Goal: Task Accomplishment & Management: Use online tool/utility

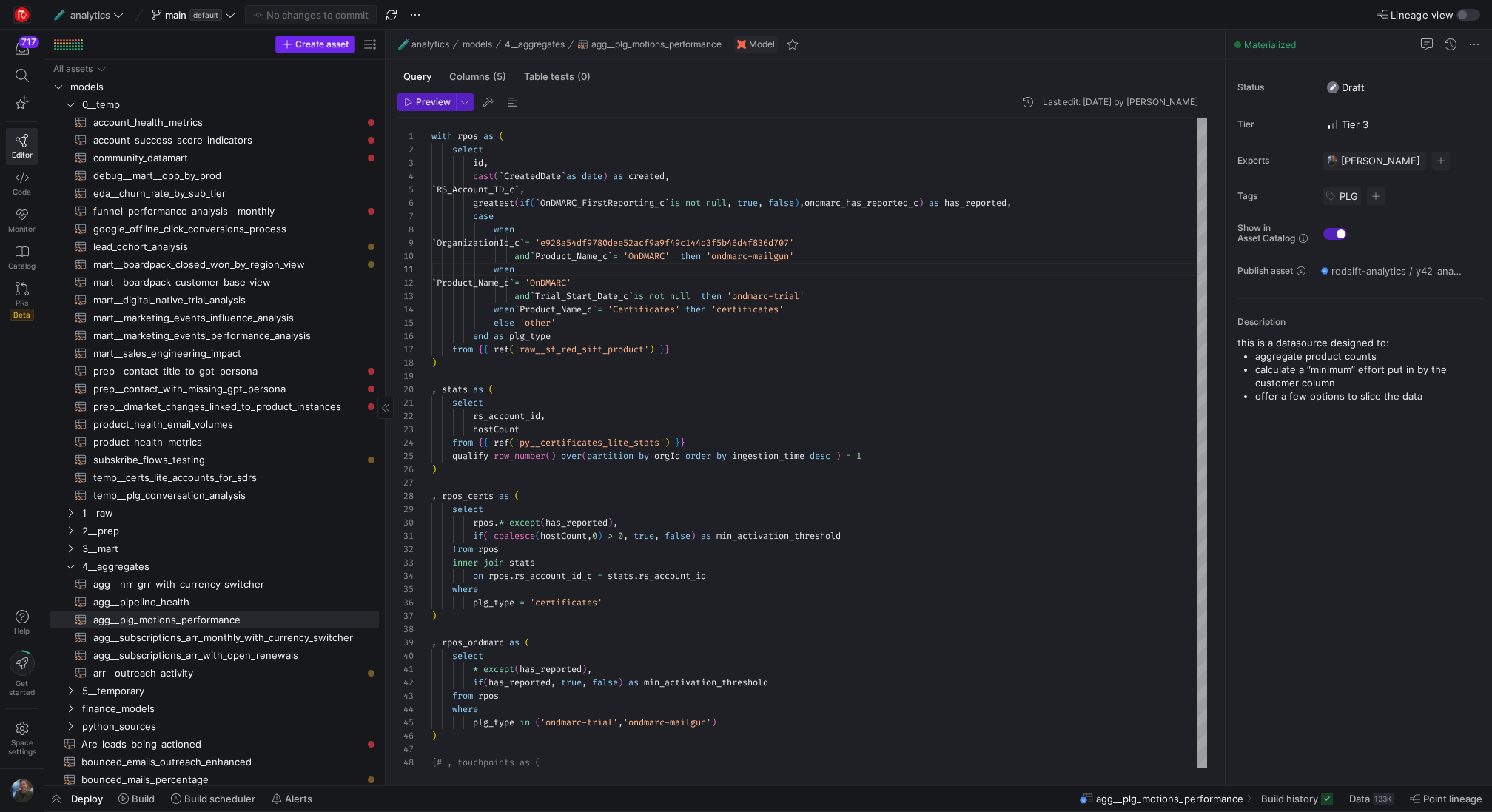
click at [323, 44] on span "Create asset" at bounding box center [322, 44] width 54 height 11
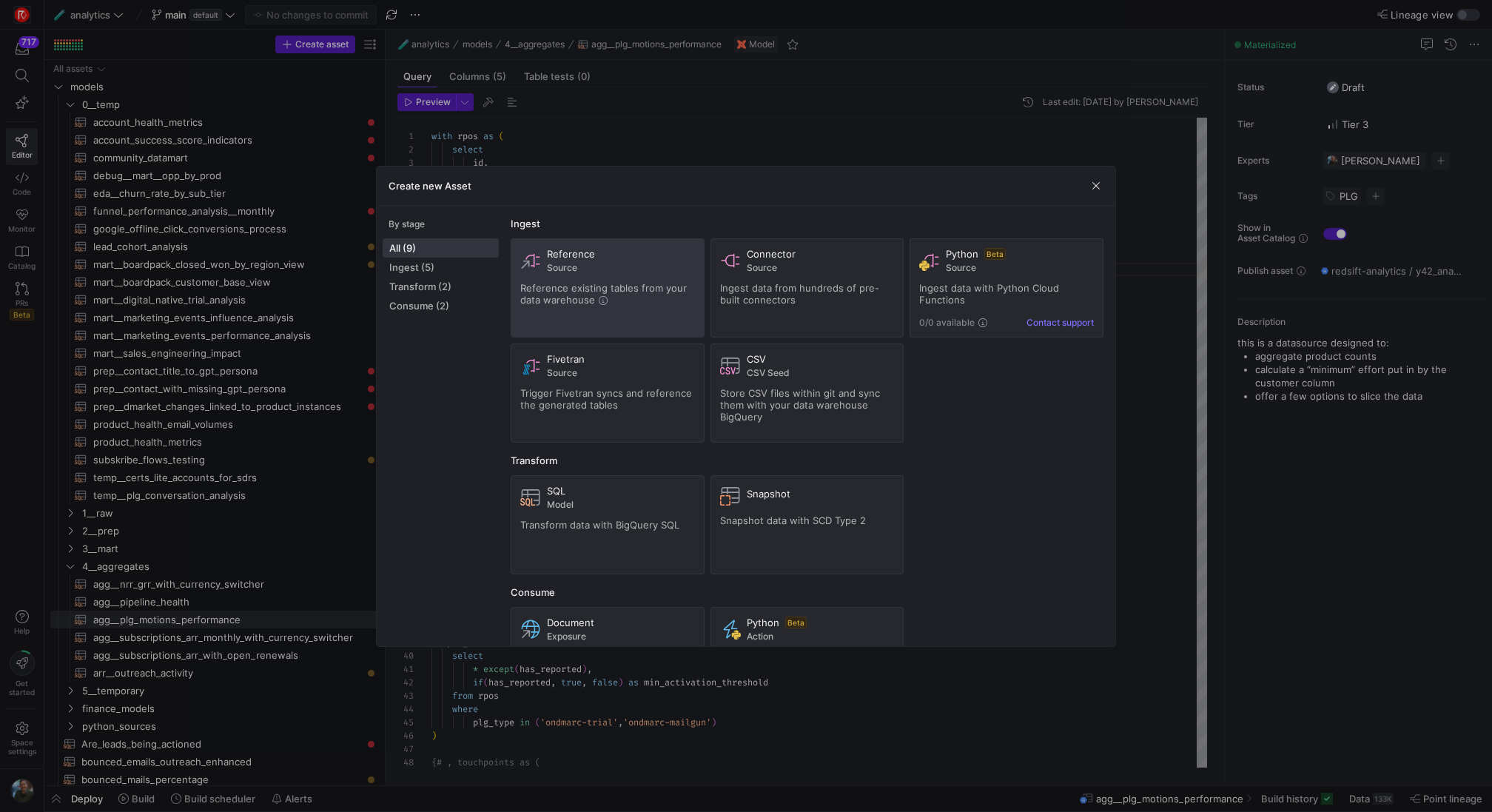
click at [663, 262] on span "Source" at bounding box center [620, 268] width 148 height 11
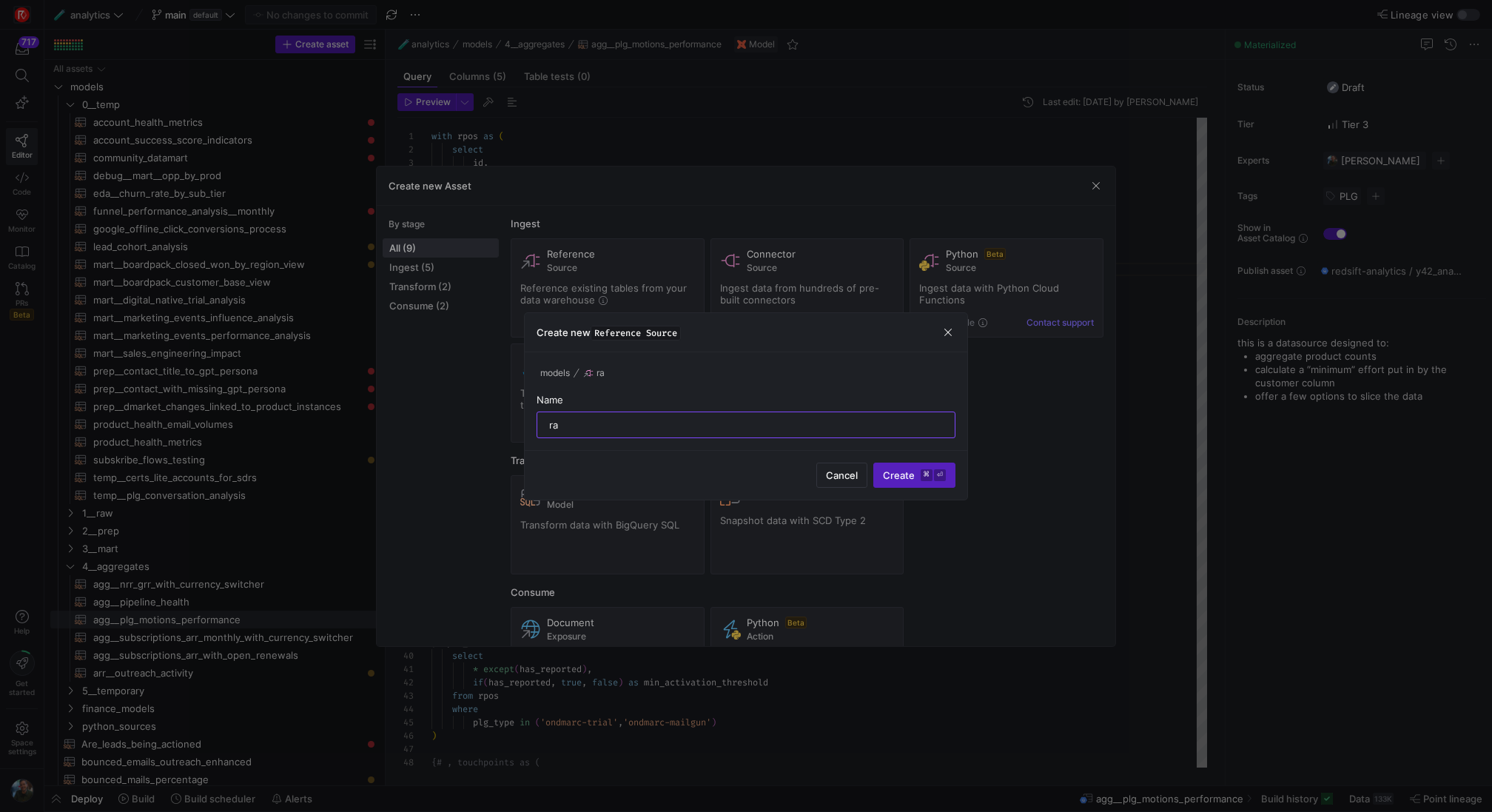
type input "r"
click at [851, 473] on span "Cancel" at bounding box center [841, 475] width 32 height 12
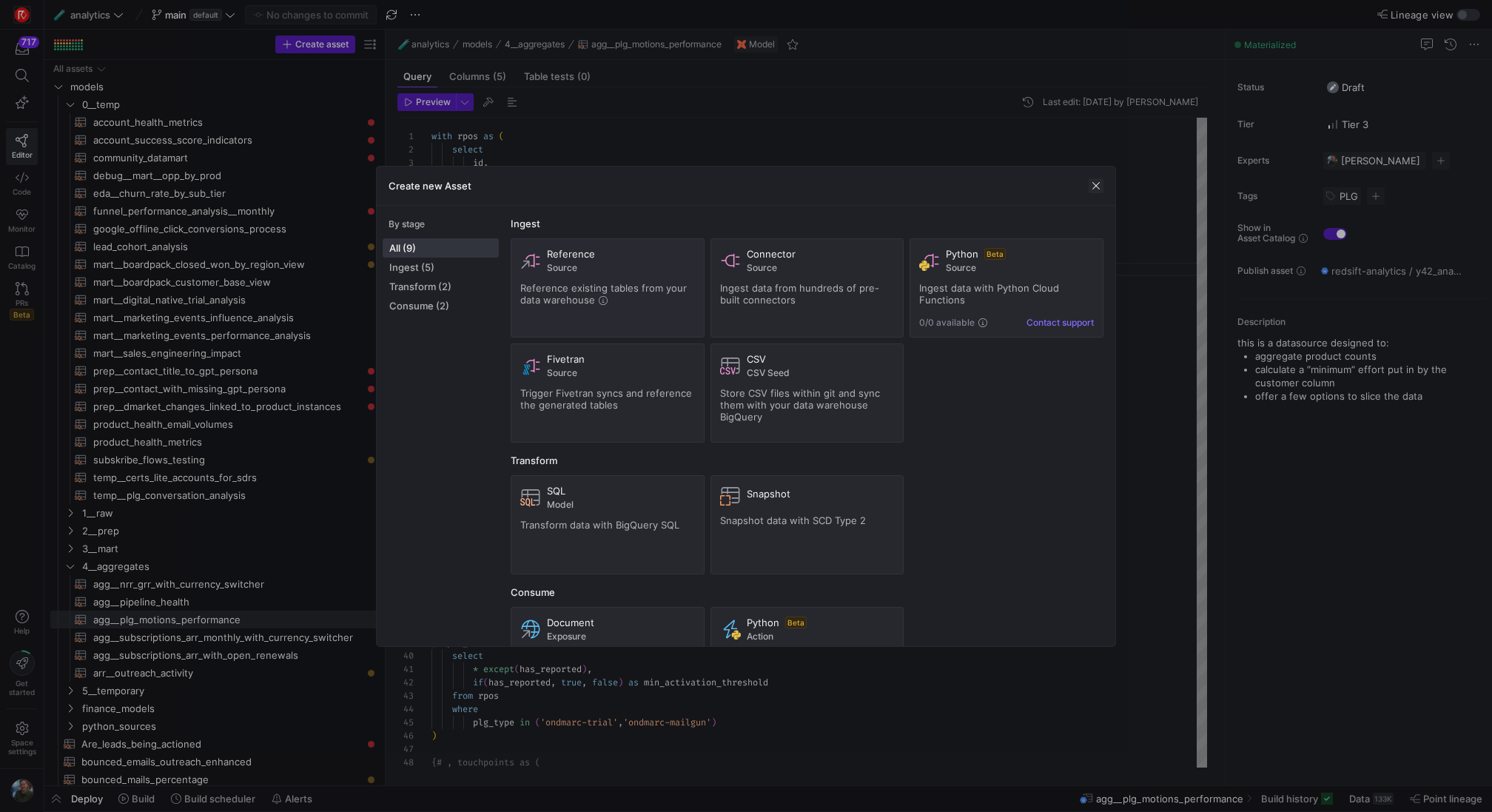
click at [1097, 191] on span "button" at bounding box center [1096, 186] width 15 height 15
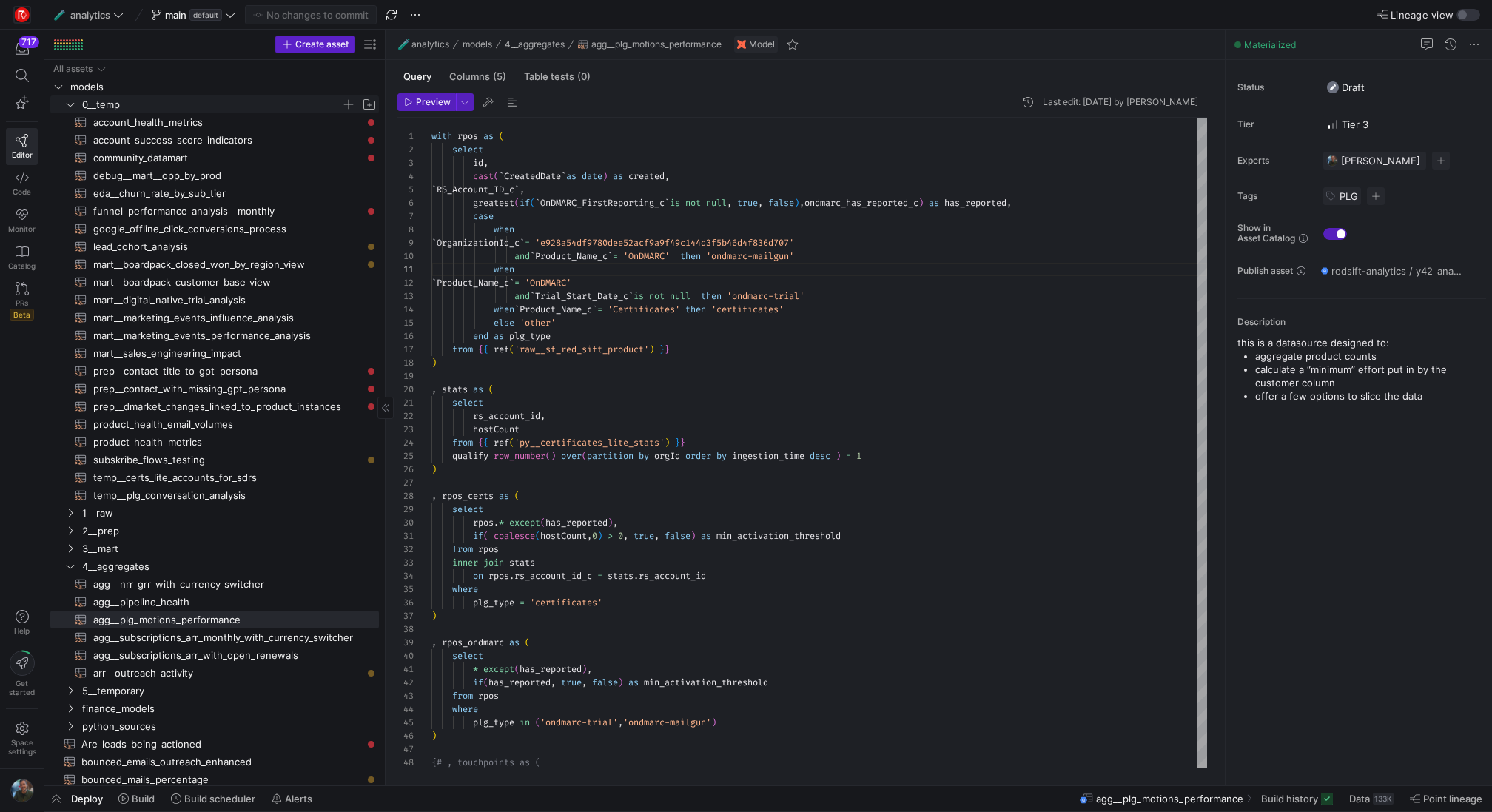
click at [72, 105] on icon "Press SPACE to select this row." at bounding box center [70, 105] width 11 height 9
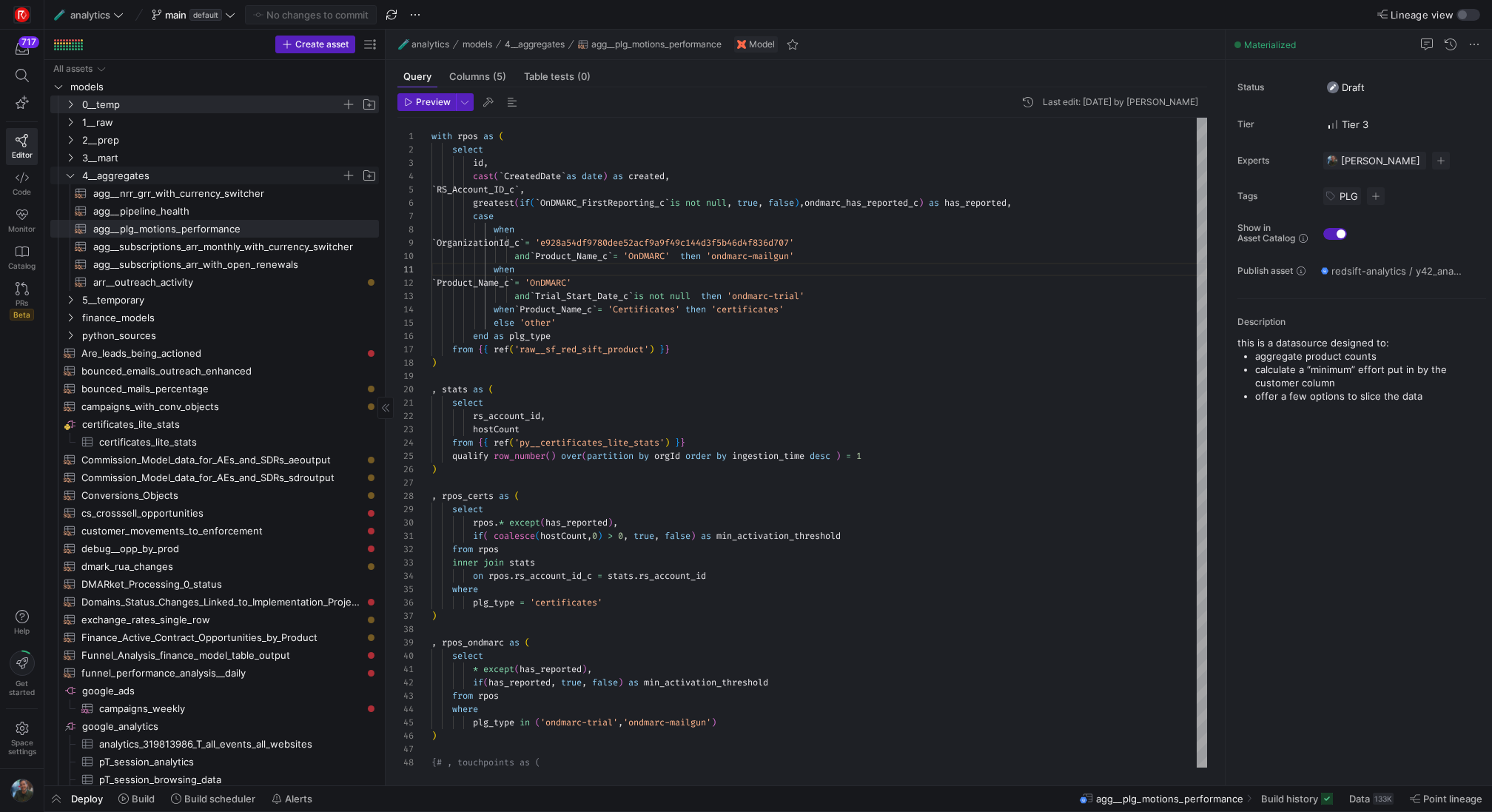
click at [64, 179] on y42-icon "Press SPACE to select this row." at bounding box center [70, 176] width 12 height 12
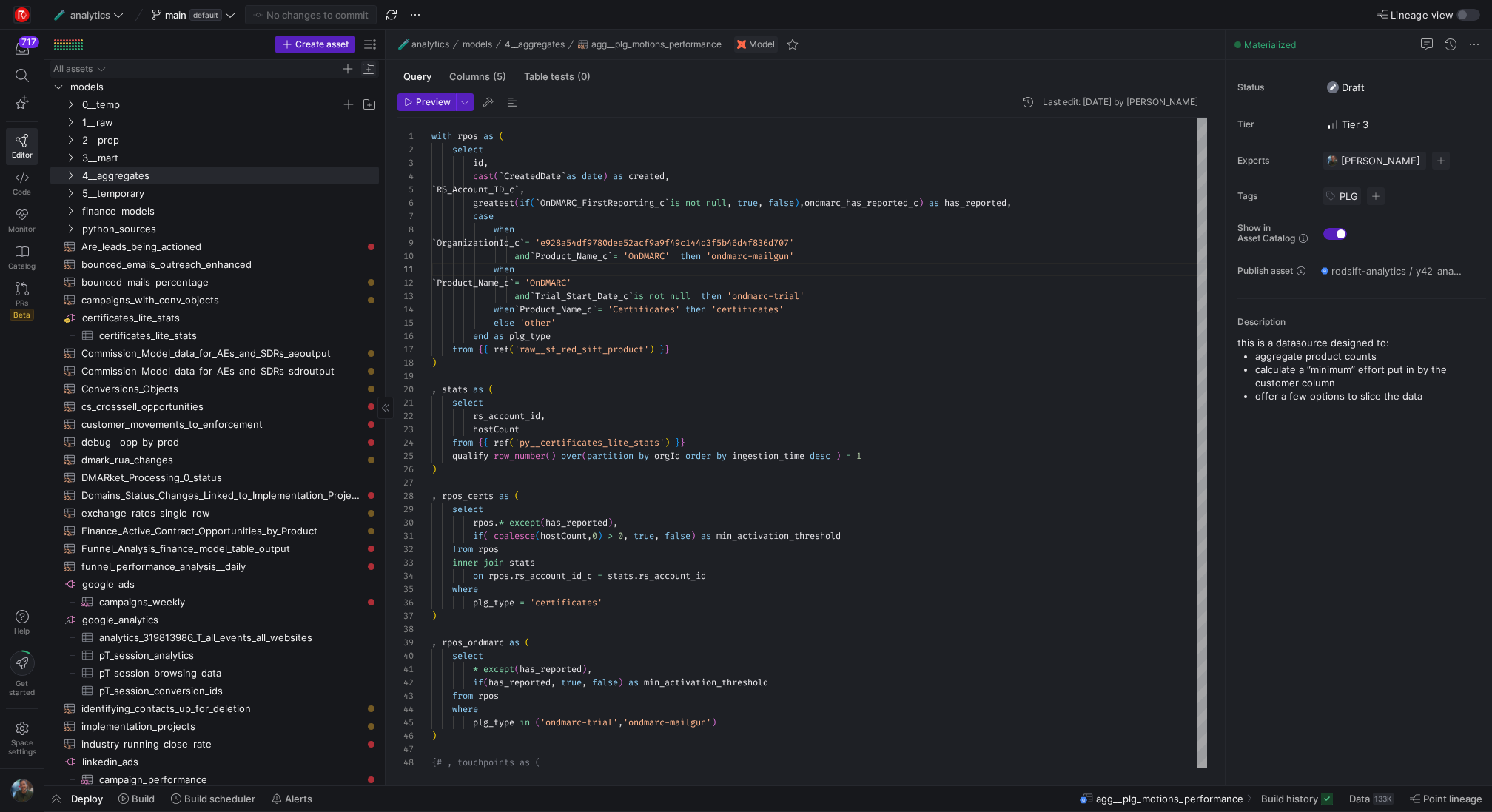
click at [367, 65] on span "Press SPACE to select this row." at bounding box center [369, 69] width 15 height 15
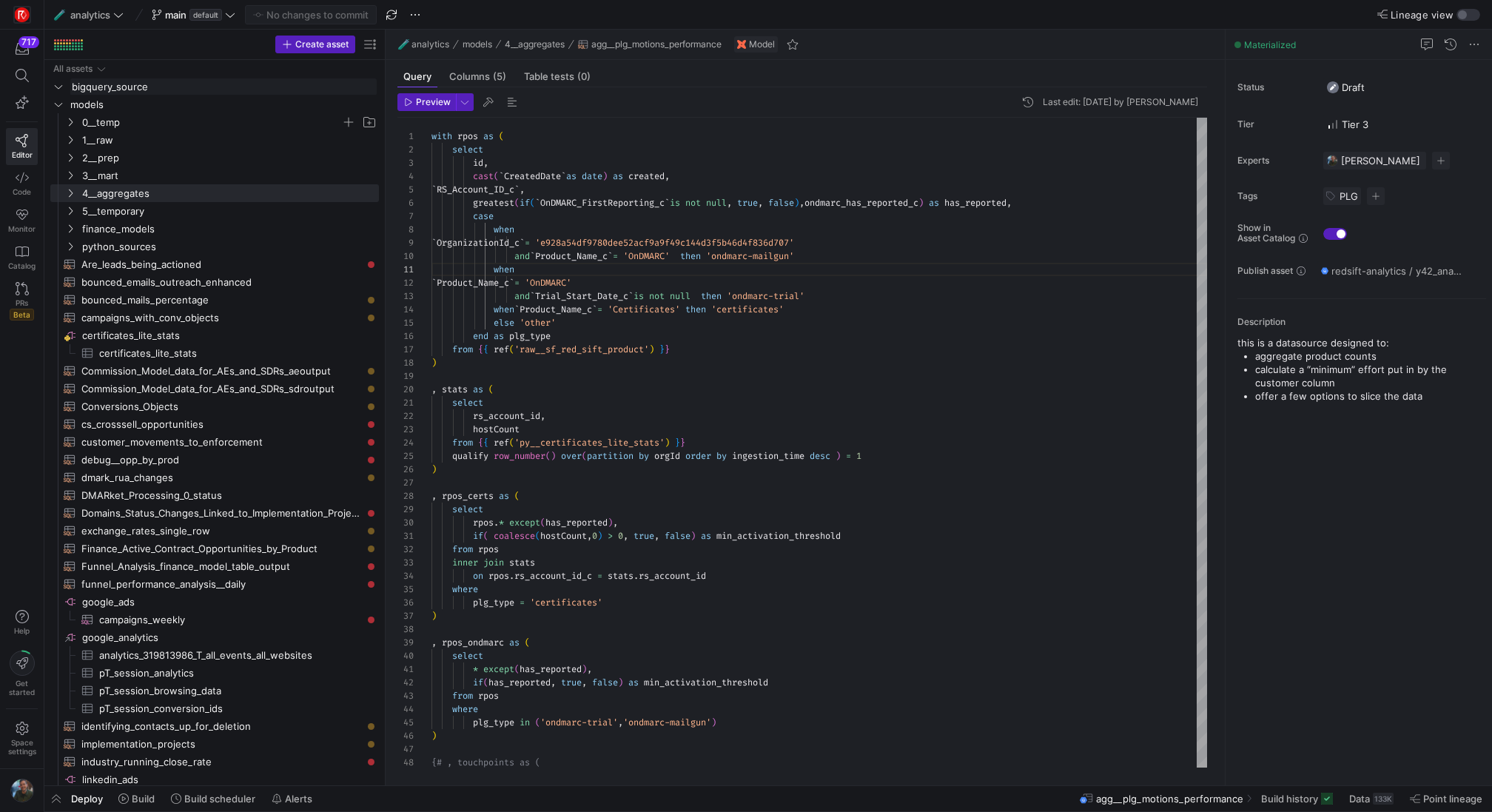
type input "bigquery_sources"
click at [348, 84] on span "Press SPACE to select this row." at bounding box center [348, 87] width 15 height 15
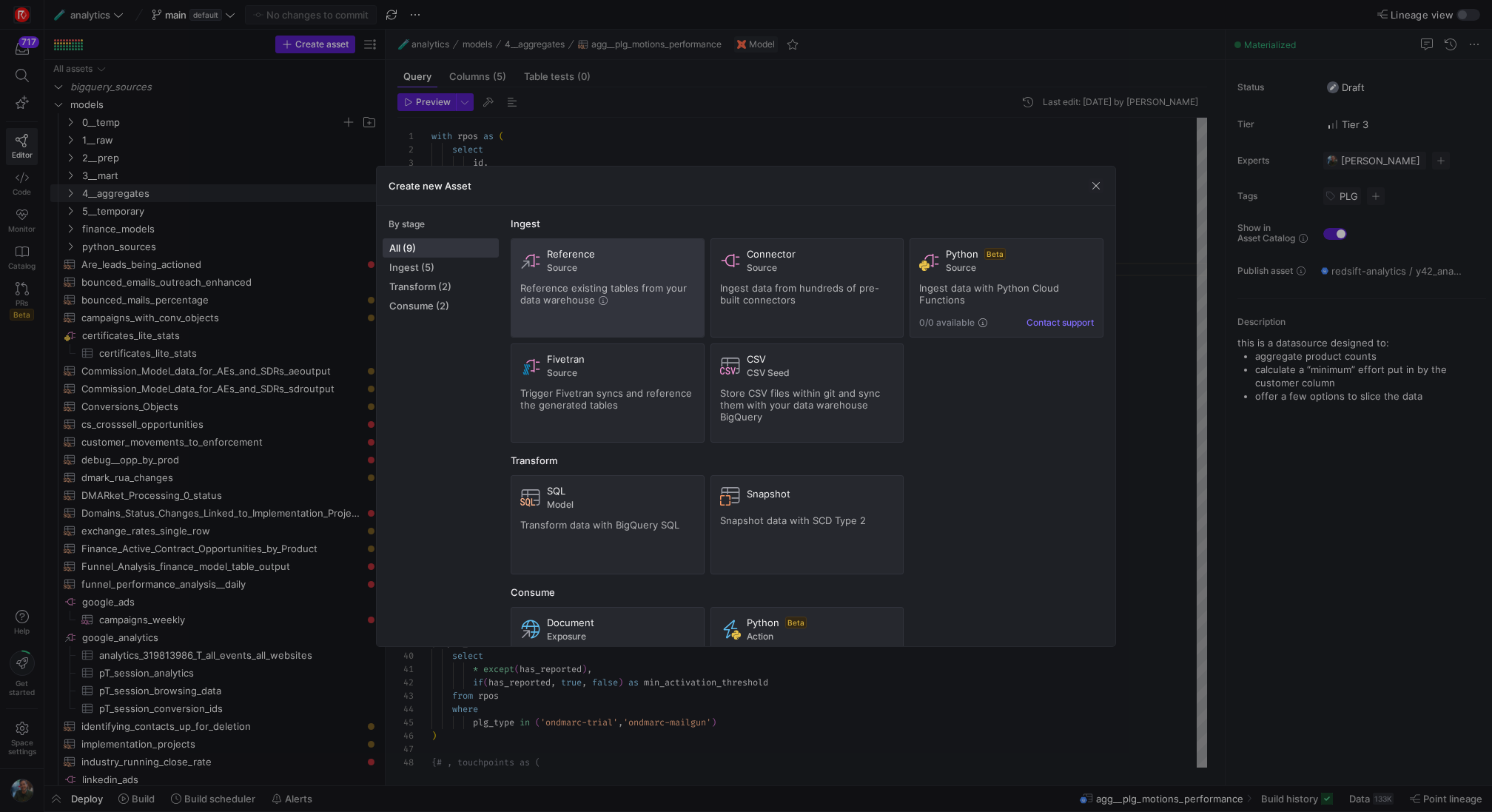
click at [624, 272] on div "Reference Source Reference existing tables from your data warehouse" at bounding box center [608, 288] width 175 height 80
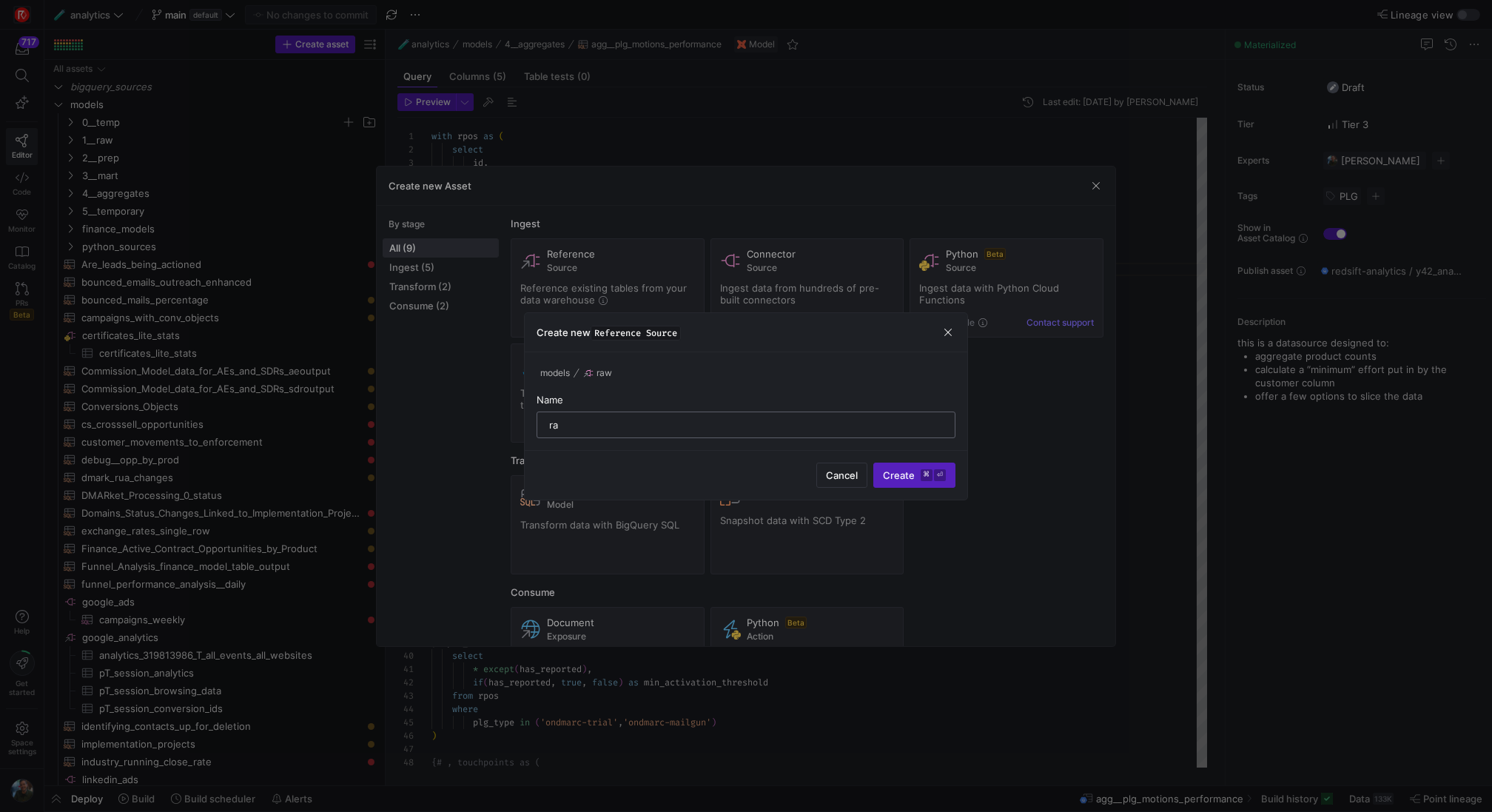
type input "r"
type input "uploaded_google_conversions"
click at [911, 482] on span "submit" at bounding box center [914, 474] width 81 height 23
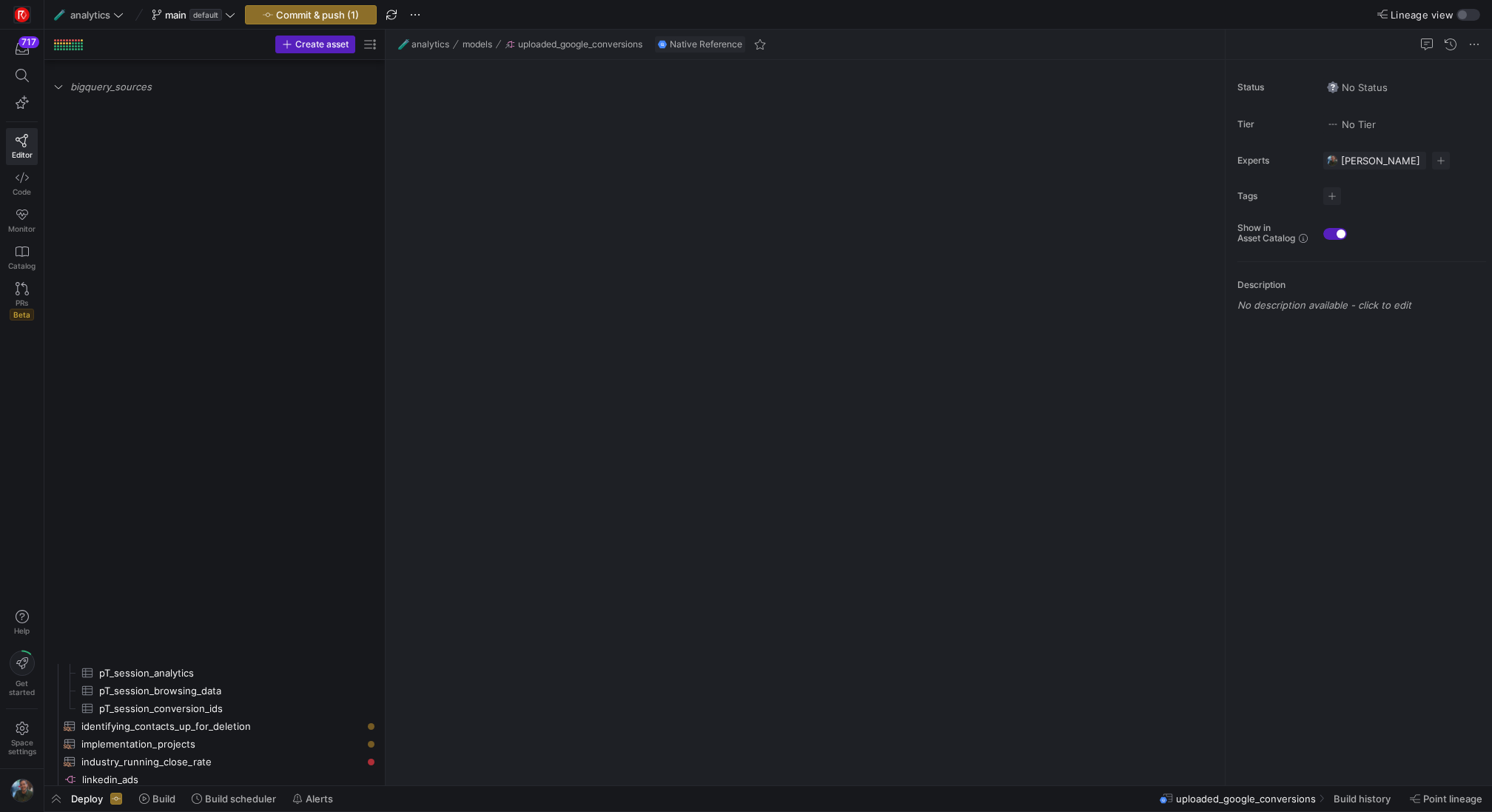
scroll to position [1494, 0]
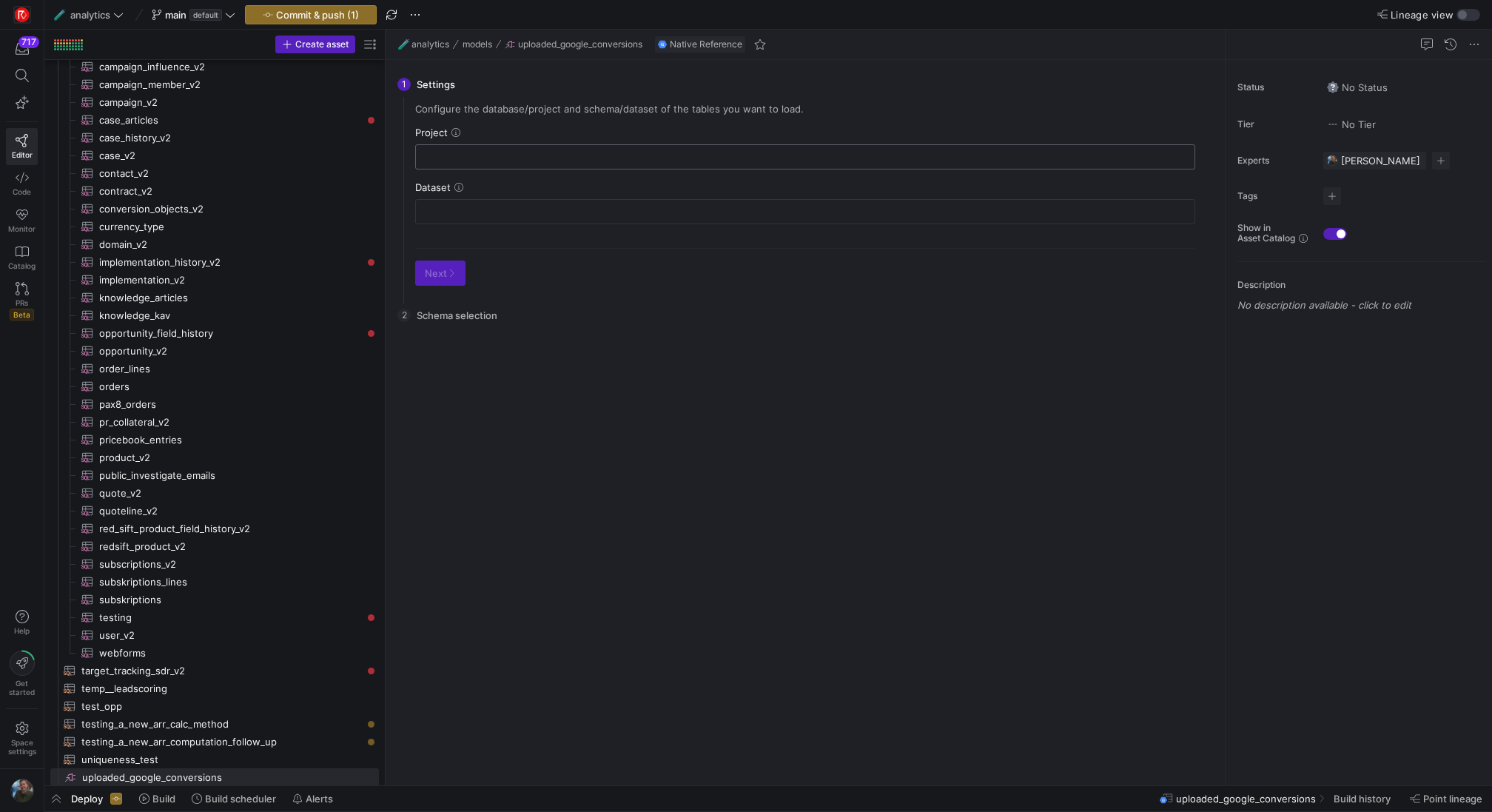
click at [470, 161] on input "text" at bounding box center [804, 157] width 755 height 12
type input "redsift-analytics"
click at [453, 212] on input "text" at bounding box center [804, 212] width 755 height 12
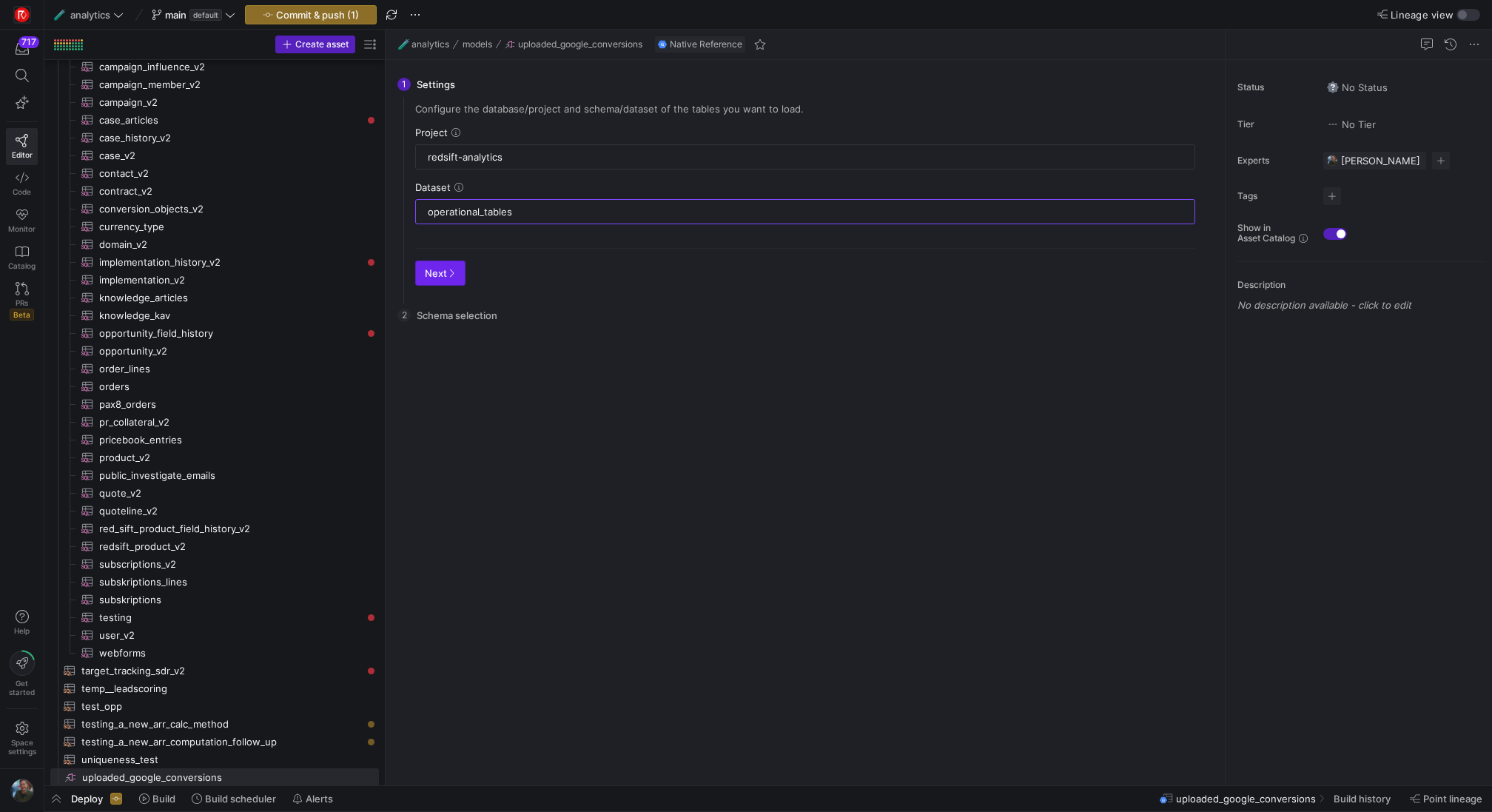
type input "operational_tables"
click at [440, 276] on span "Next" at bounding box center [440, 273] width 31 height 12
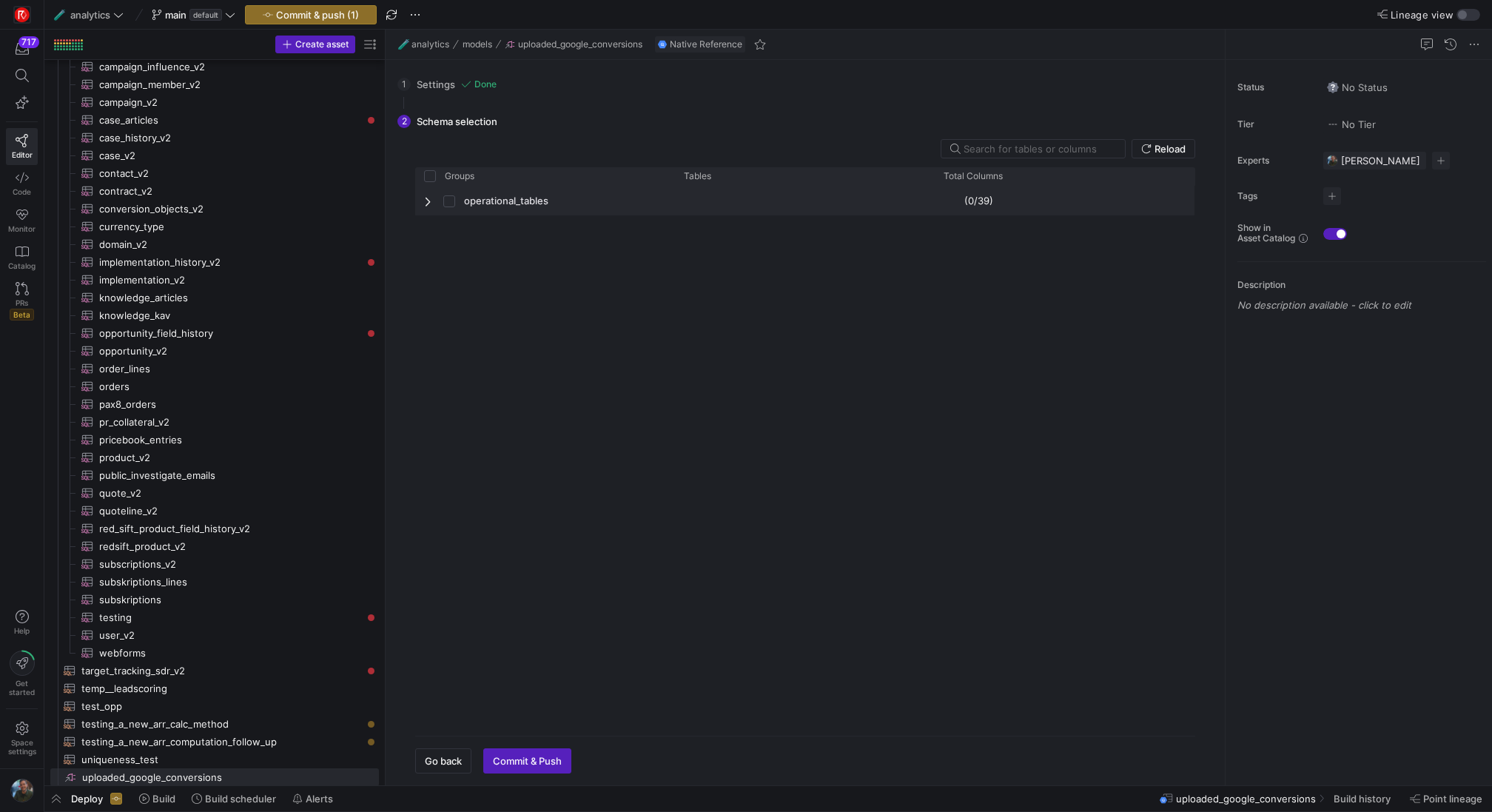
click at [427, 201] on span "Press SPACE to select this row." at bounding box center [429, 201] width 11 height 12
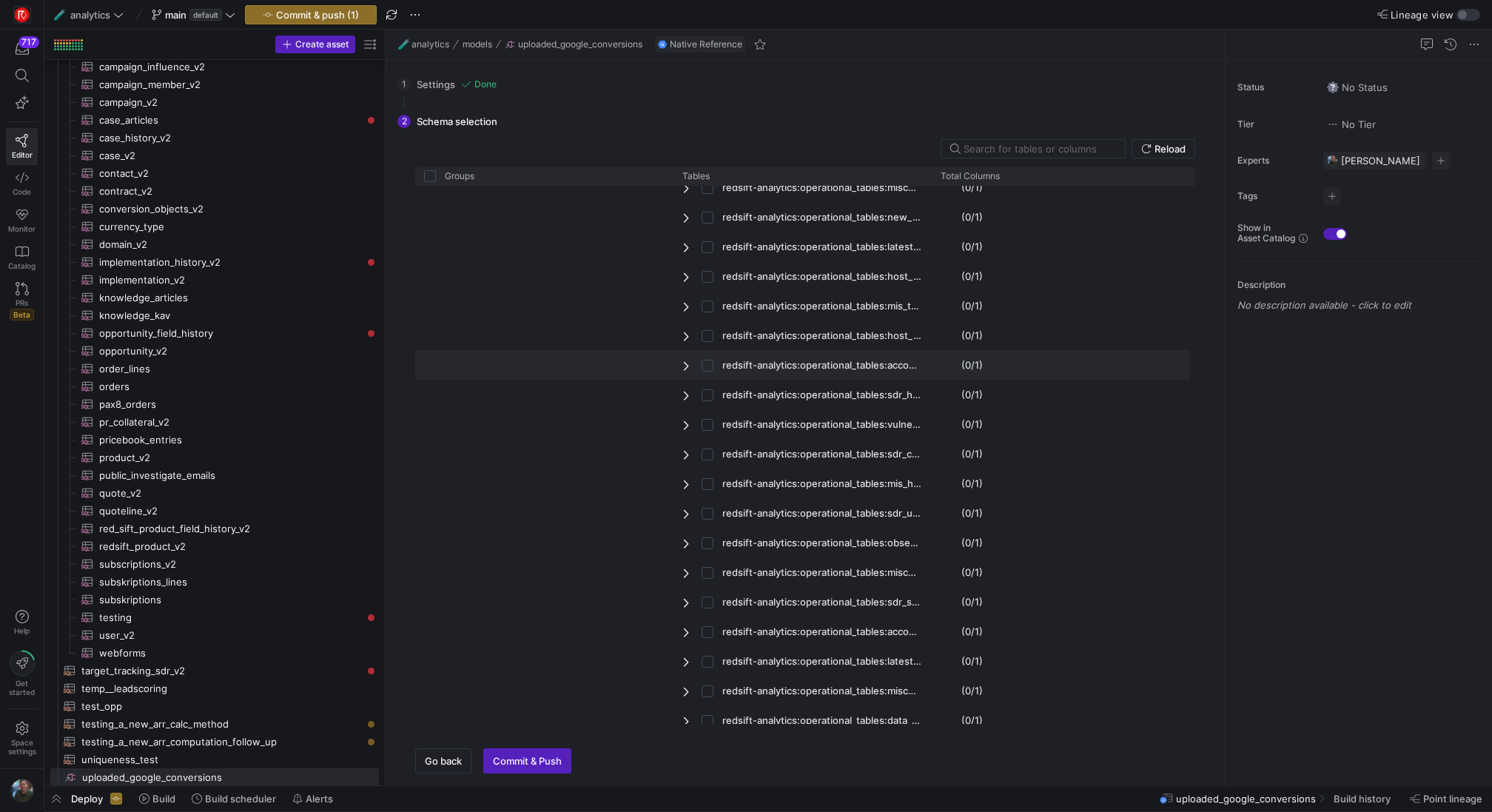
scroll to position [525, 0]
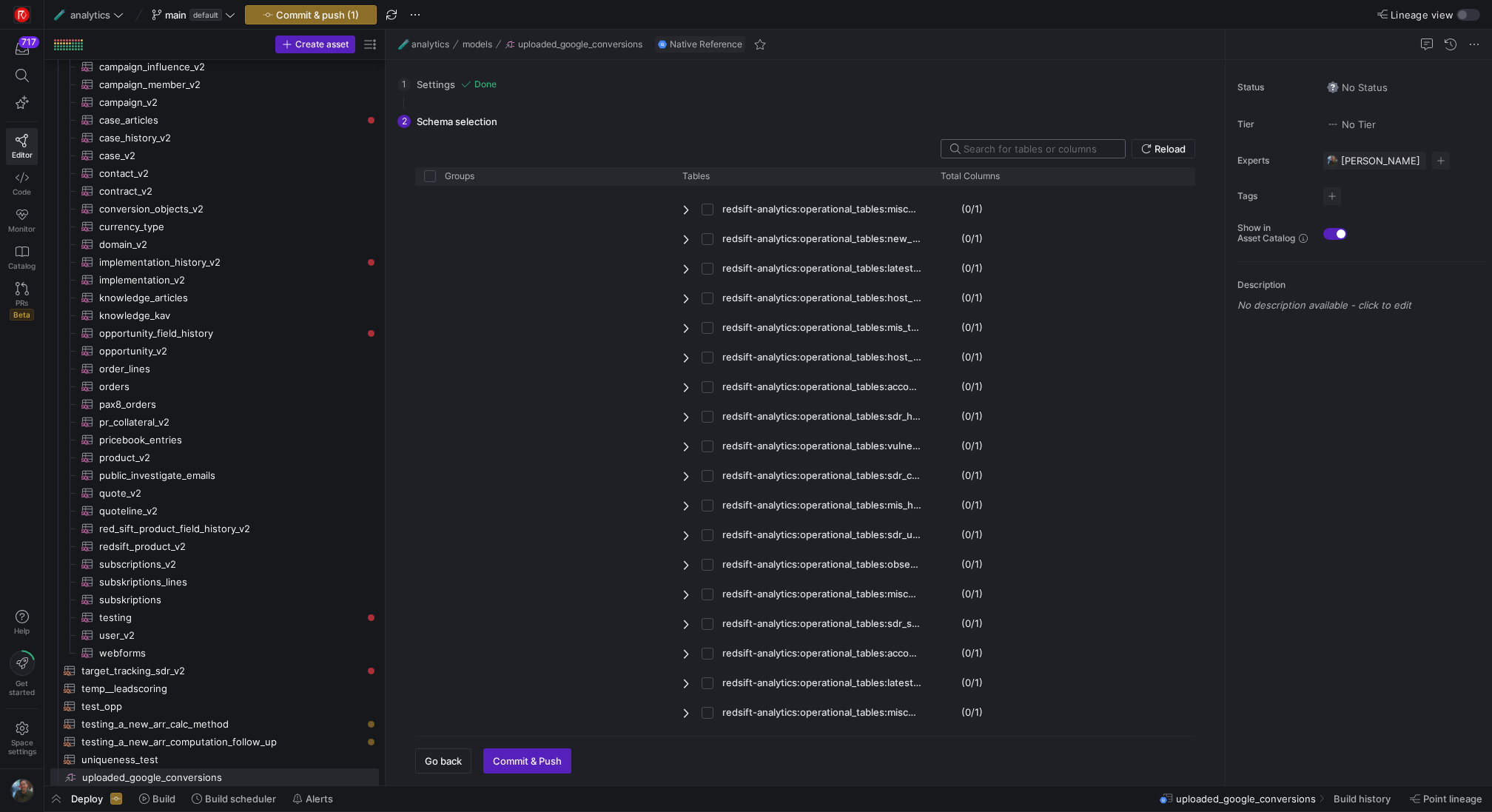
click at [1012, 152] on input "text" at bounding box center [1038, 149] width 149 height 12
type input "o"
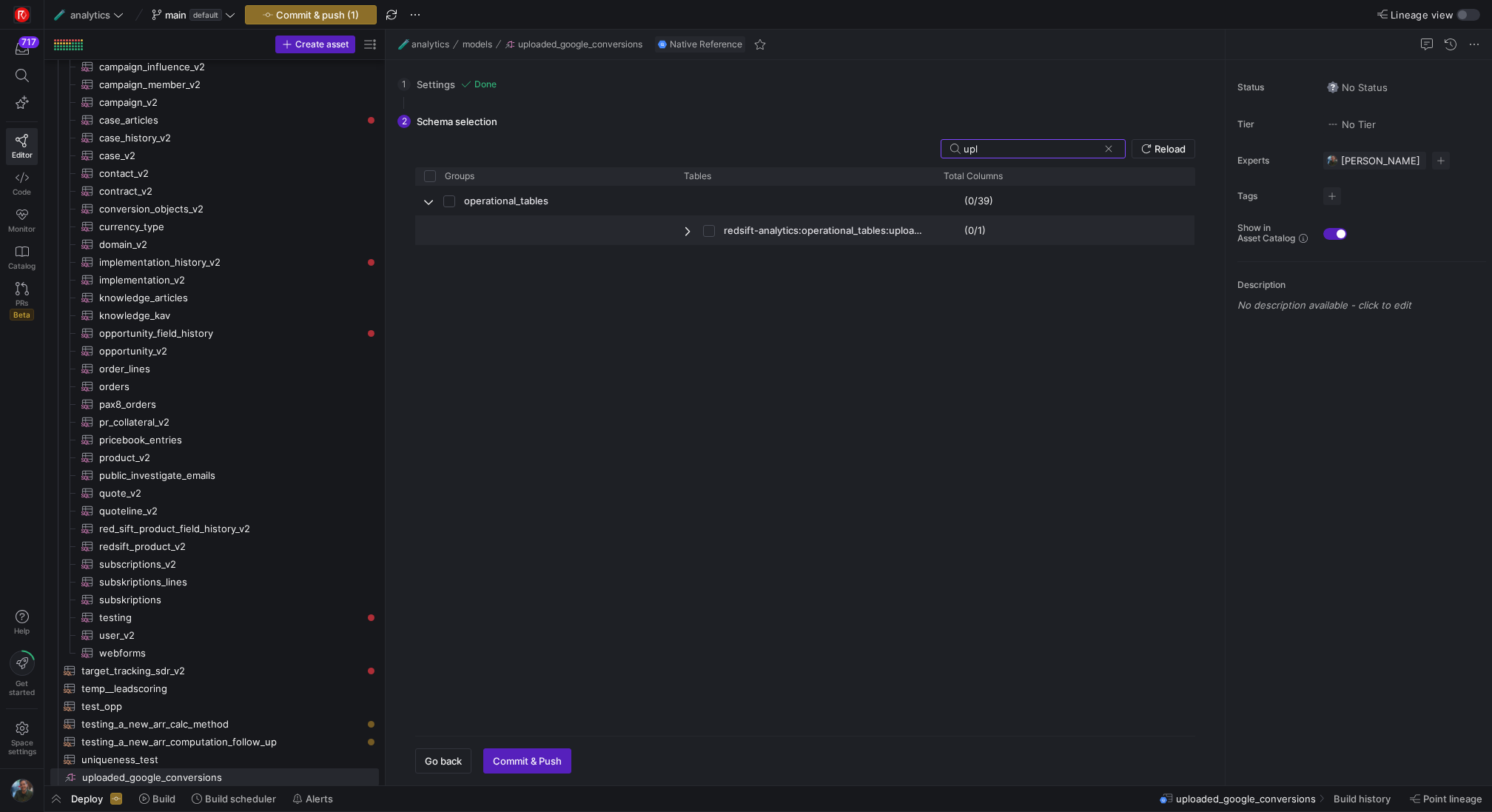
type input "upl"
click at [706, 230] on input "Press Space to toggle row selection (unchecked)" at bounding box center [709, 231] width 12 height 12
checkbox input "true"
checkbox input "false"
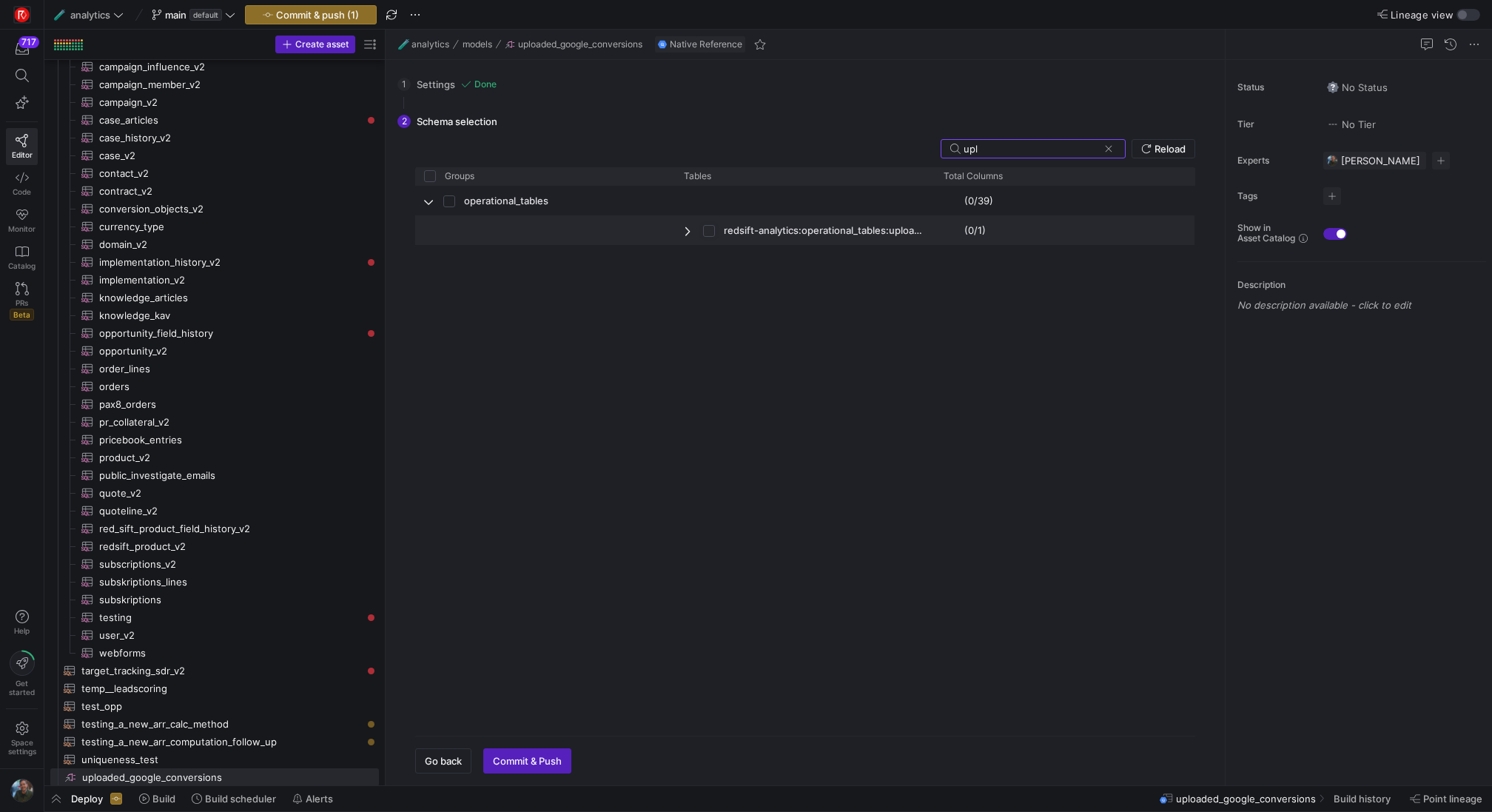
checkbox input "false"
checkbox input "true"
click at [531, 768] on span "button" at bounding box center [527, 760] width 87 height 23
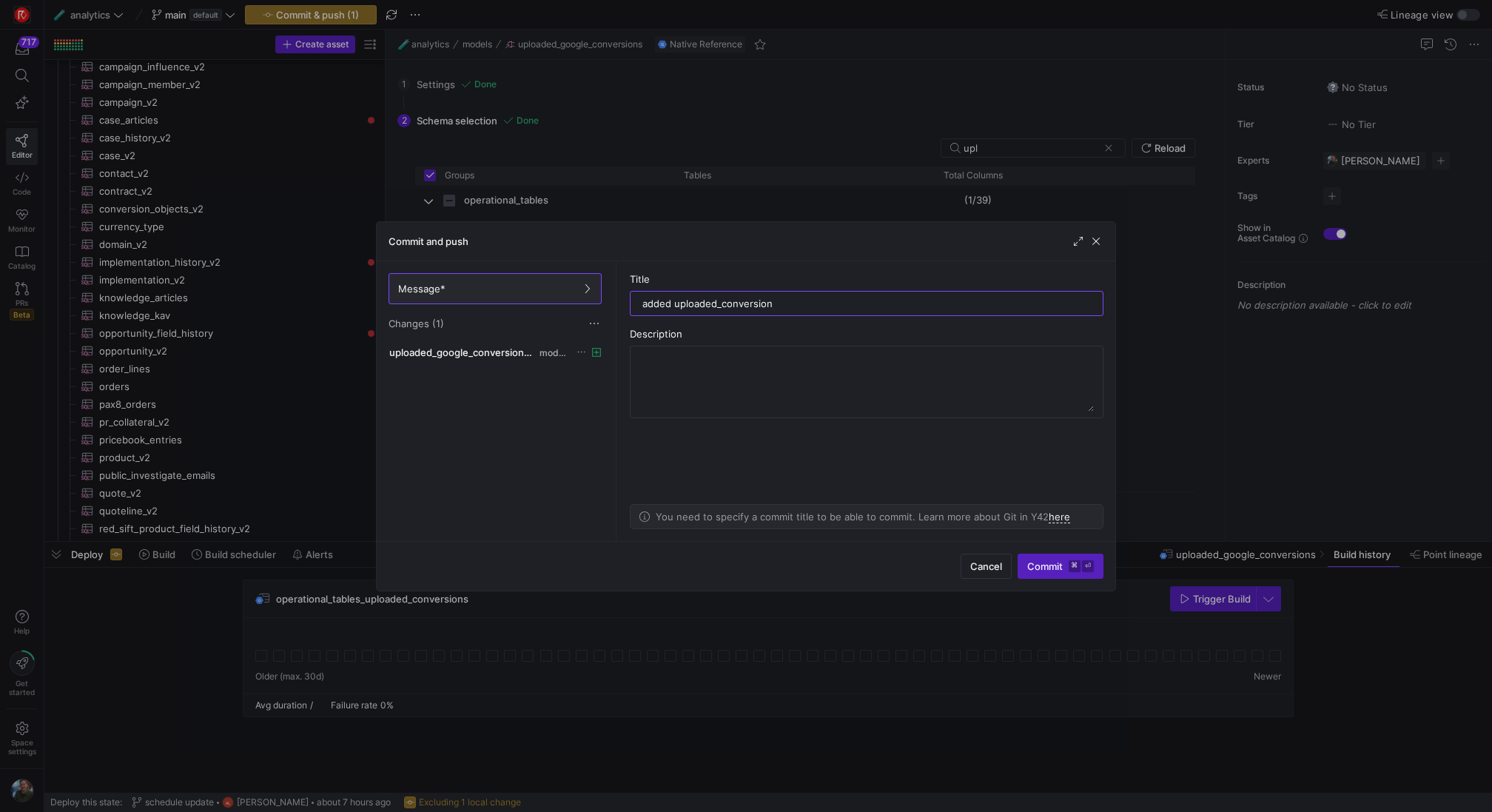
type input "added uploaded_conversions"
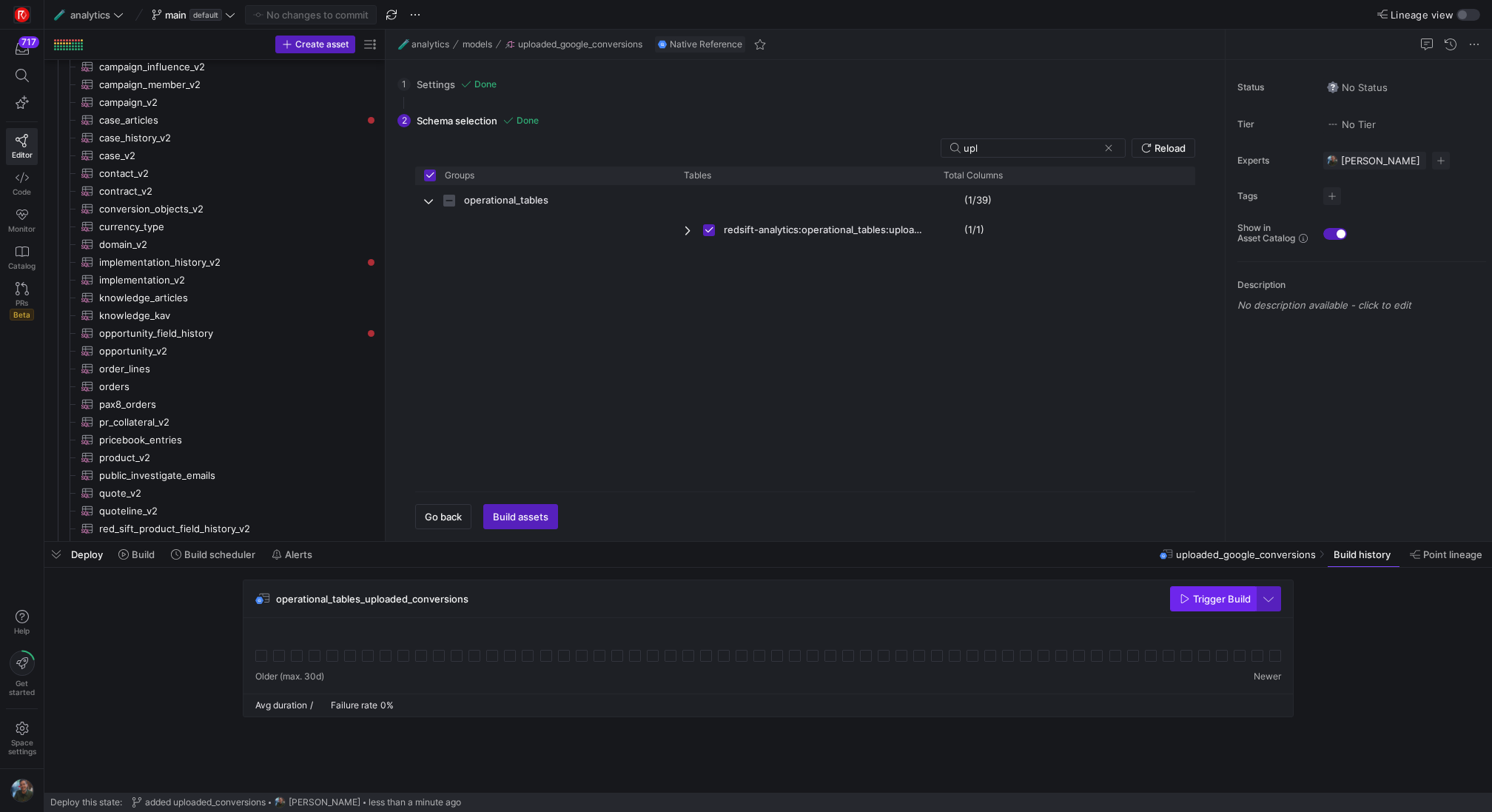
click at [1209, 596] on span "Trigger Build" at bounding box center [1221, 599] width 58 height 12
click at [49, 557] on span "button" at bounding box center [56, 553] width 23 height 25
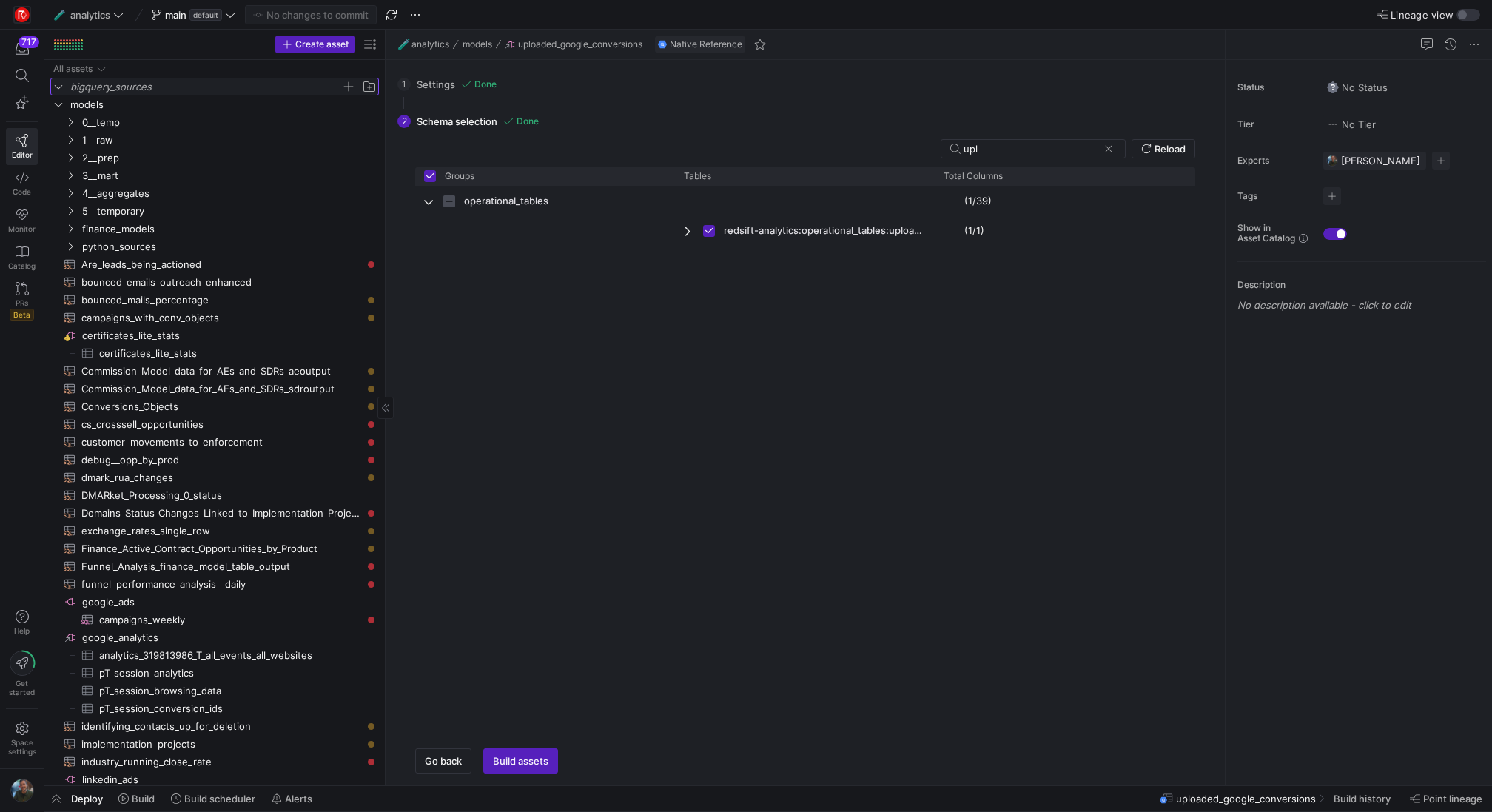
click at [63, 87] on y42-icon "Press SPACE to select this row." at bounding box center [59, 87] width 12 height 12
click at [63, 87] on y42-icon at bounding box center [59, 87] width 12 height 12
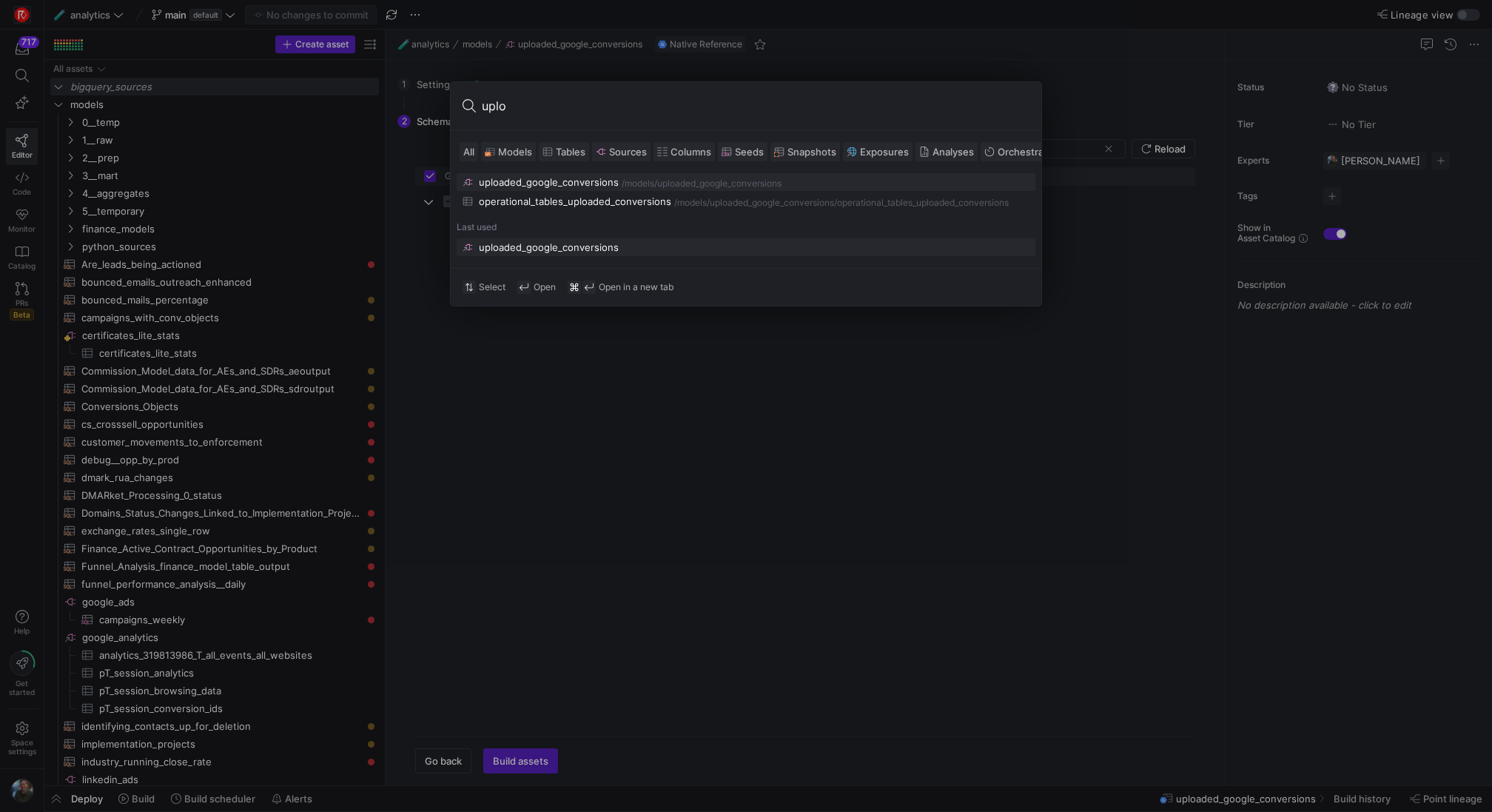
type input "uplo"
click at [227, 262] on div at bounding box center [746, 406] width 1492 height 812
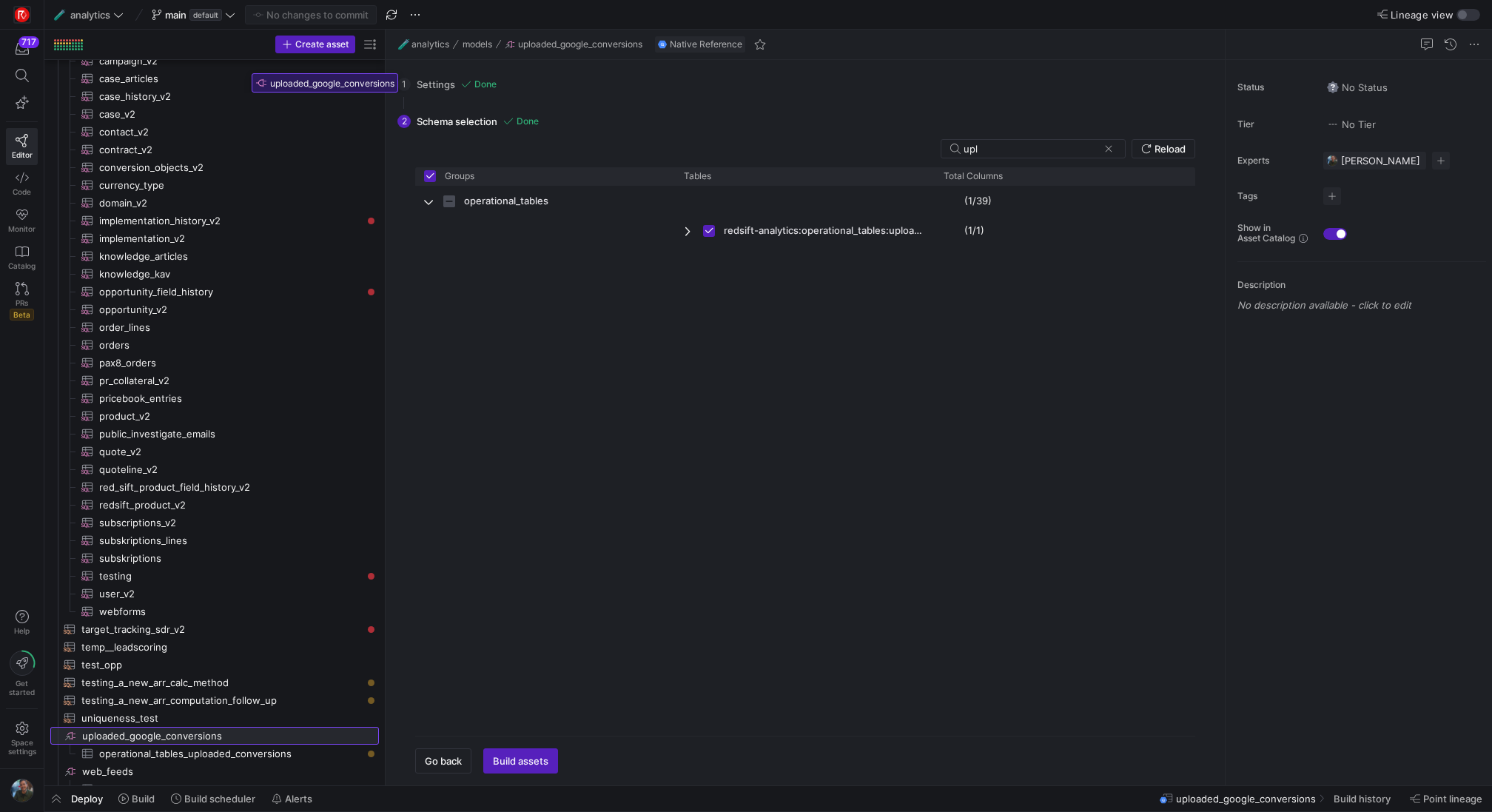
scroll to position [1506, 0]
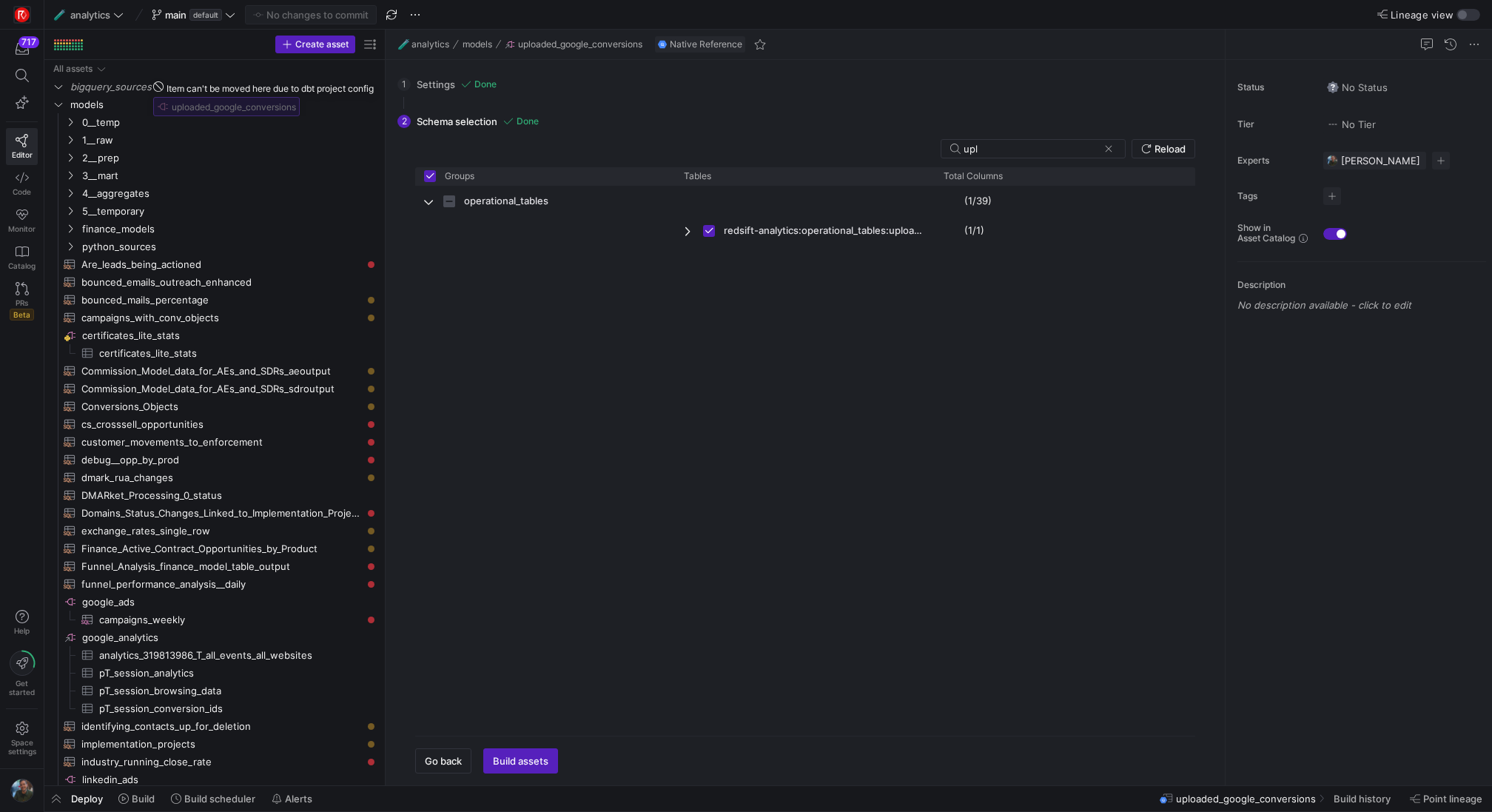
drag, startPoint x: 149, startPoint y: 558, endPoint x: 149, endPoint y: 85, distance: 473.0
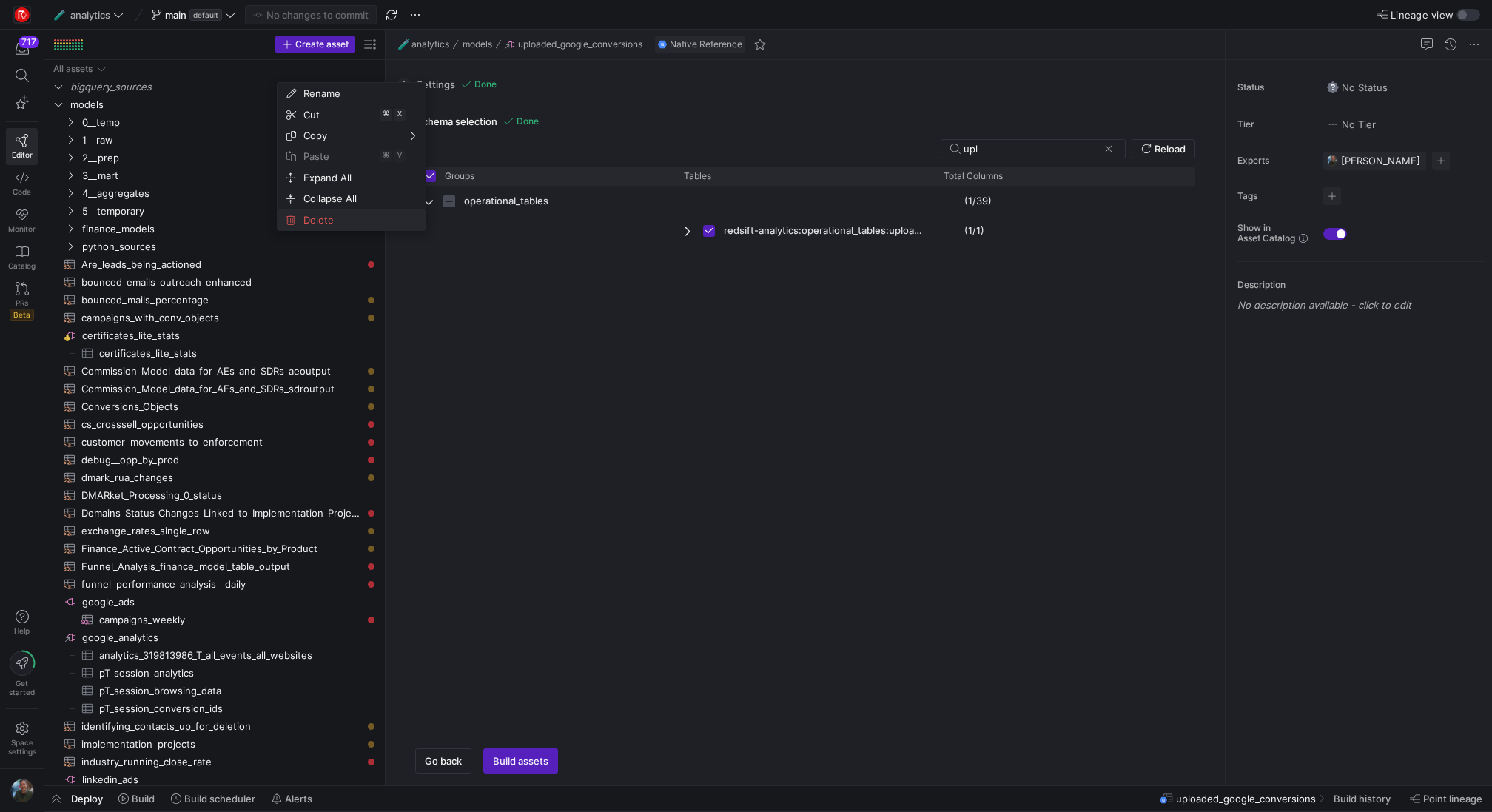
click at [311, 216] on span "Delete" at bounding box center [339, 219] width 83 height 20
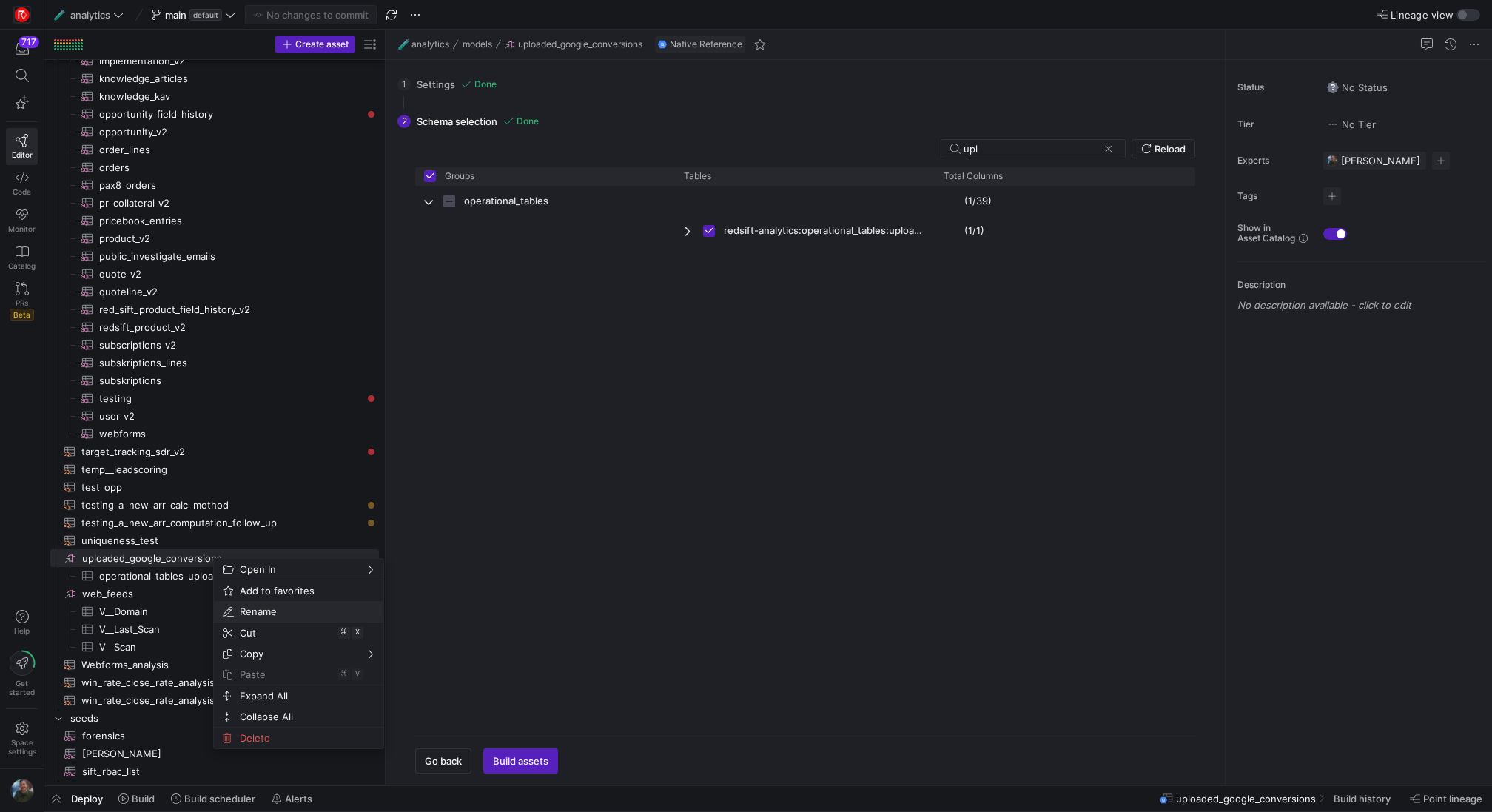
click at [276, 614] on span "Rename" at bounding box center [286, 611] width 104 height 20
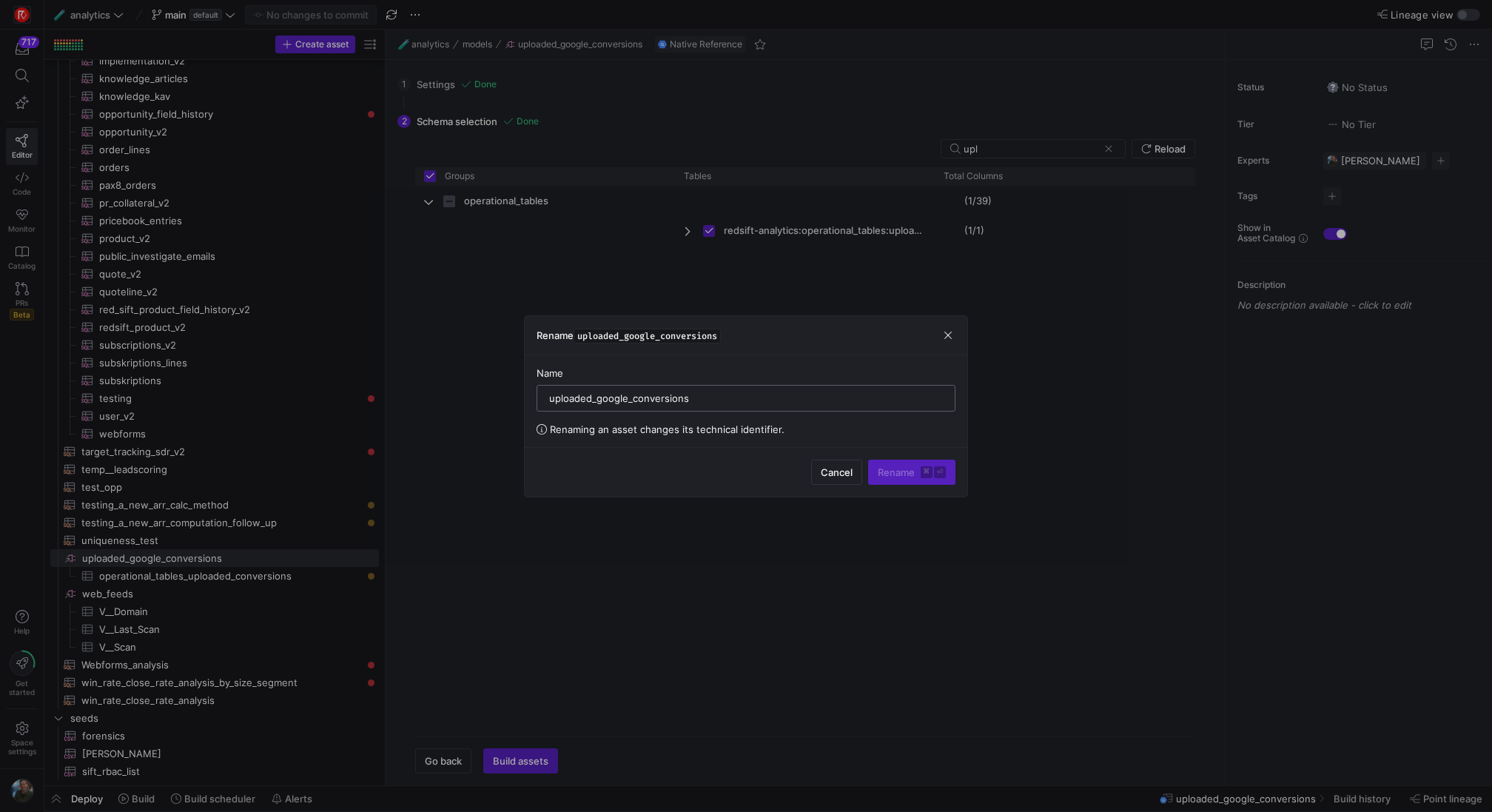
click at [749, 400] on input "uploaded_google_conversions" at bounding box center [746, 398] width 394 height 12
type input "bigquery__operational_tables"
click at [916, 471] on span "Rename ⌘ ⏎" at bounding box center [911, 472] width 68 height 12
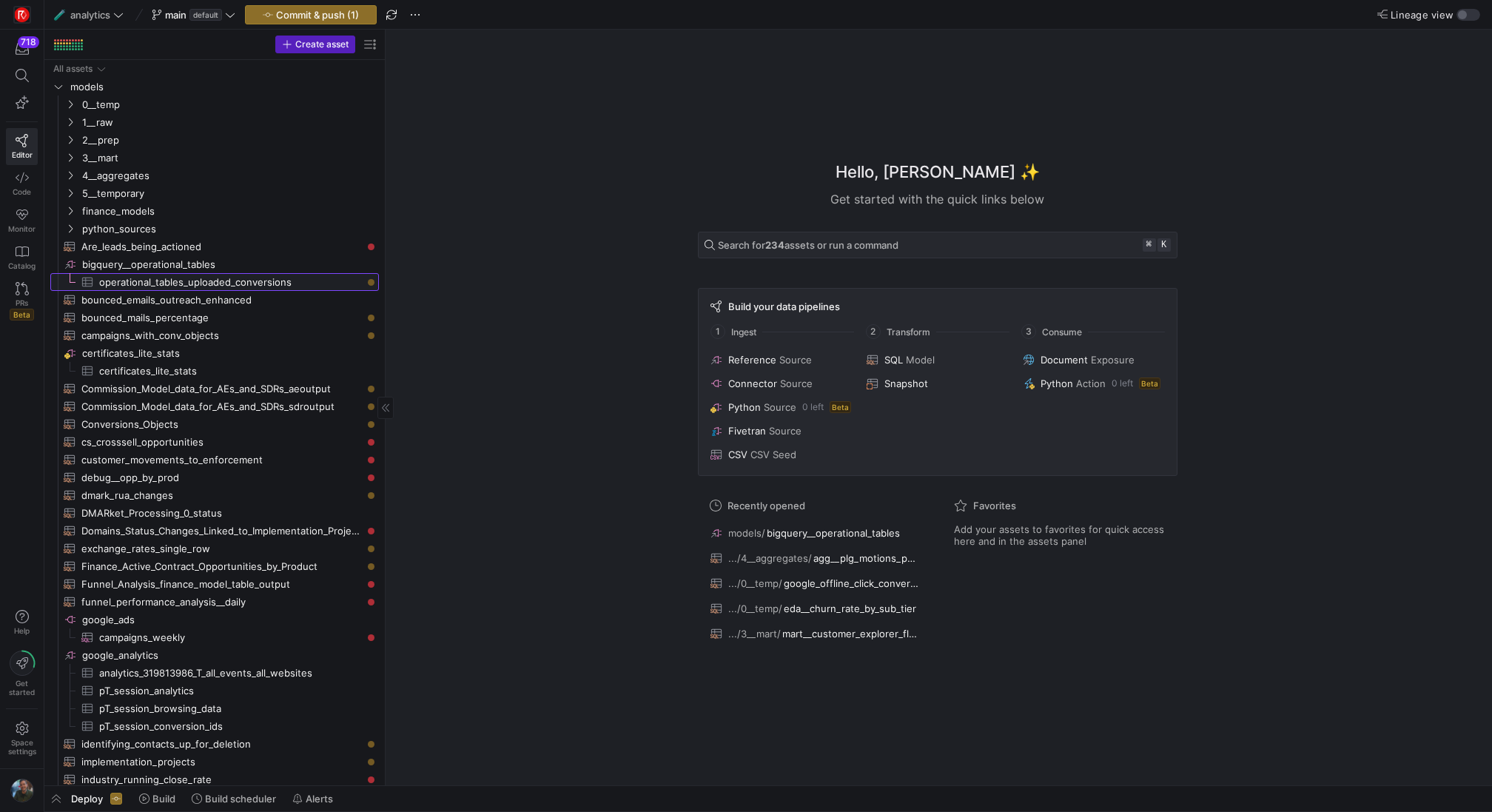
click at [306, 283] on span "operational_tables_uploaded_conversions​​​​​​​​​" at bounding box center [231, 282] width 262 height 17
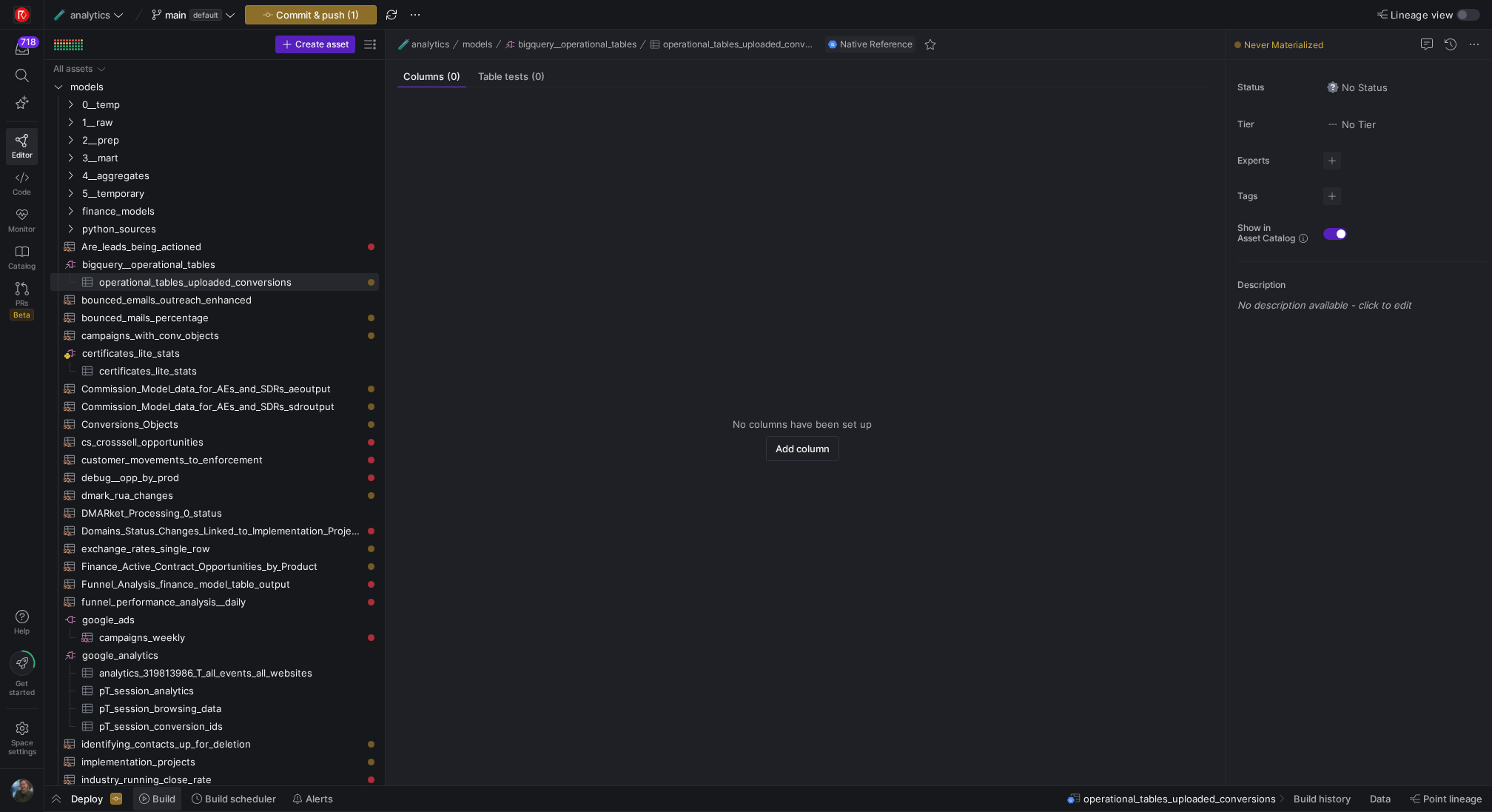
click at [162, 806] on span at bounding box center [158, 798] width 48 height 23
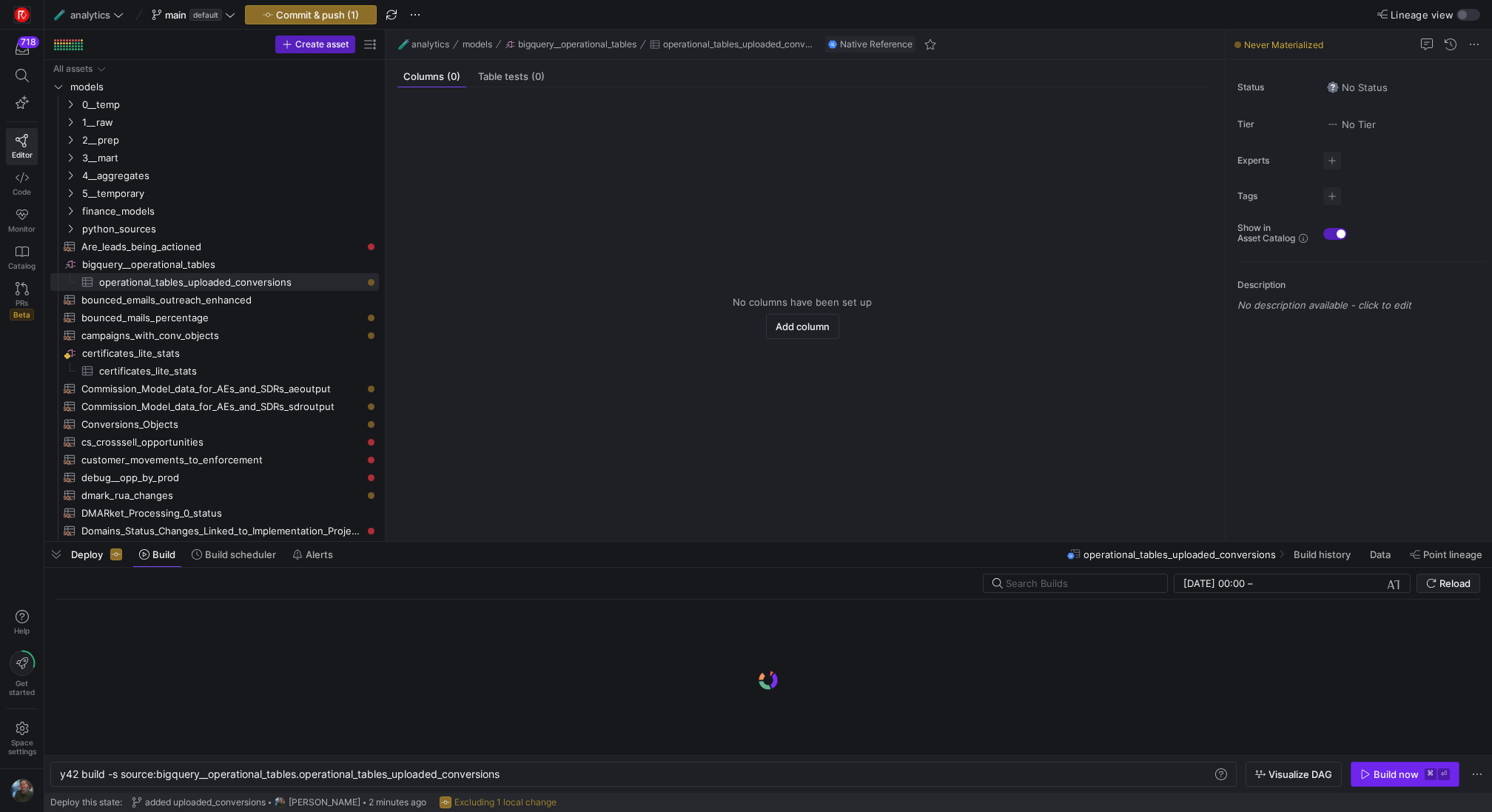
click at [1398, 773] on div "Build now" at bounding box center [1396, 774] width 45 height 12
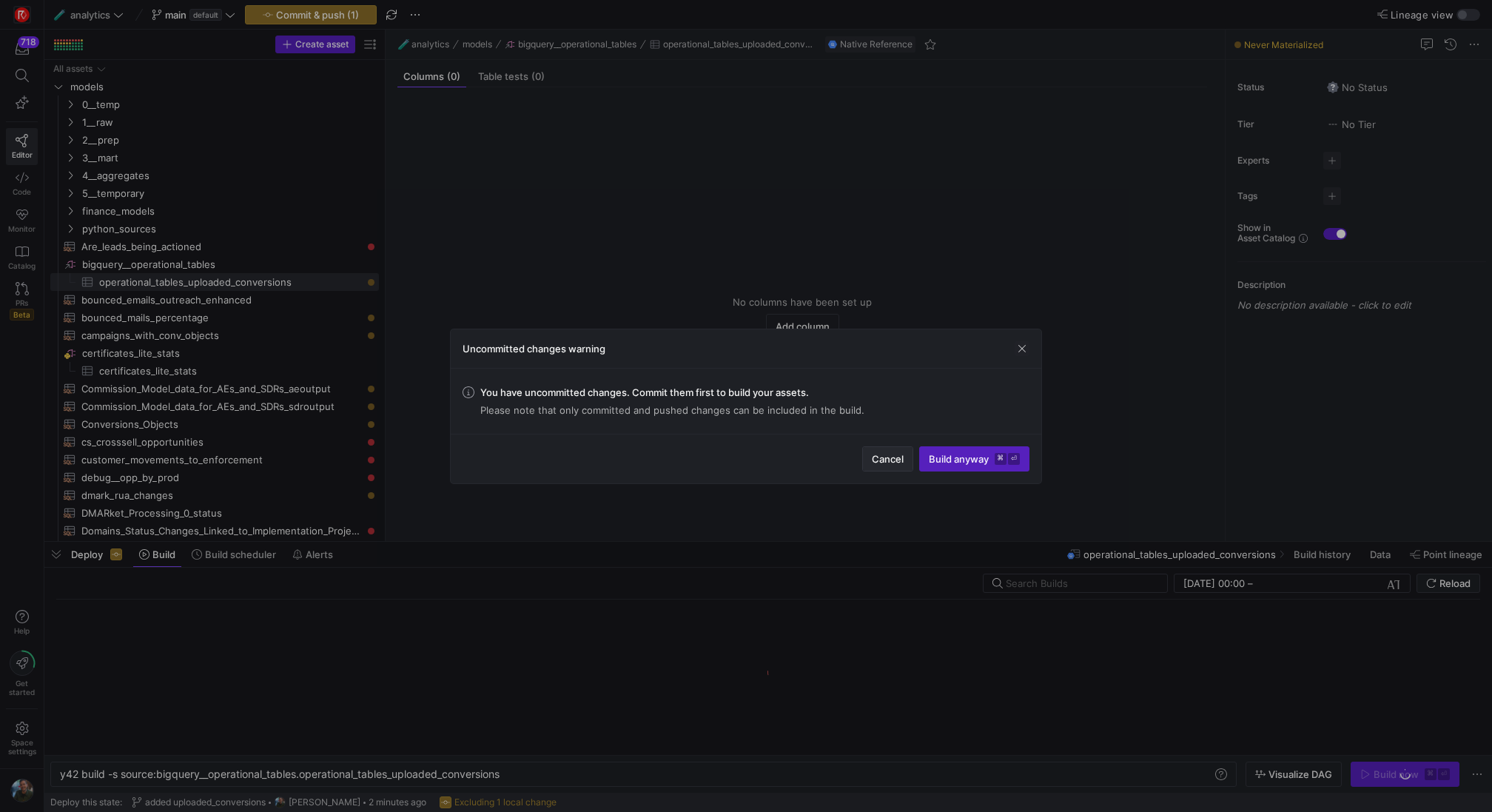
click at [867, 463] on span "button" at bounding box center [887, 458] width 50 height 23
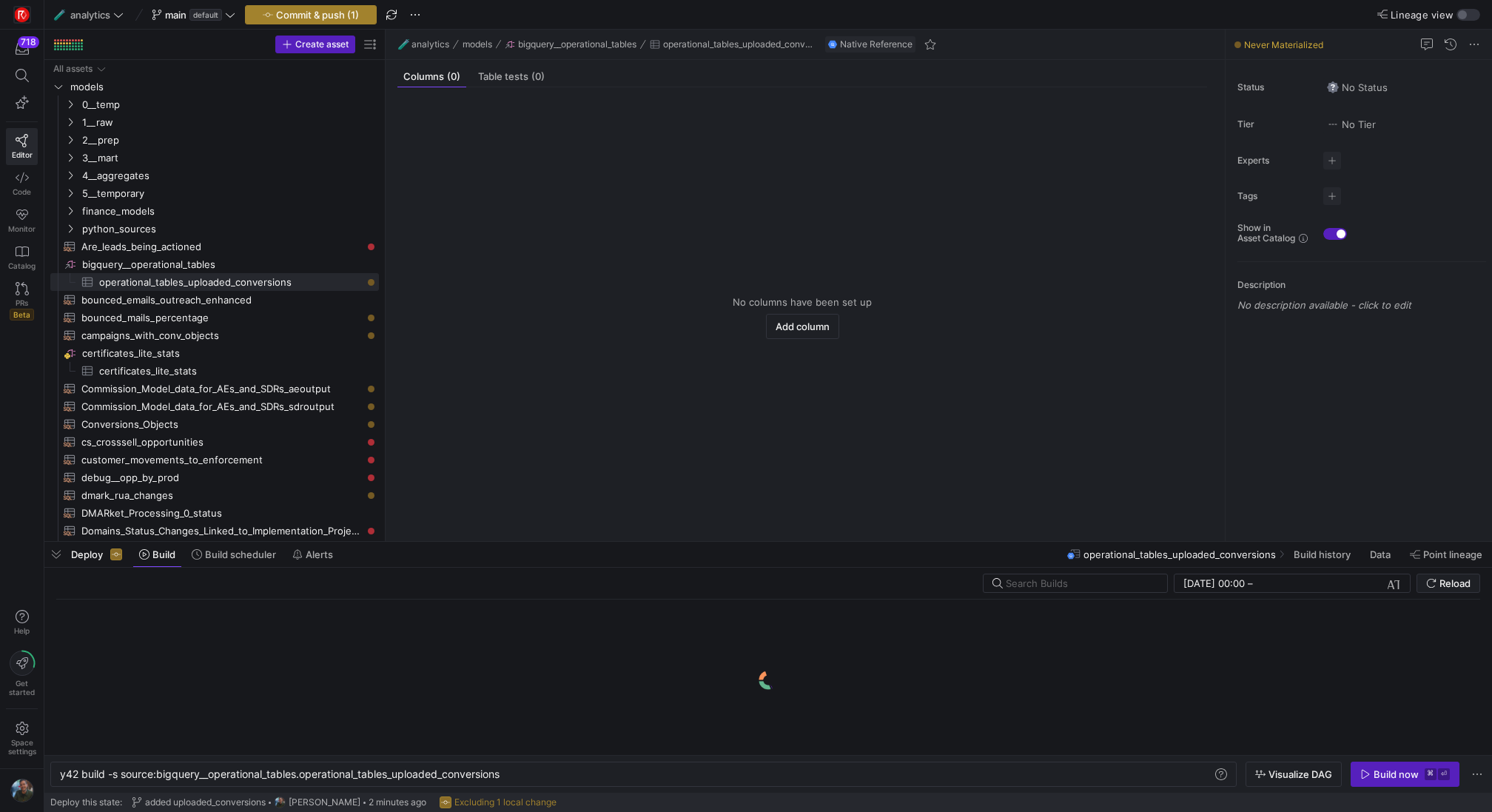
click at [278, 20] on span "Commit & push (1)" at bounding box center [317, 15] width 83 height 12
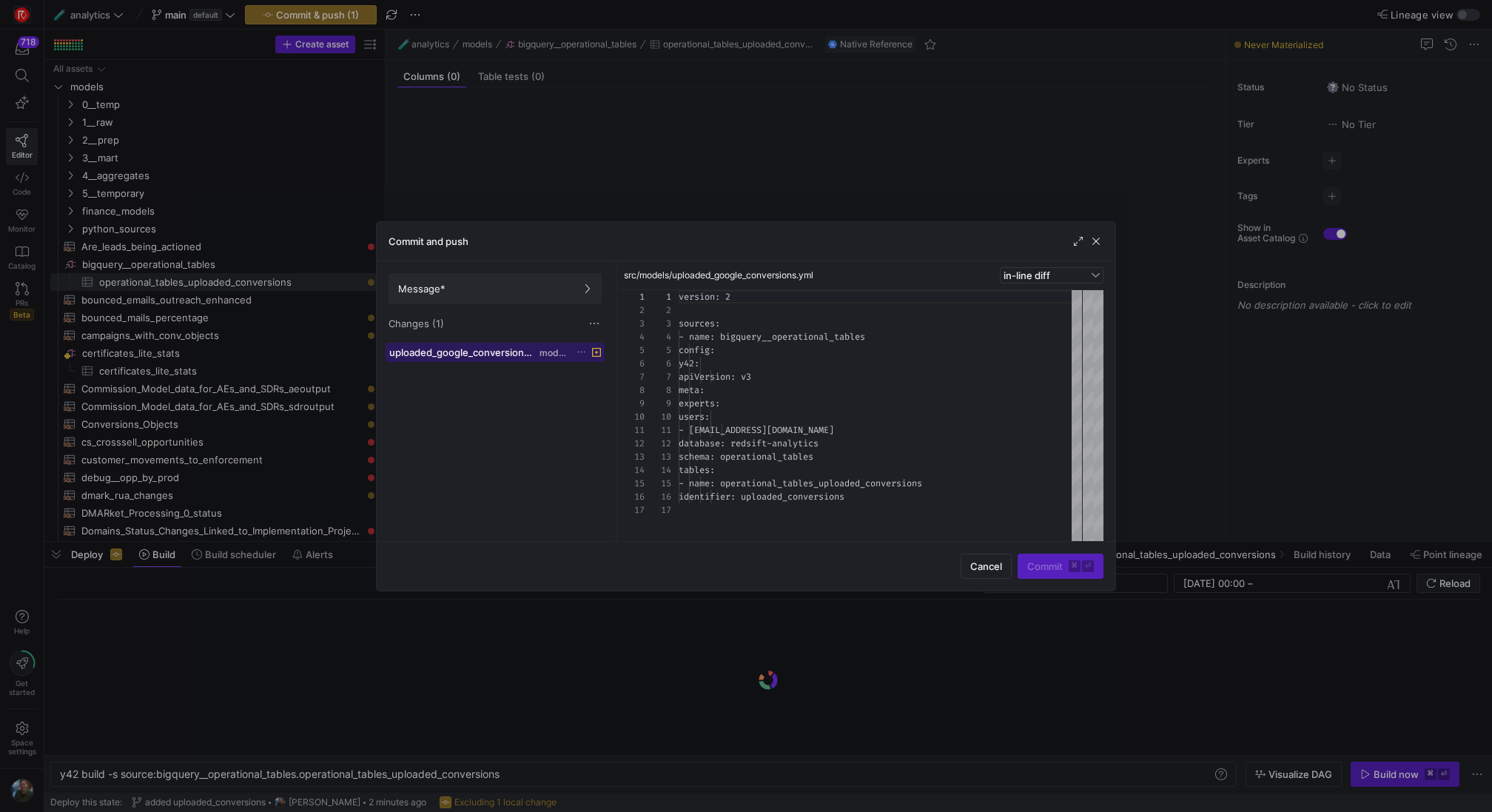
click at [522, 351] on span "uploaded_google_conversions.yml" at bounding box center [462, 352] width 147 height 12
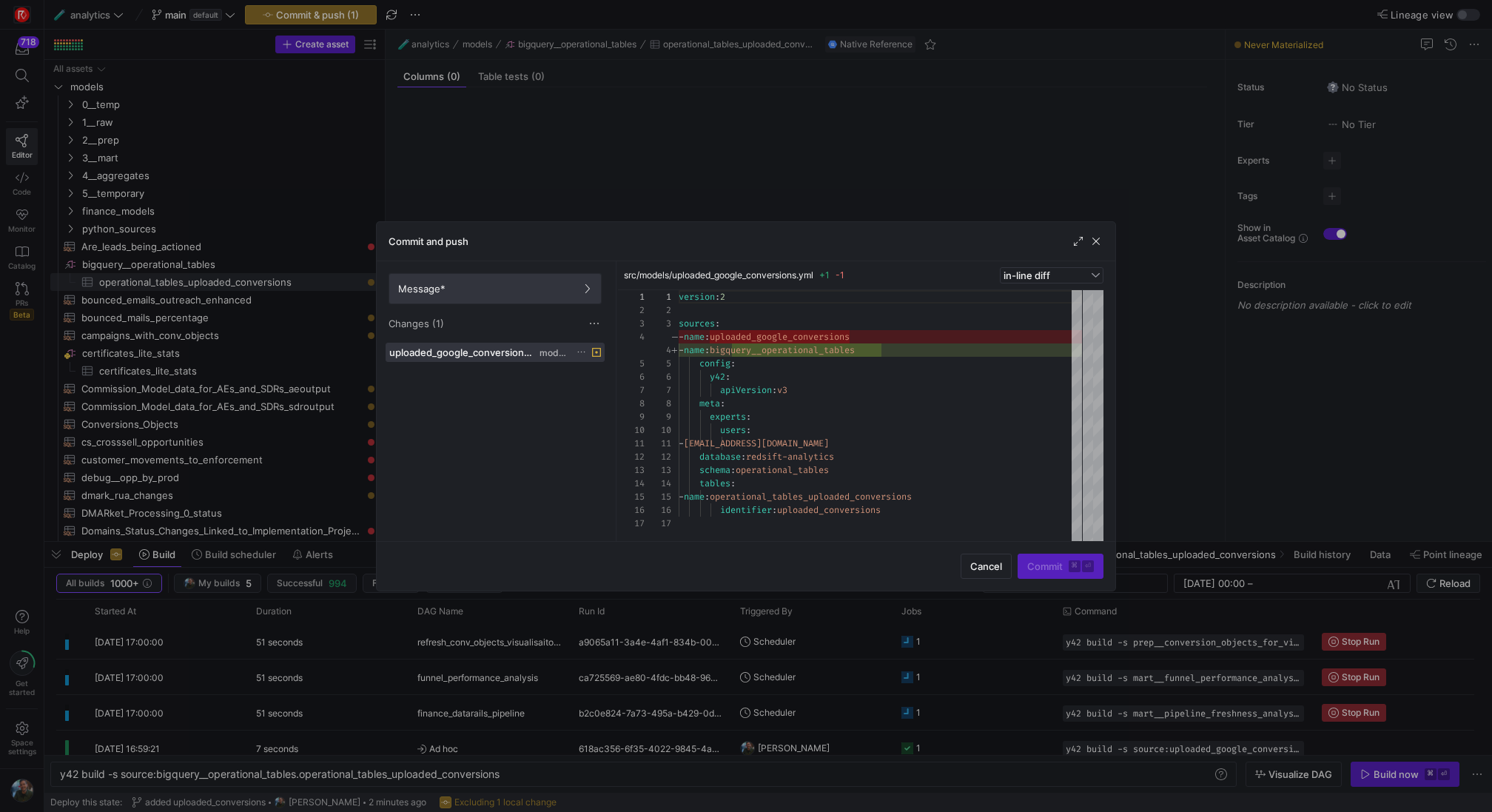
click at [538, 287] on span "Message*" at bounding box center [495, 289] width 194 height 12
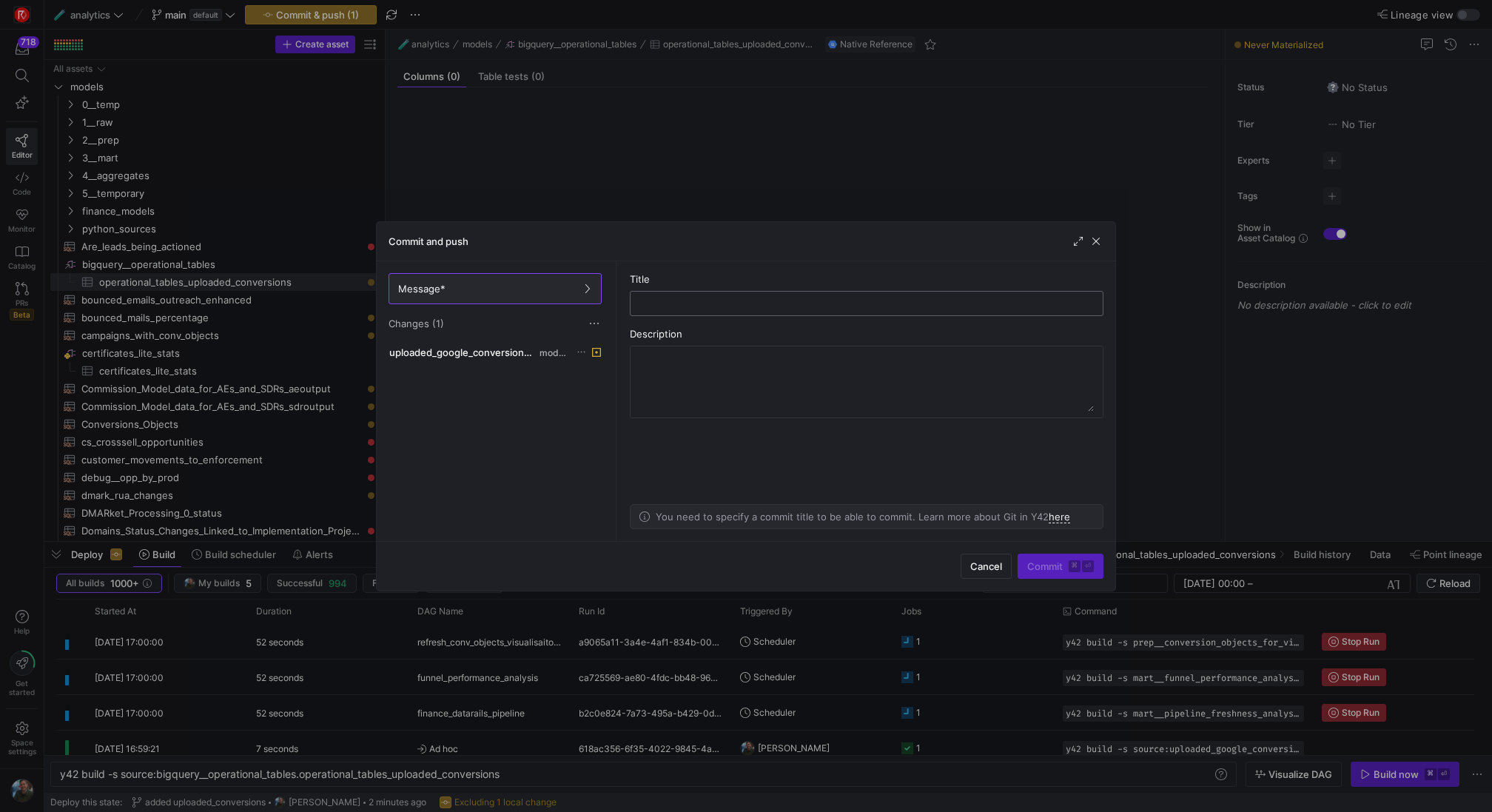
click at [708, 293] on div at bounding box center [866, 303] width 449 height 23
type input "changed ref name"
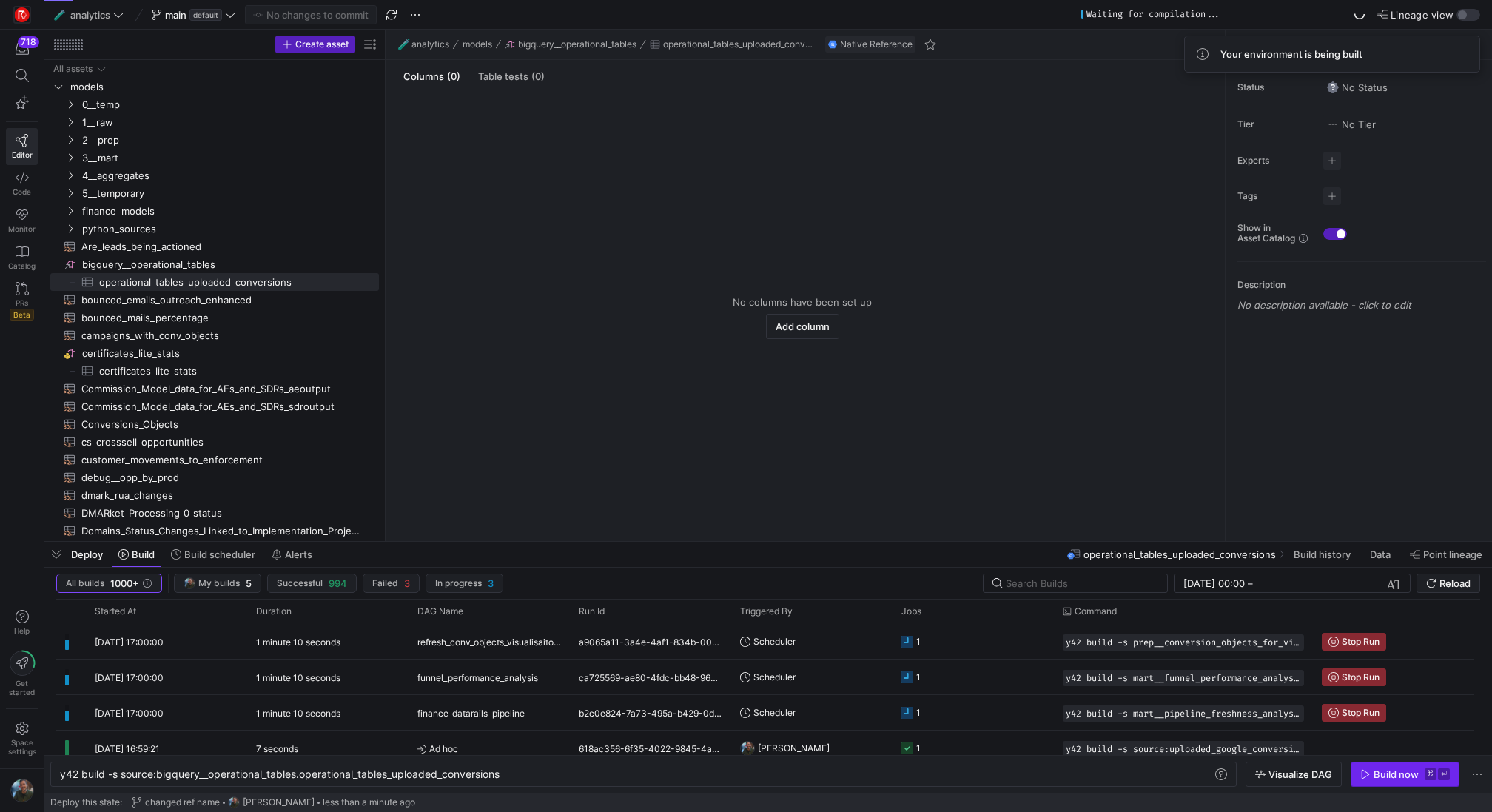
click at [1402, 780] on div "Build now" at bounding box center [1396, 774] width 45 height 12
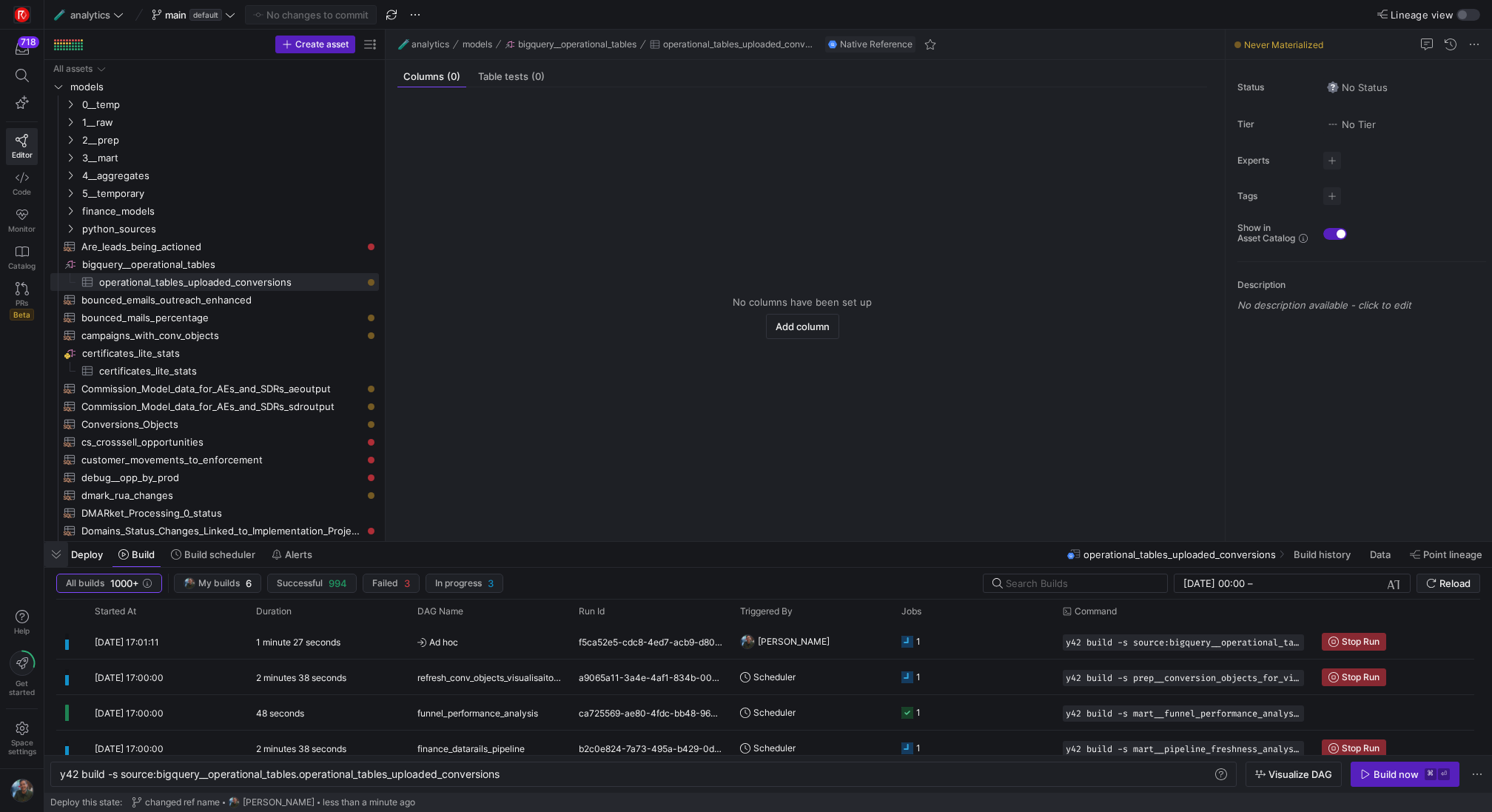
click at [54, 553] on span "button" at bounding box center [56, 553] width 23 height 25
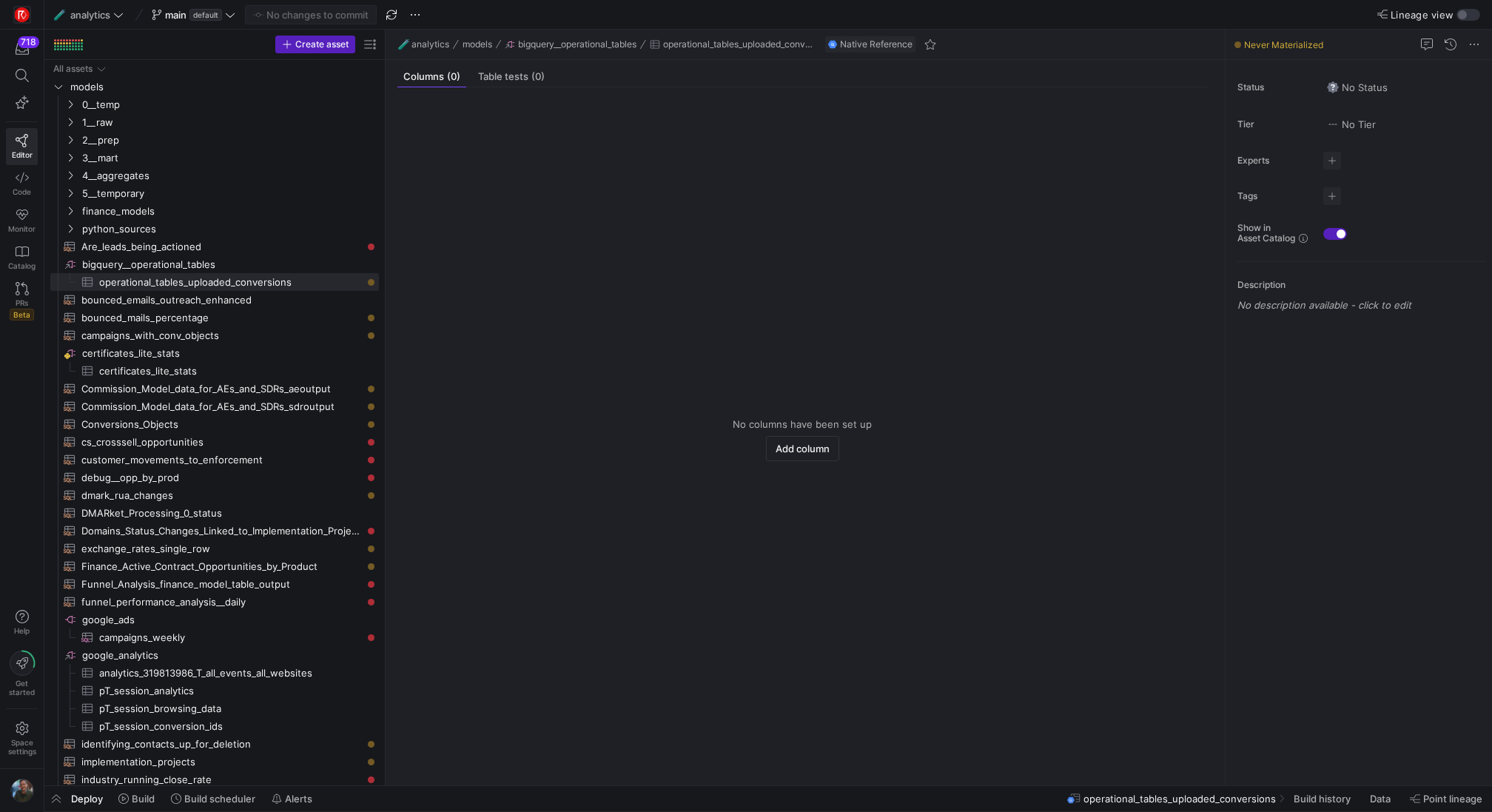
click at [87, 797] on span "Deploy" at bounding box center [87, 798] width 32 height 12
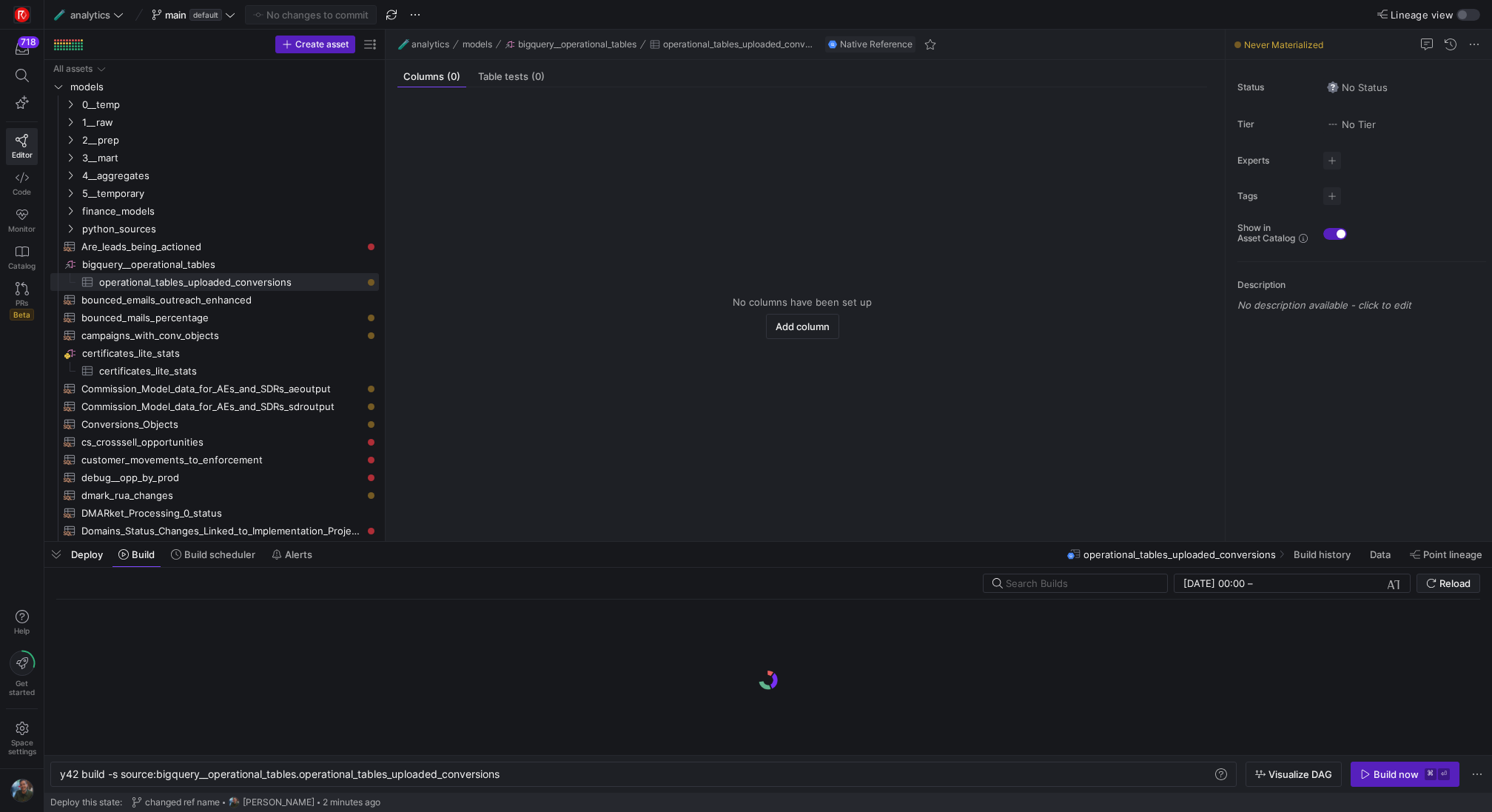
scroll to position [0, 446]
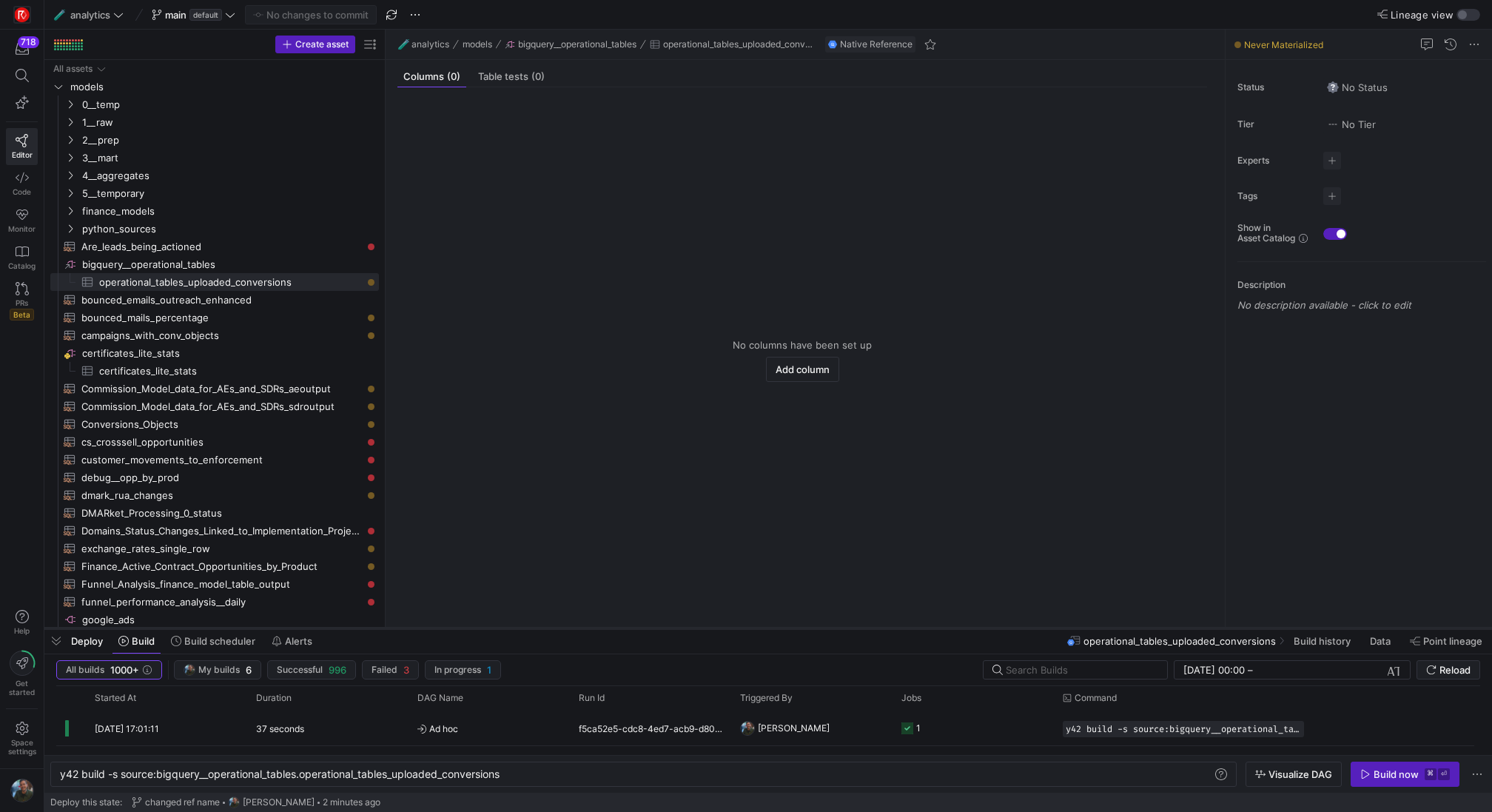
drag, startPoint x: 556, startPoint y: 541, endPoint x: 552, endPoint y: 633, distance: 92.1
click at [552, 631] on div at bounding box center [768, 628] width 1448 height 6
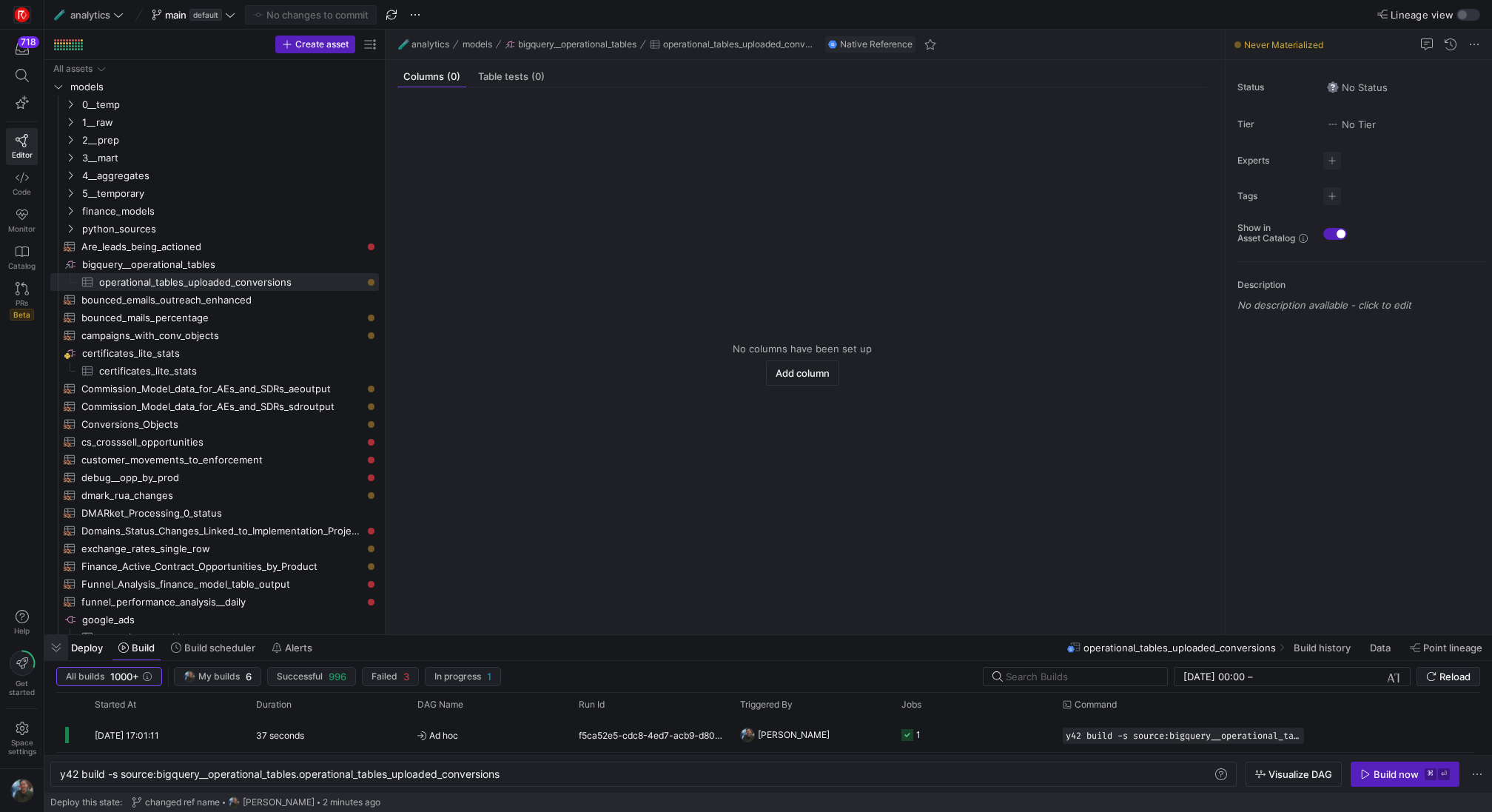
click at [53, 651] on span "button" at bounding box center [56, 647] width 23 height 25
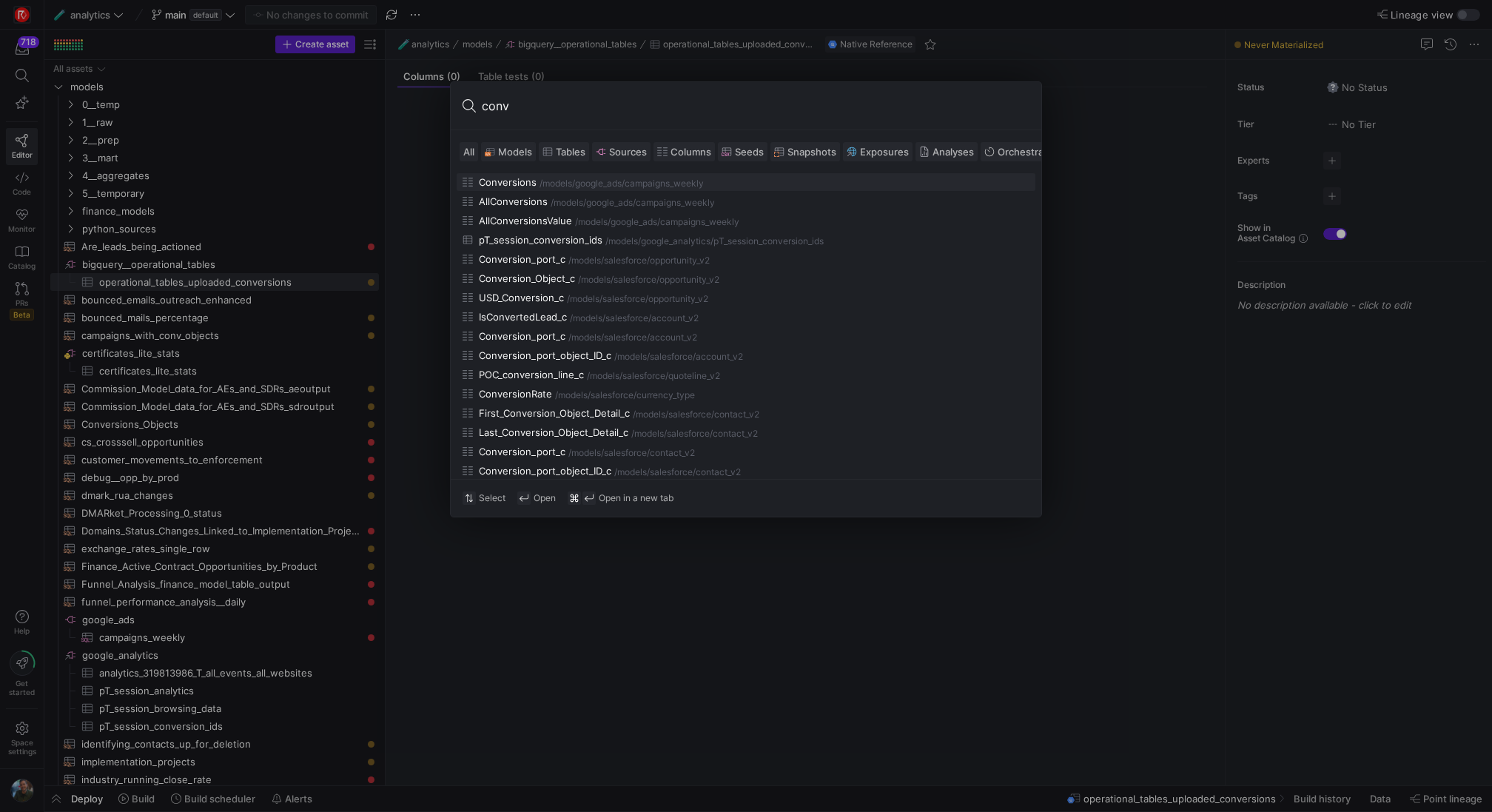
click at [504, 149] on span "Models" at bounding box center [515, 152] width 34 height 12
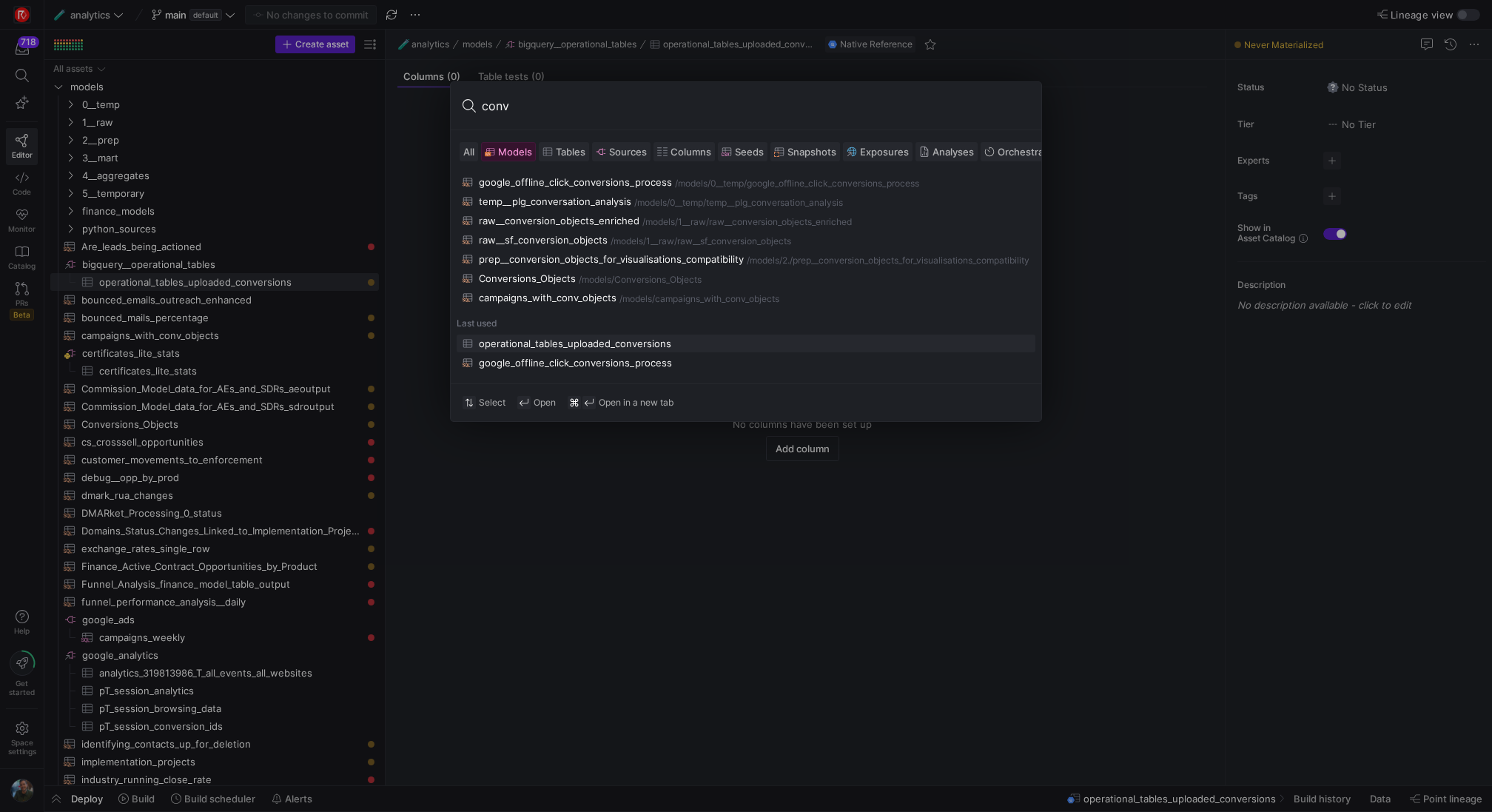
click at [557, 114] on input "conv" at bounding box center [755, 106] width 547 height 23
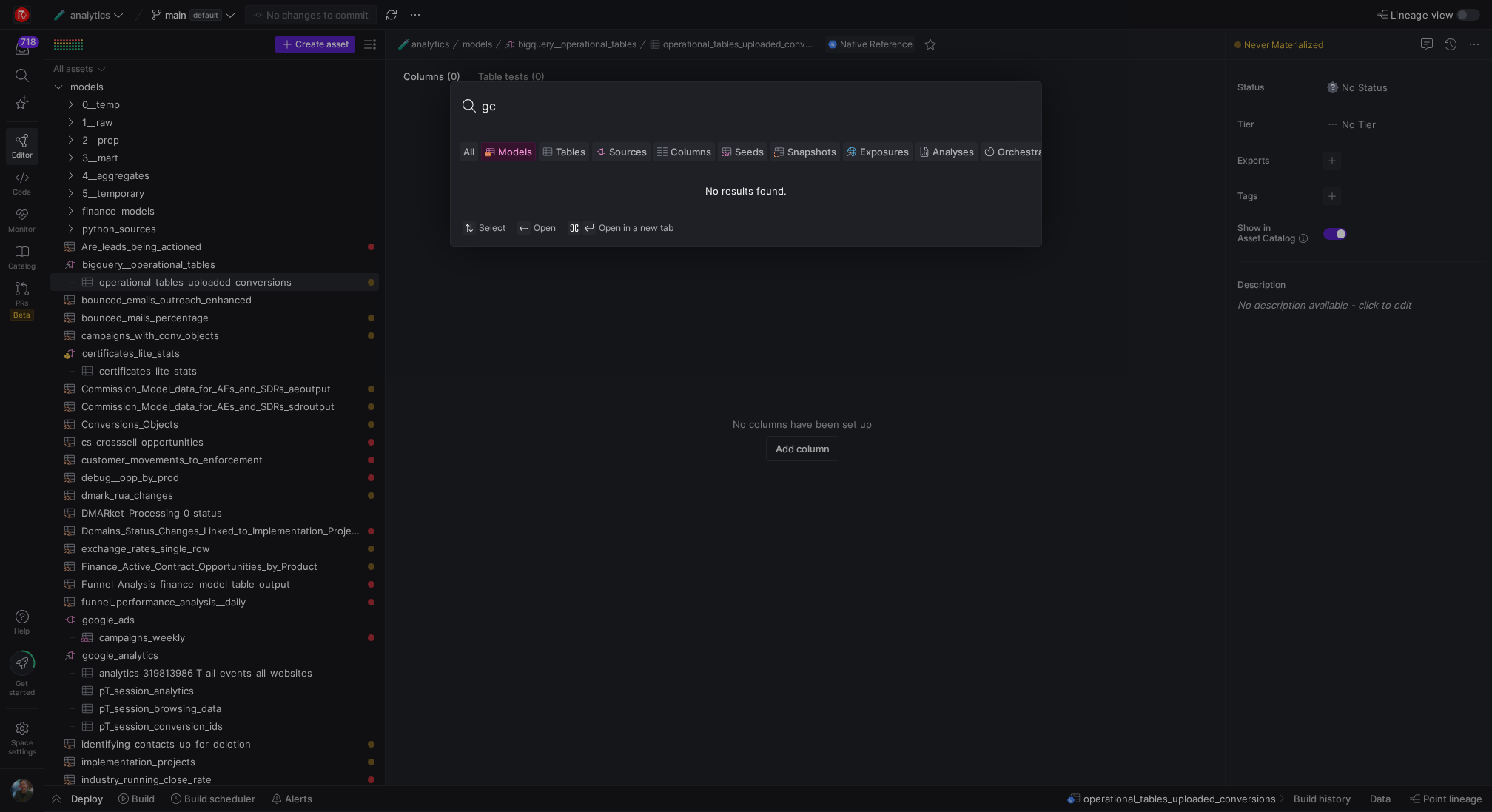
type input "g"
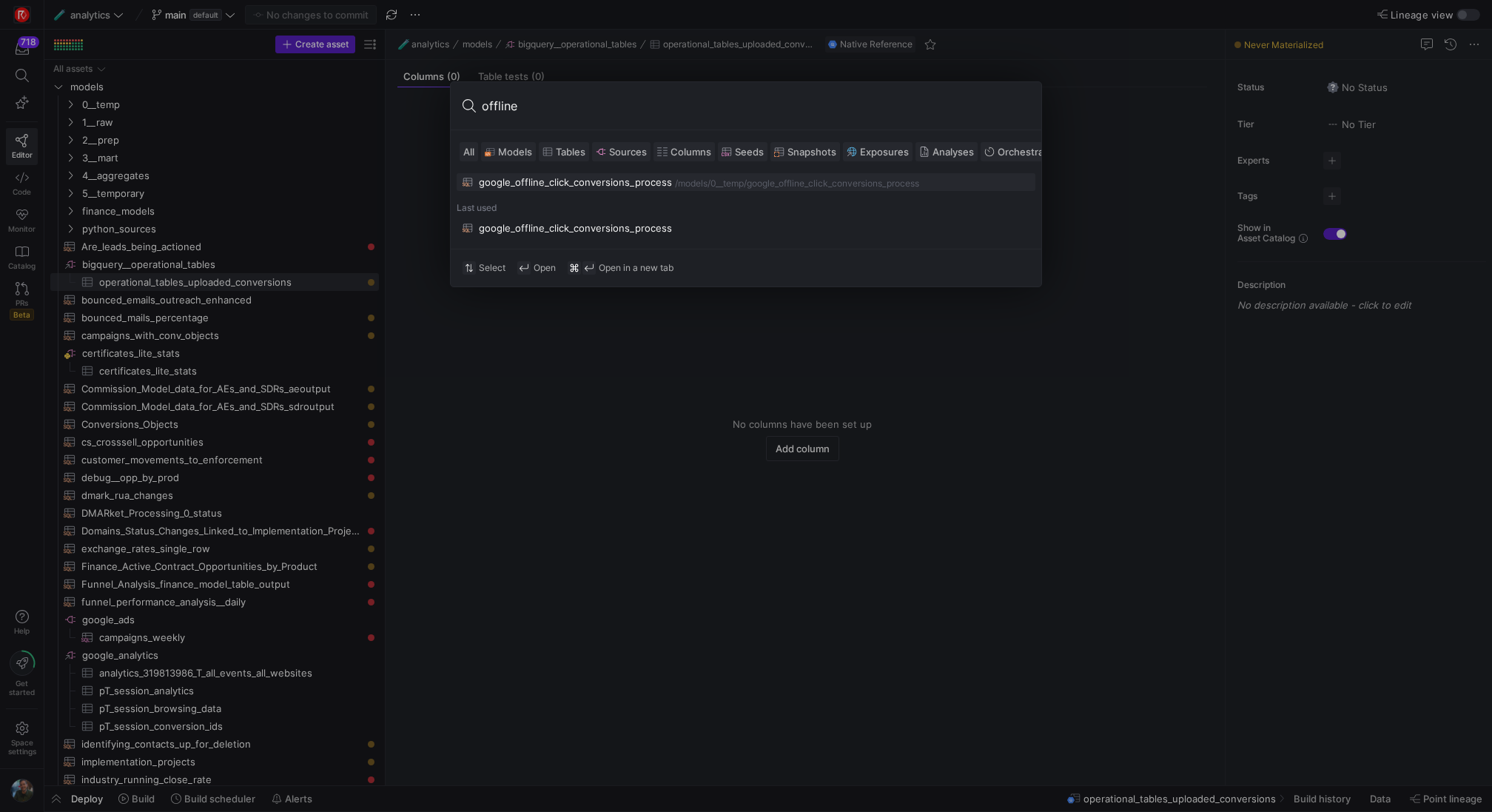
type input "offline"
click at [608, 180] on div "google_offline_click_conversions_process" at bounding box center [575, 182] width 193 height 12
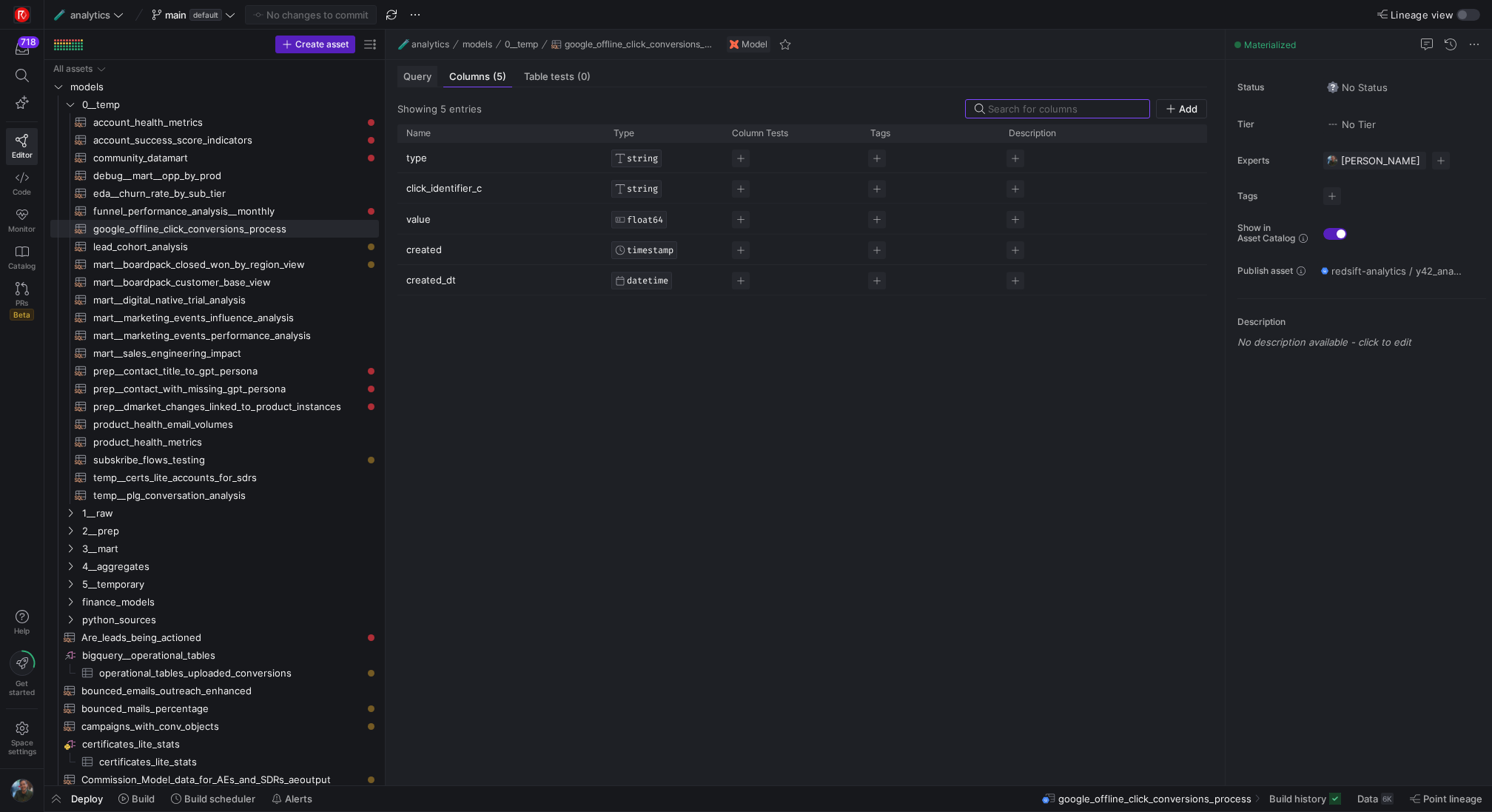
click at [415, 84] on div "Query" at bounding box center [417, 76] width 40 height 21
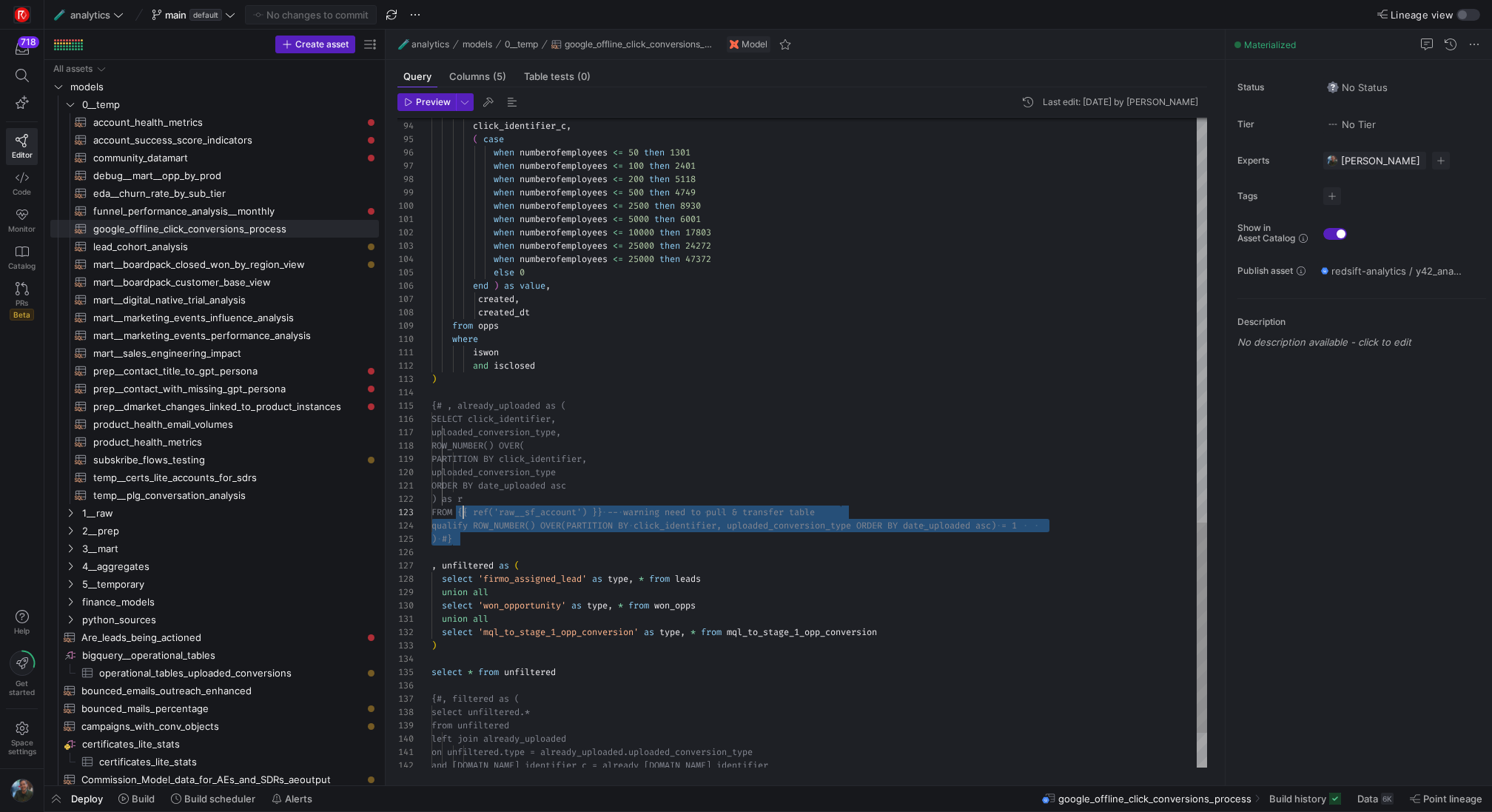
scroll to position [54, 0]
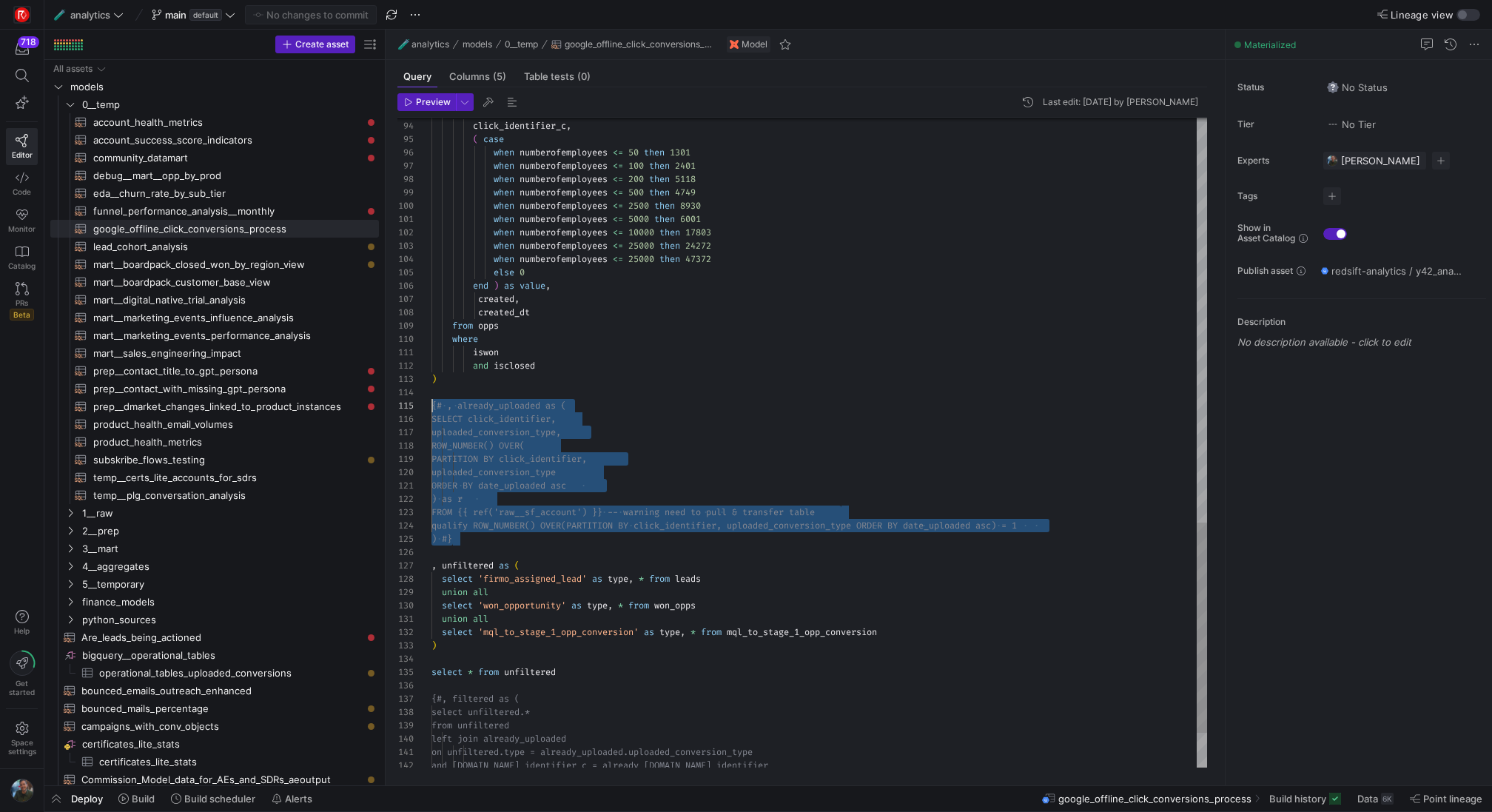
drag, startPoint x: 479, startPoint y: 540, endPoint x: 412, endPoint y: 406, distance: 149.8
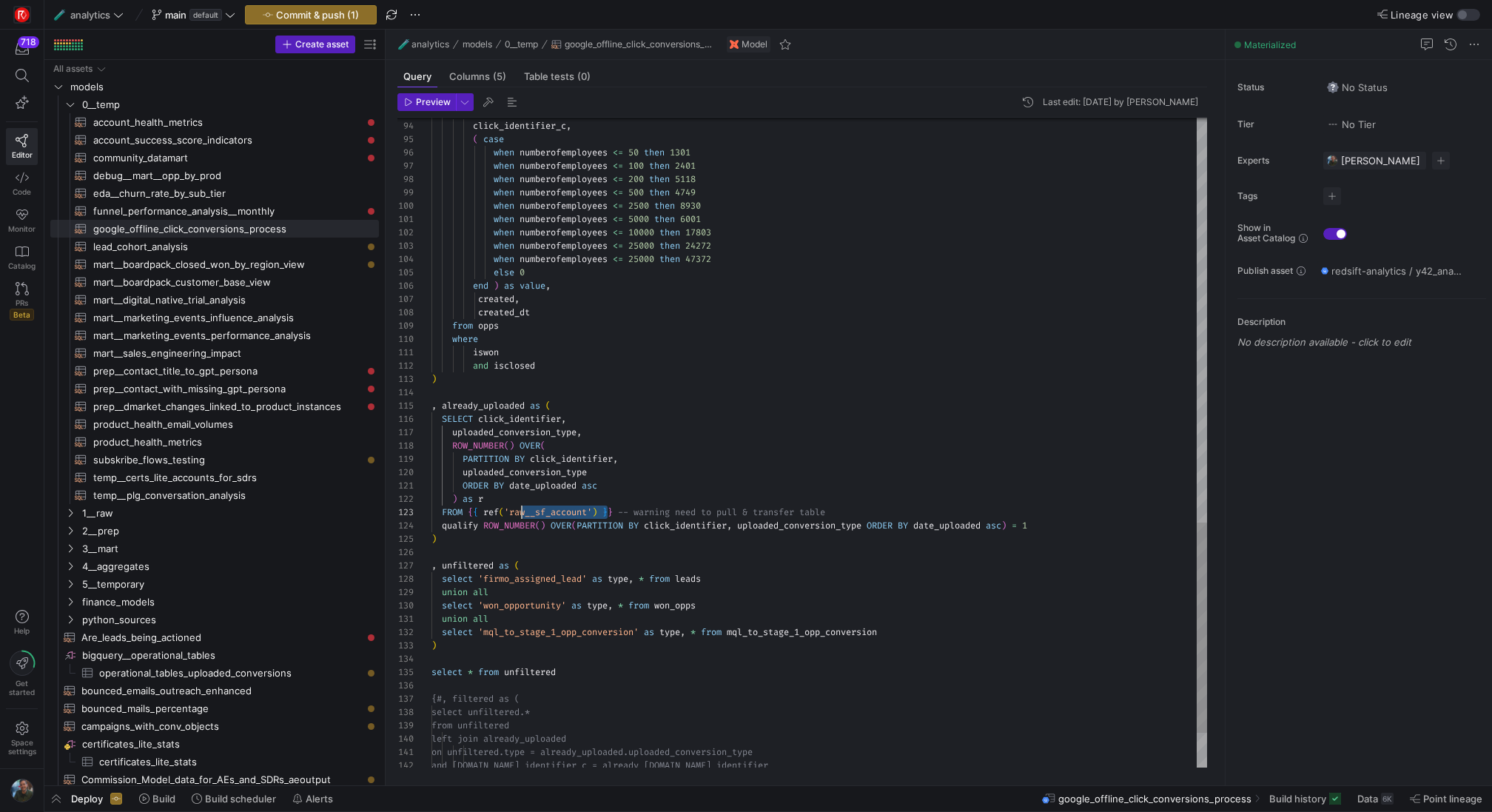
scroll to position [26, 80]
drag, startPoint x: 606, startPoint y: 510, endPoint x: 512, endPoint y: 510, distance: 94.0
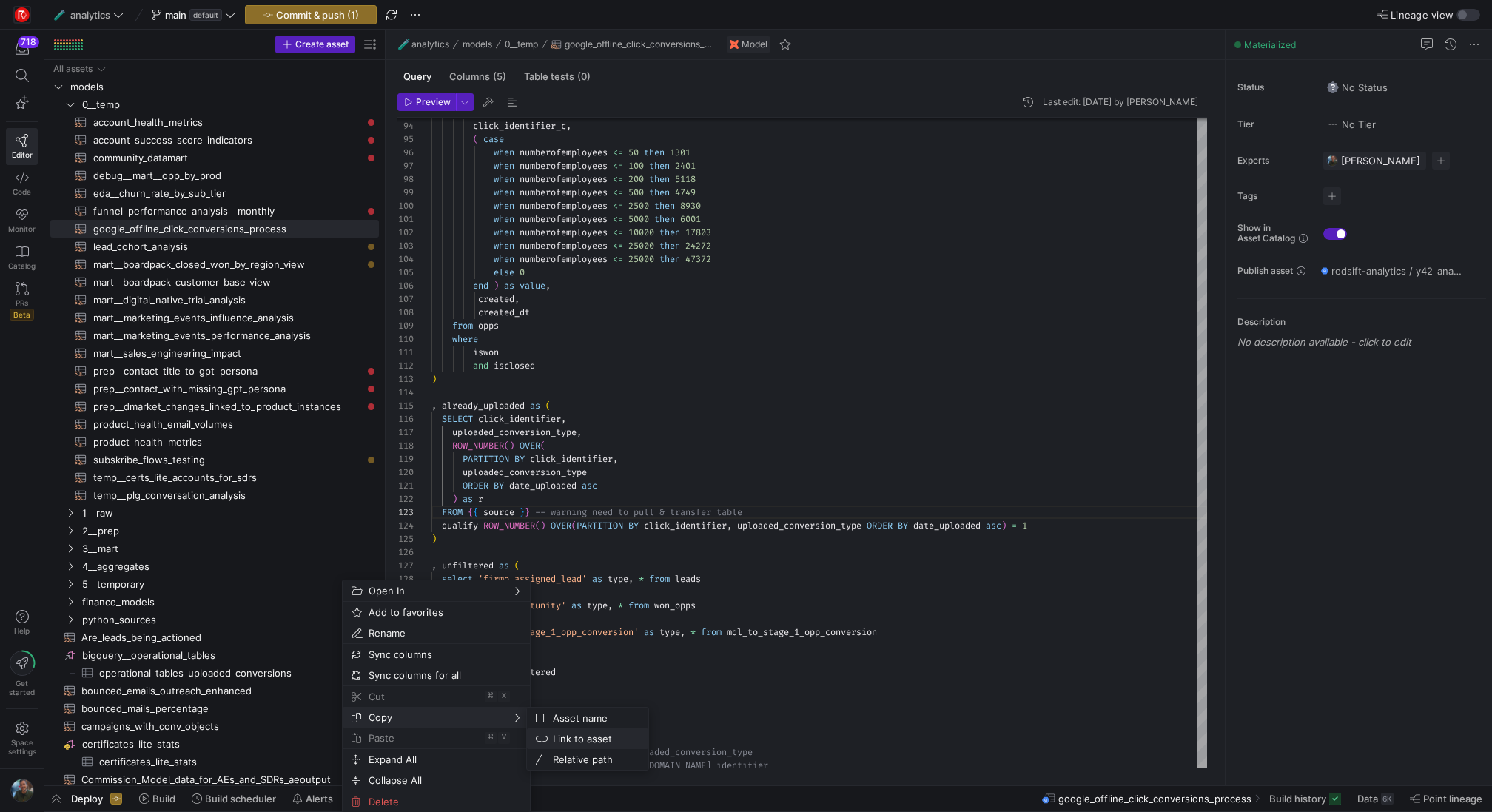
click at [609, 740] on span "Link to asset" at bounding box center [591, 738] width 90 height 20
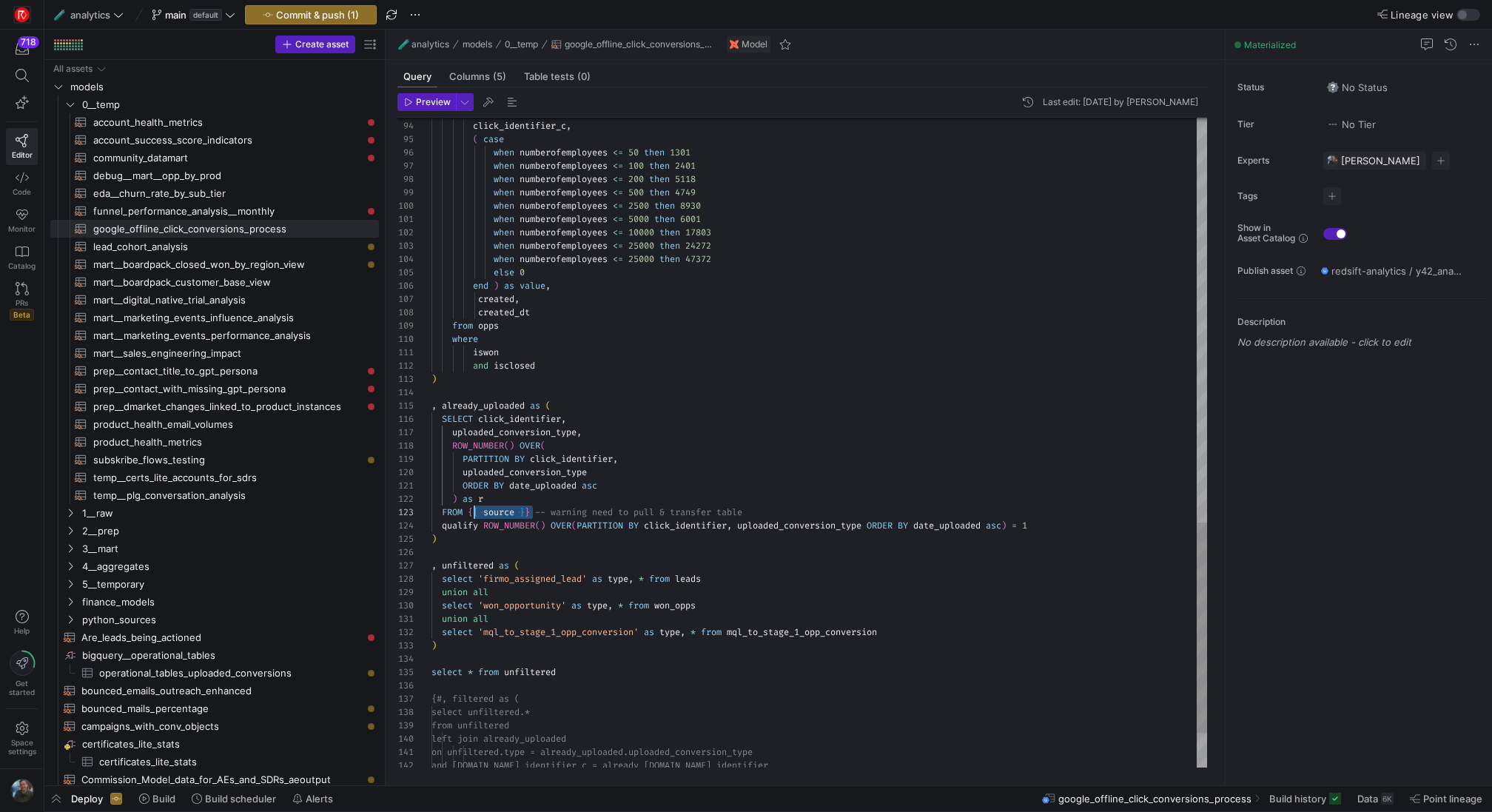
drag, startPoint x: 535, startPoint y: 510, endPoint x: 472, endPoint y: 512, distance: 63.0
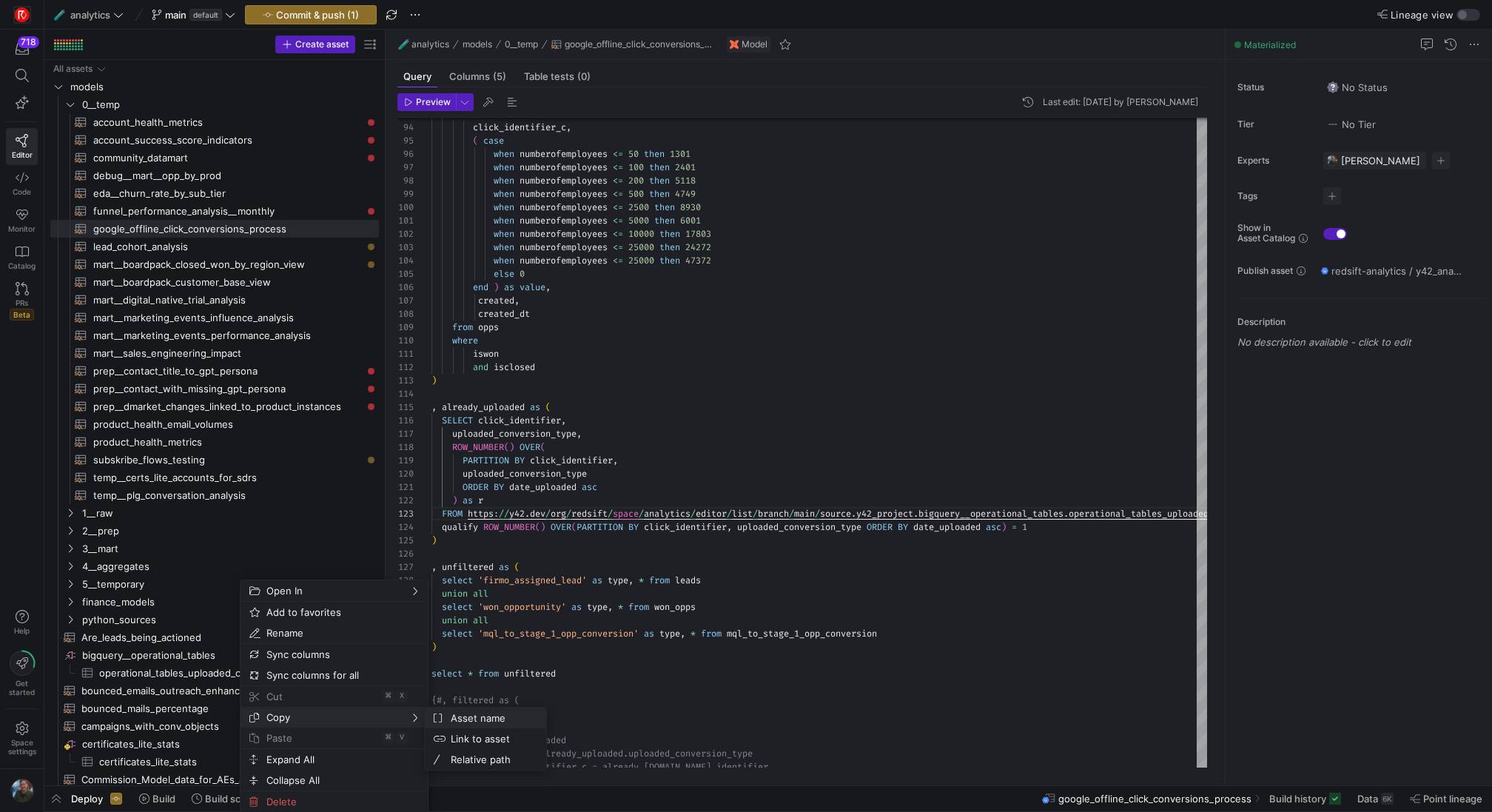
click at [480, 718] on span "Asset name" at bounding box center [489, 717] width 90 height 20
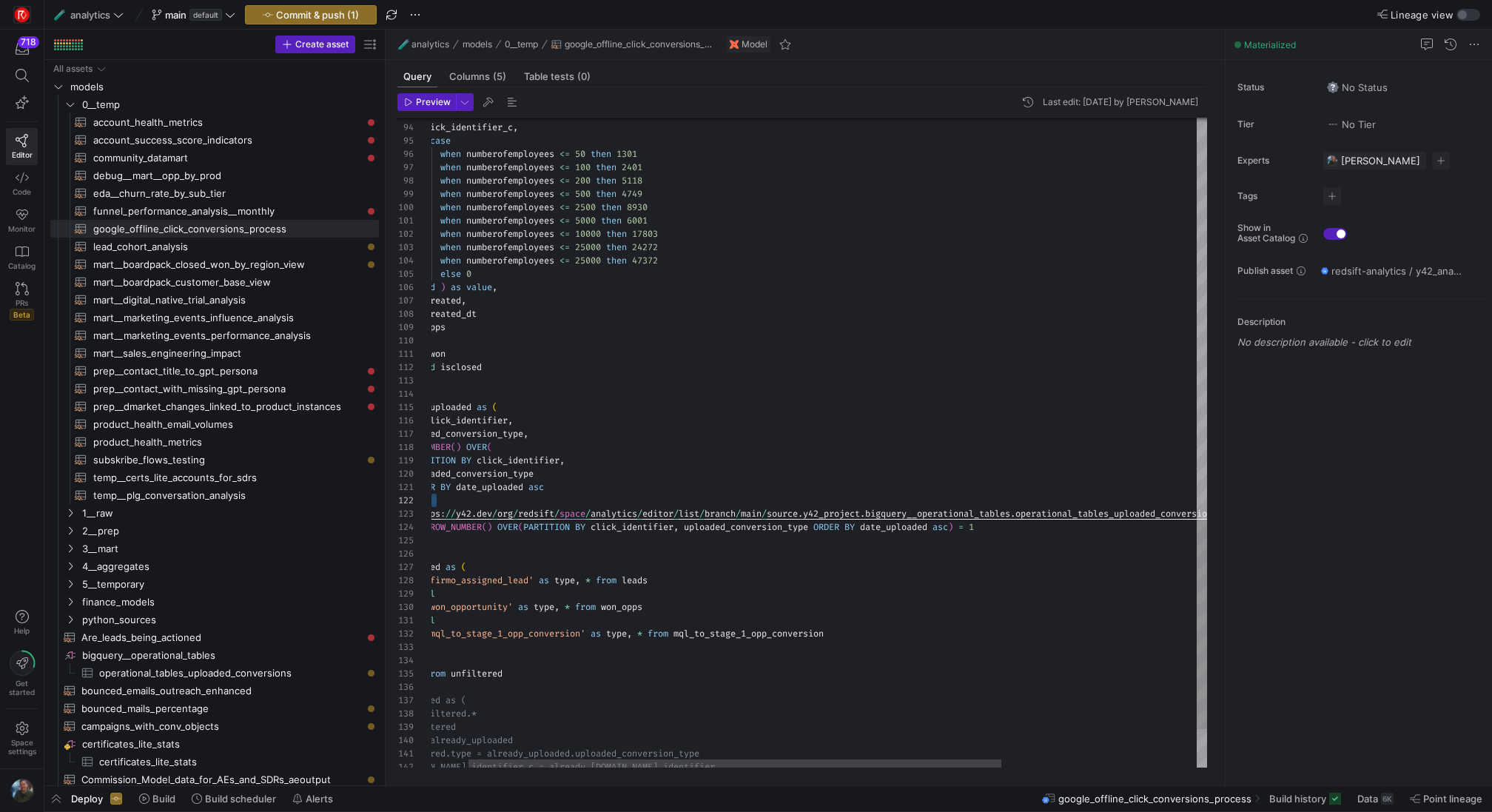
scroll to position [26, 613]
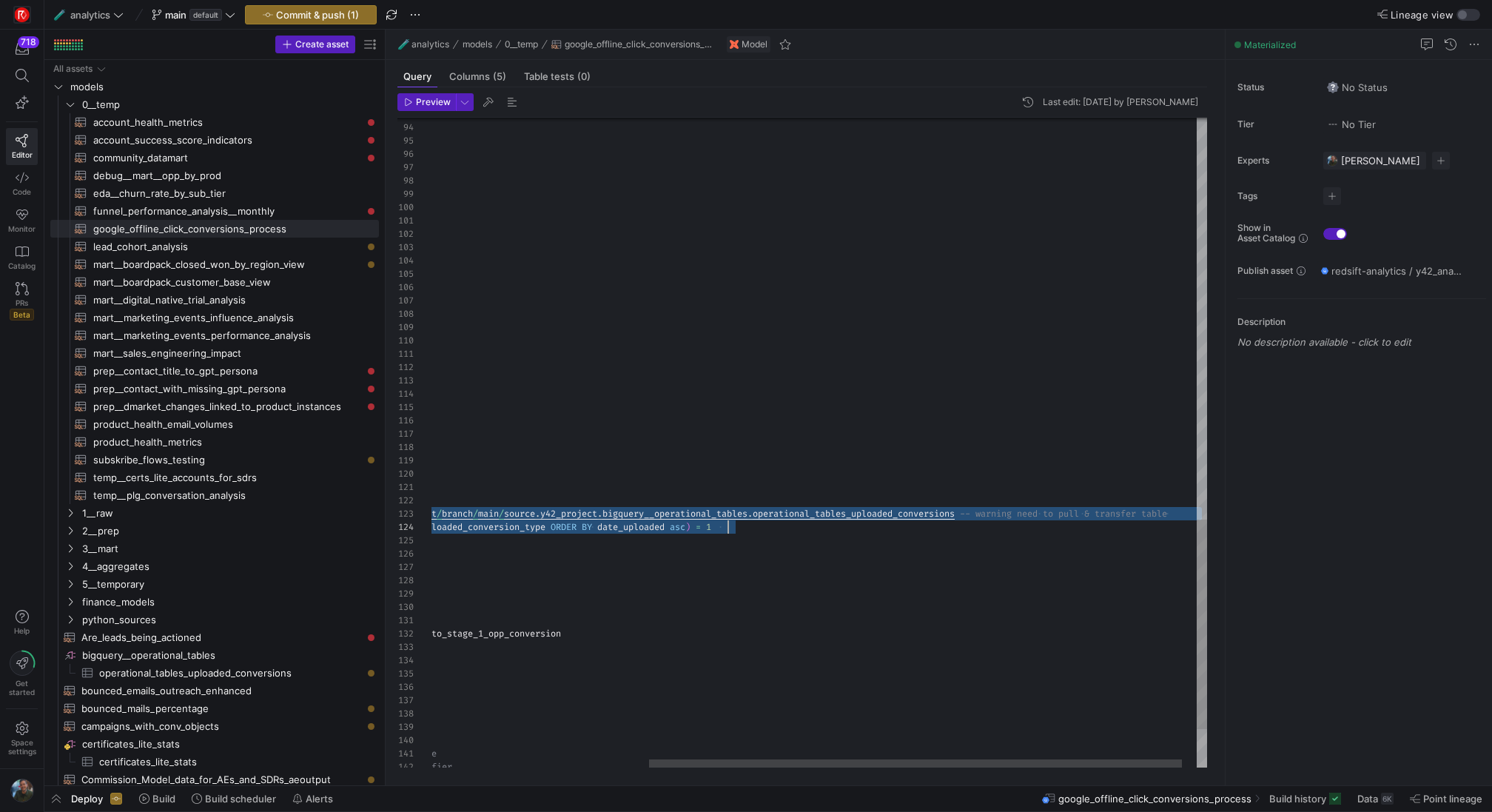
drag, startPoint x: 470, startPoint y: 512, endPoint x: 1307, endPoint y: 522, distance: 837.1
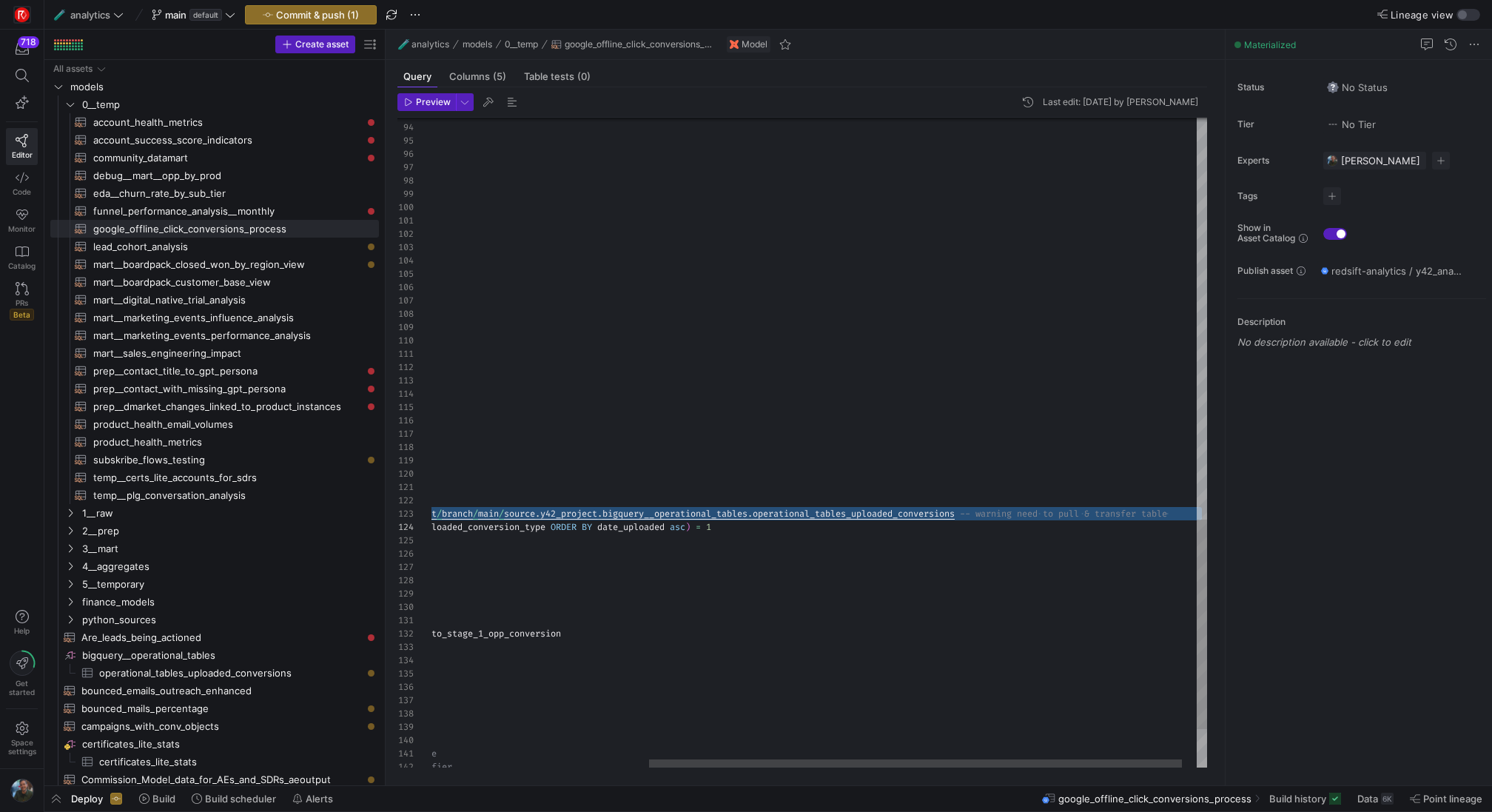
scroll to position [26, 0]
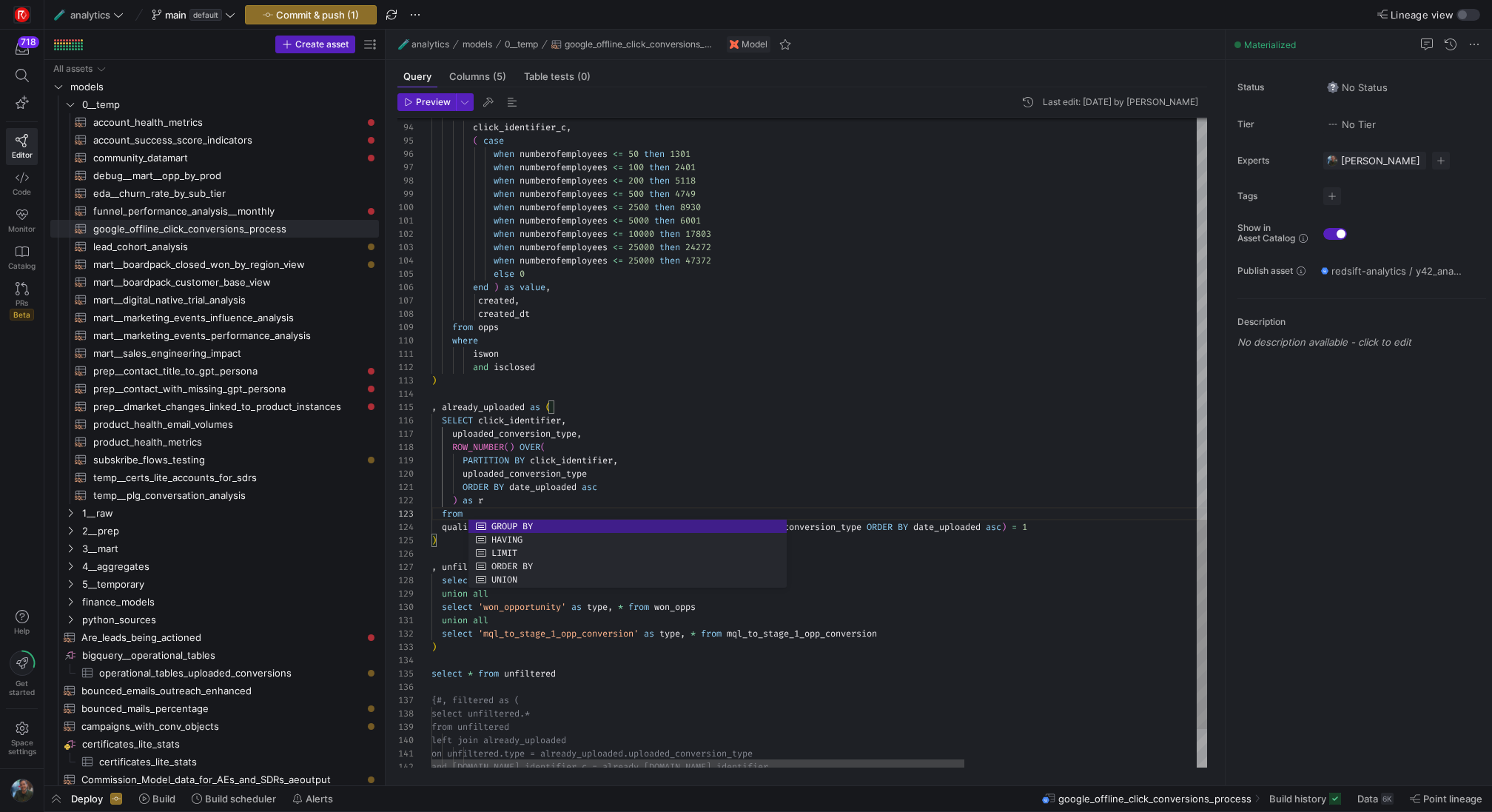
scroll to position [26, 245]
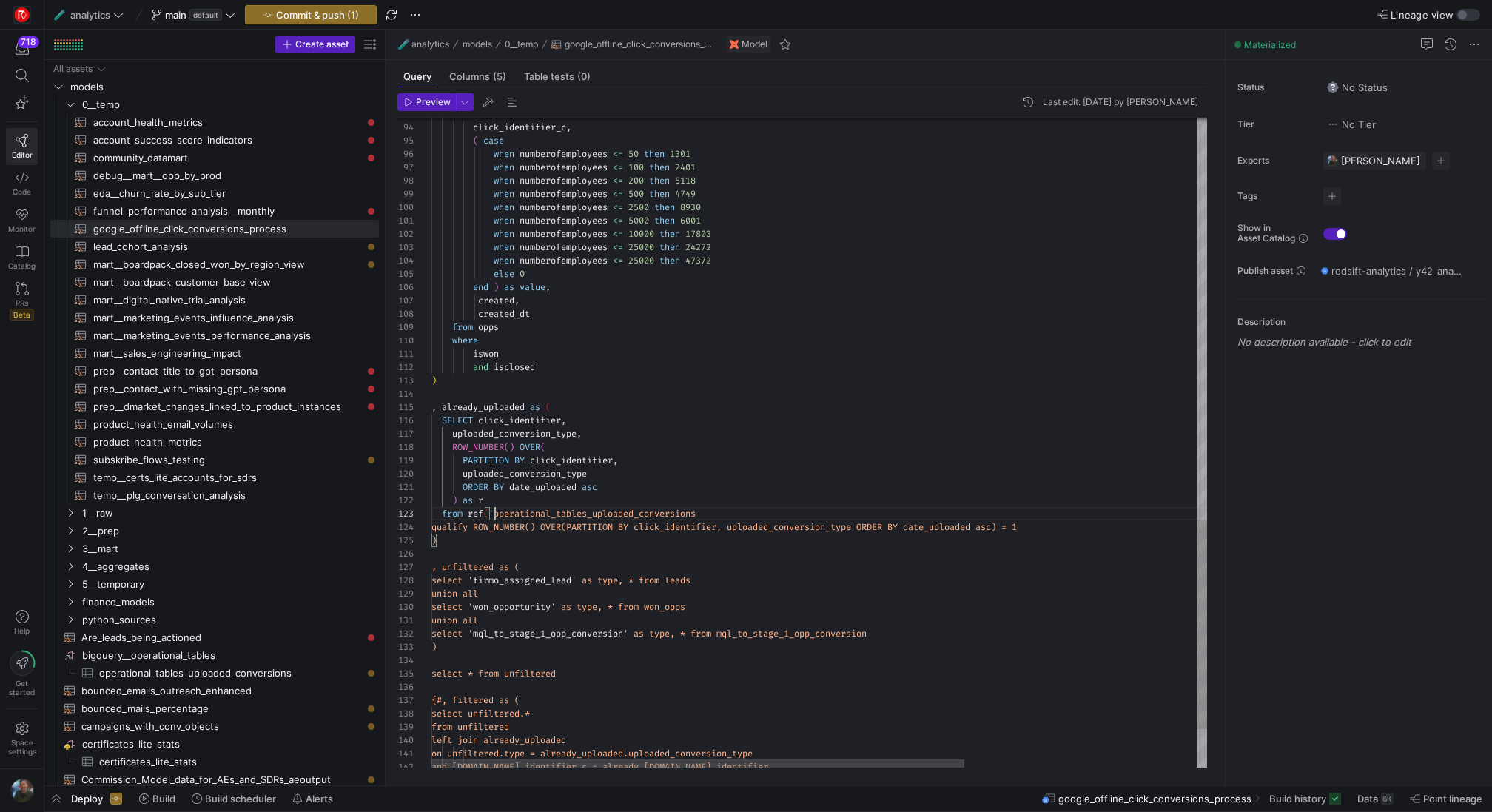
scroll to position [26, 63]
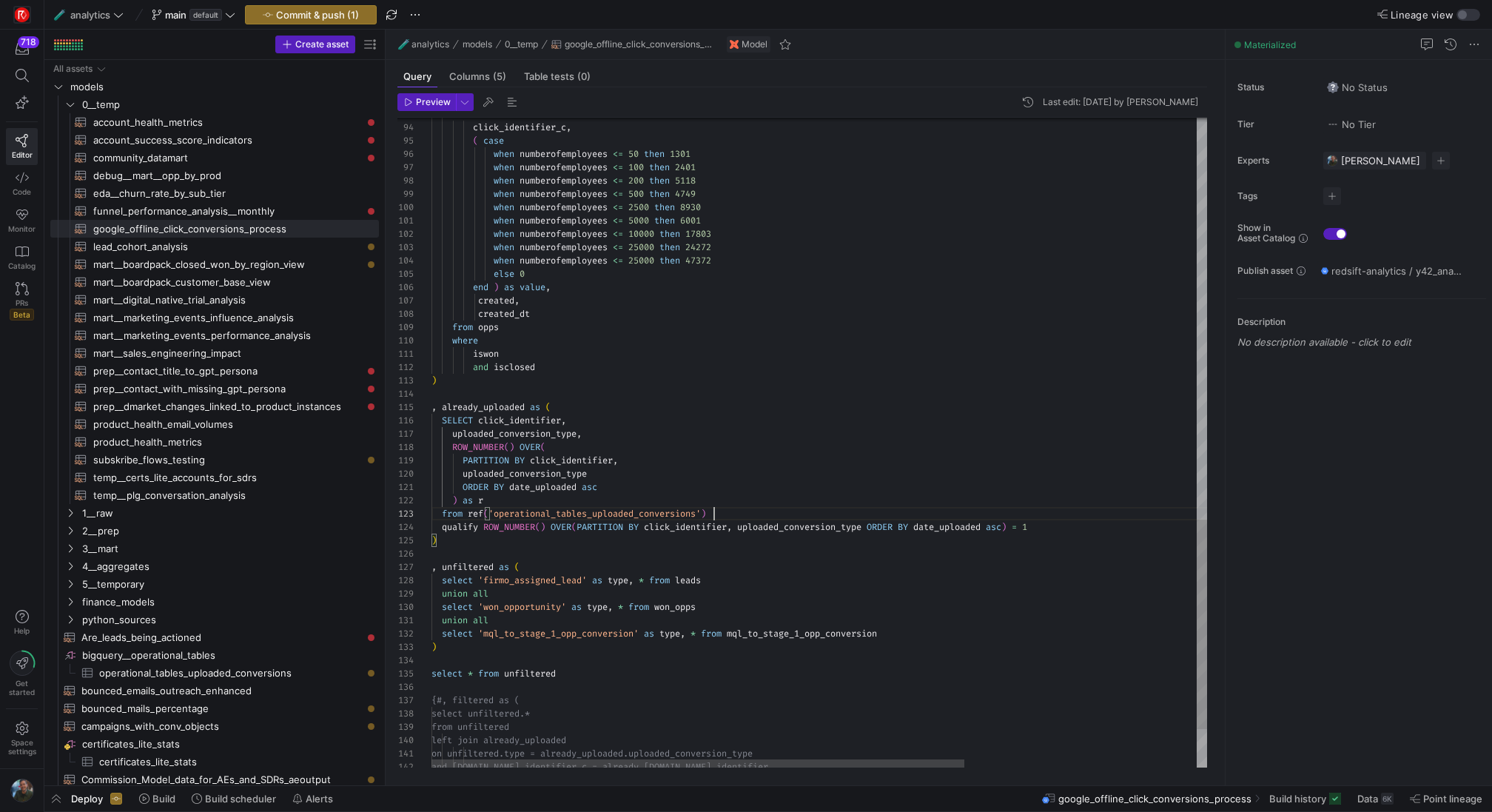
scroll to position [26, 283]
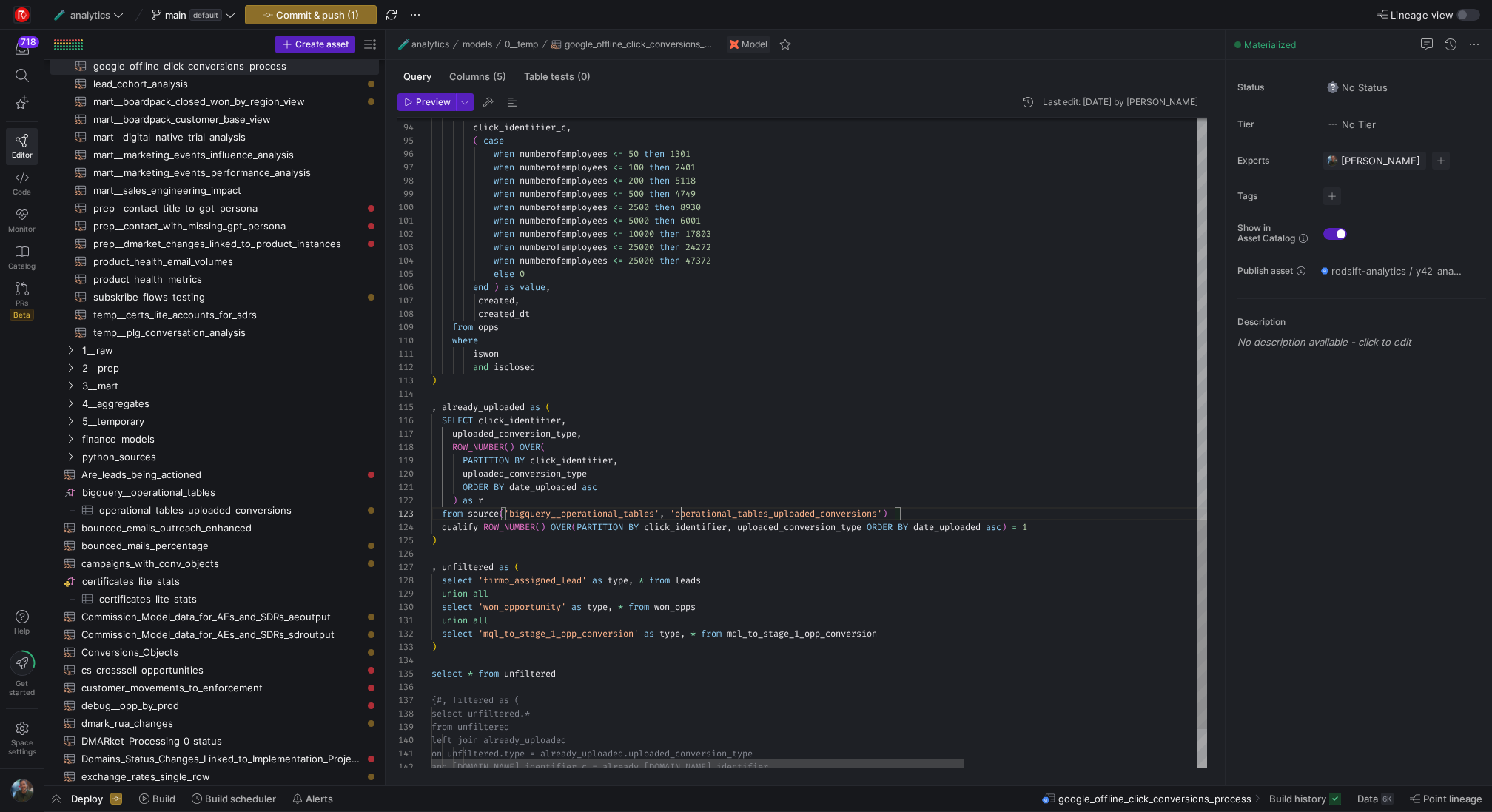
scroll to position [40, 479]
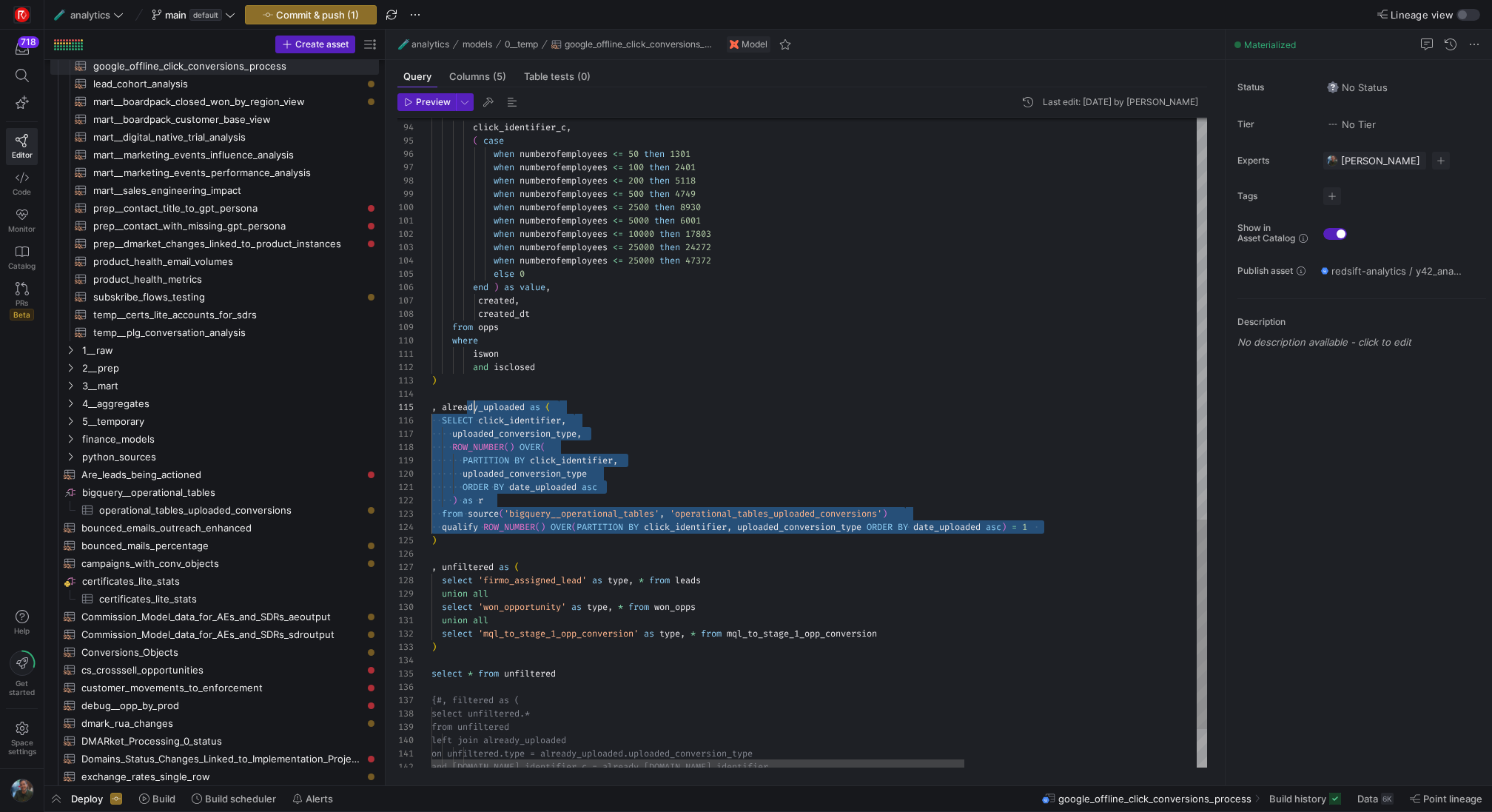
scroll to position [54, 17]
drag, startPoint x: 1050, startPoint y: 526, endPoint x: 423, endPoint y: 420, distance: 635.9
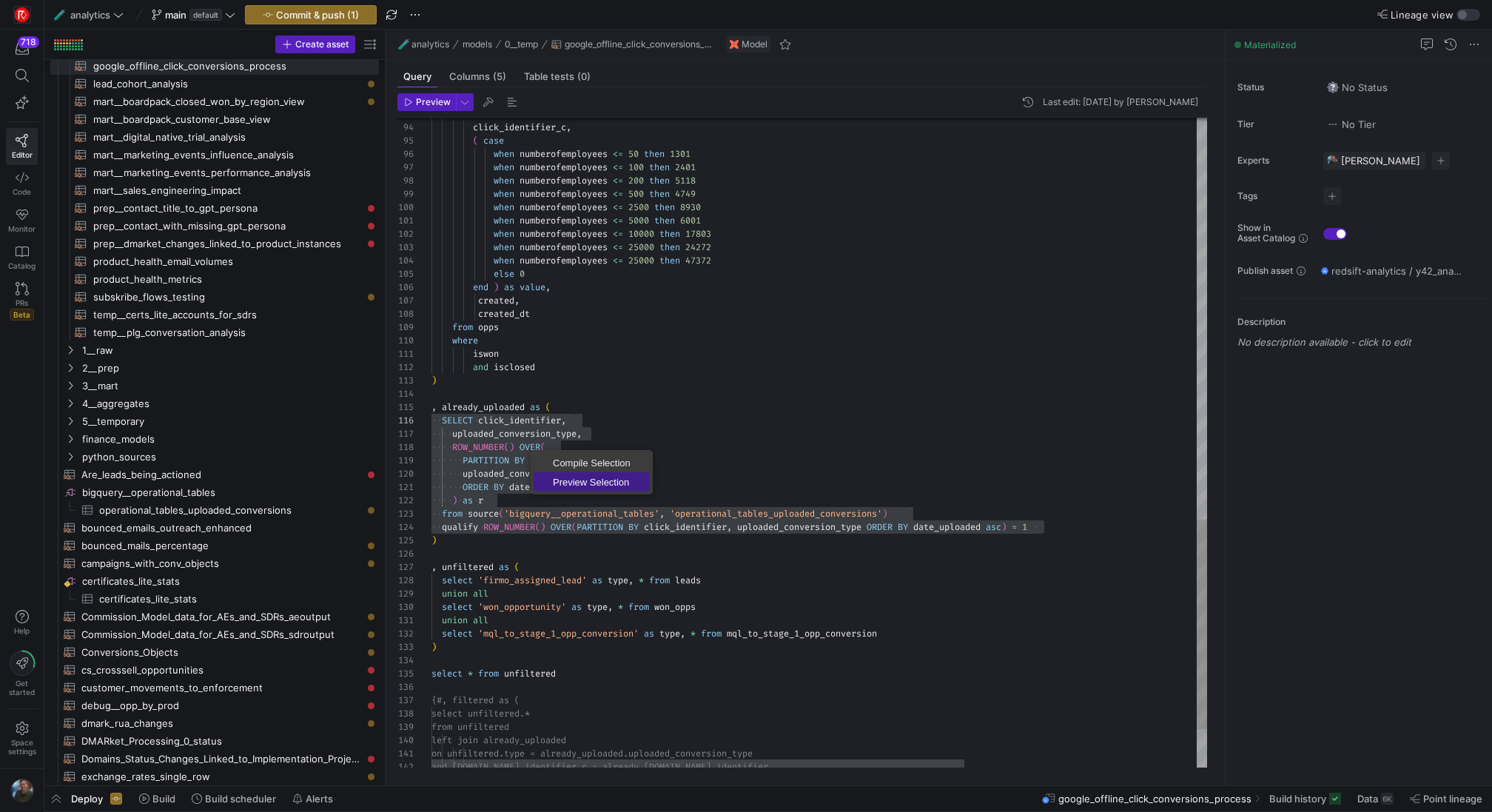
click at [562, 477] on span "Preview Selection" at bounding box center [592, 482] width 116 height 10
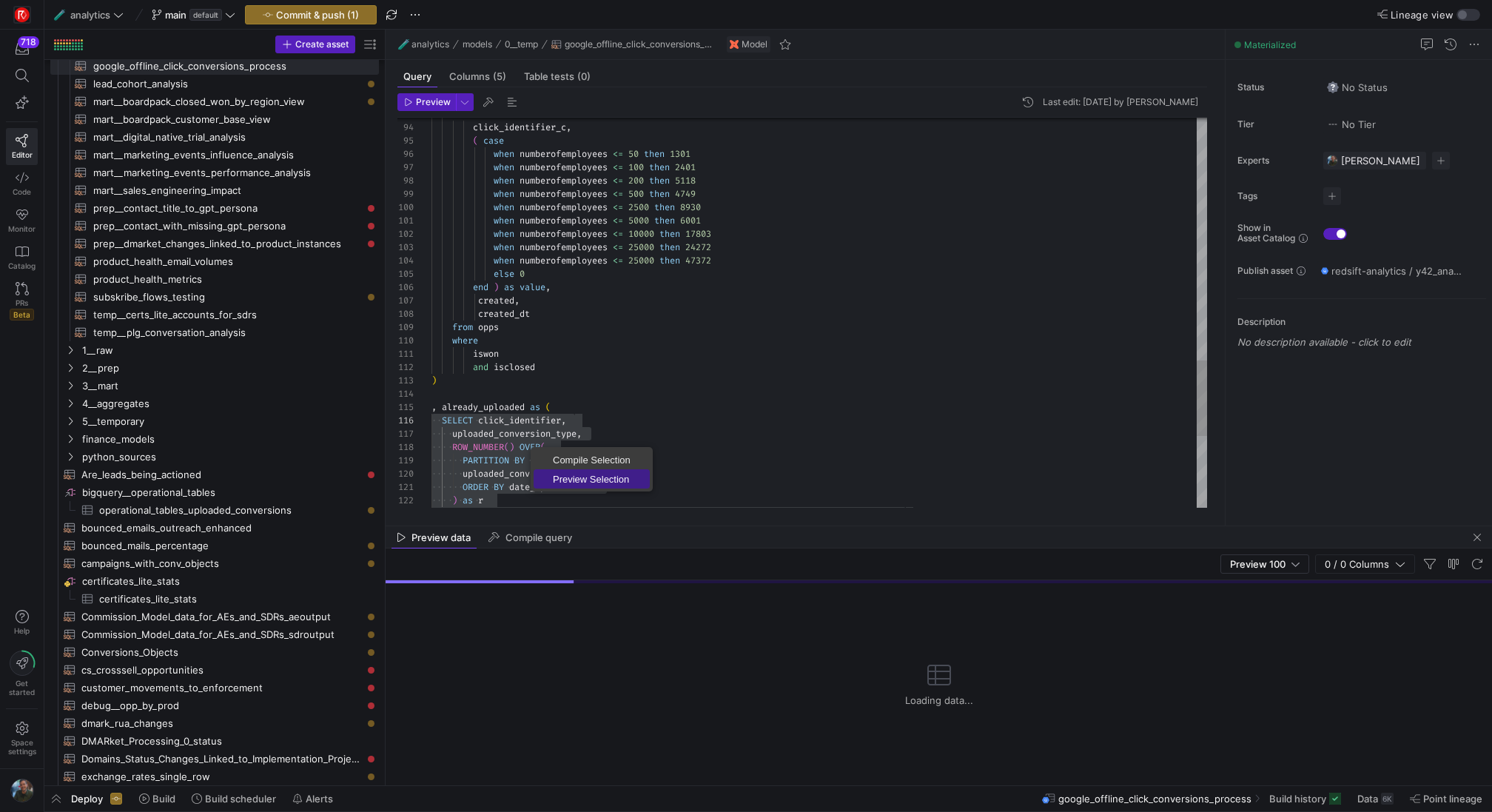
click at [583, 474] on span "Preview Selection" at bounding box center [592, 479] width 116 height 10
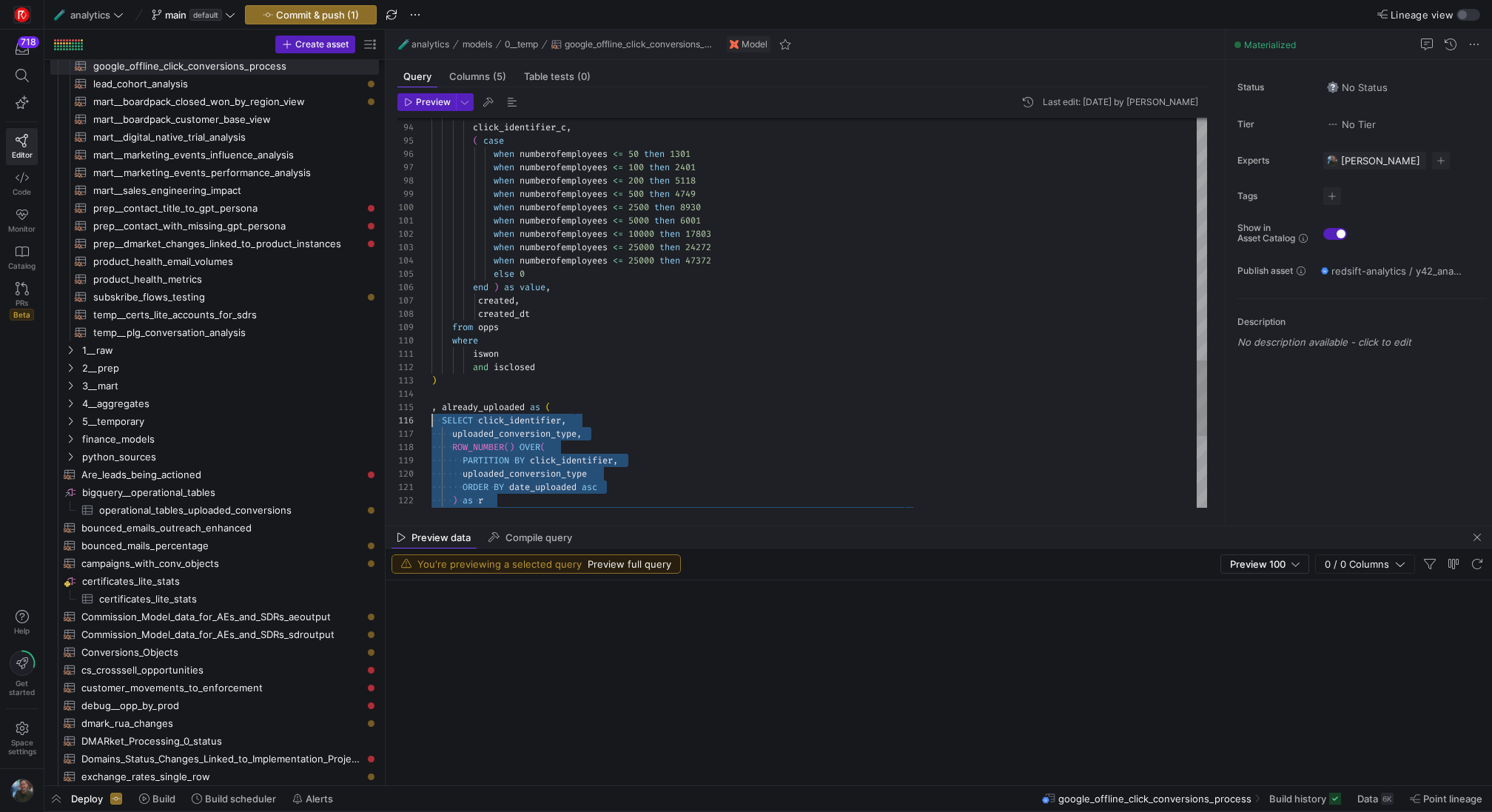
scroll to position [66, 0]
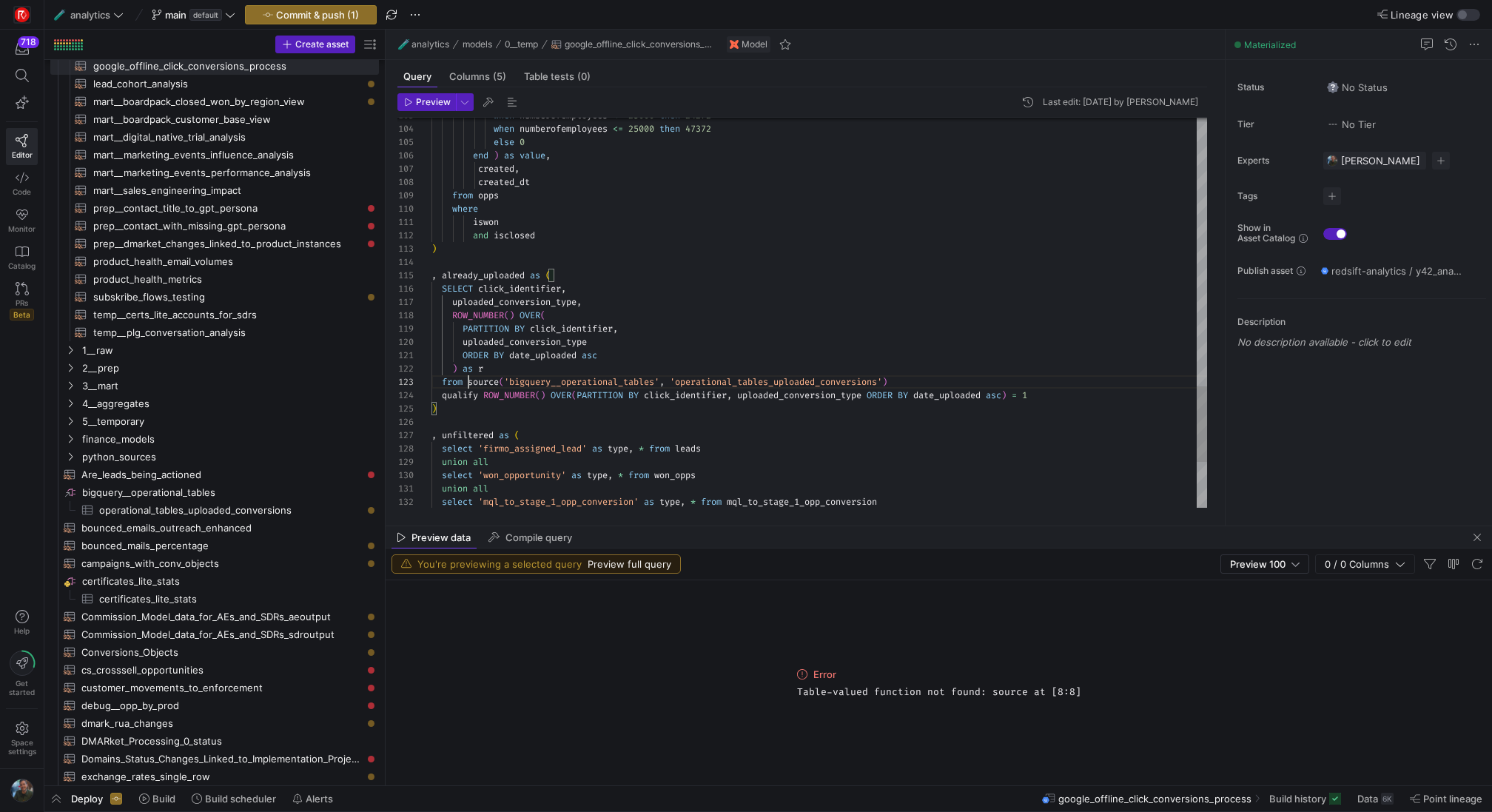
scroll to position [26, 37]
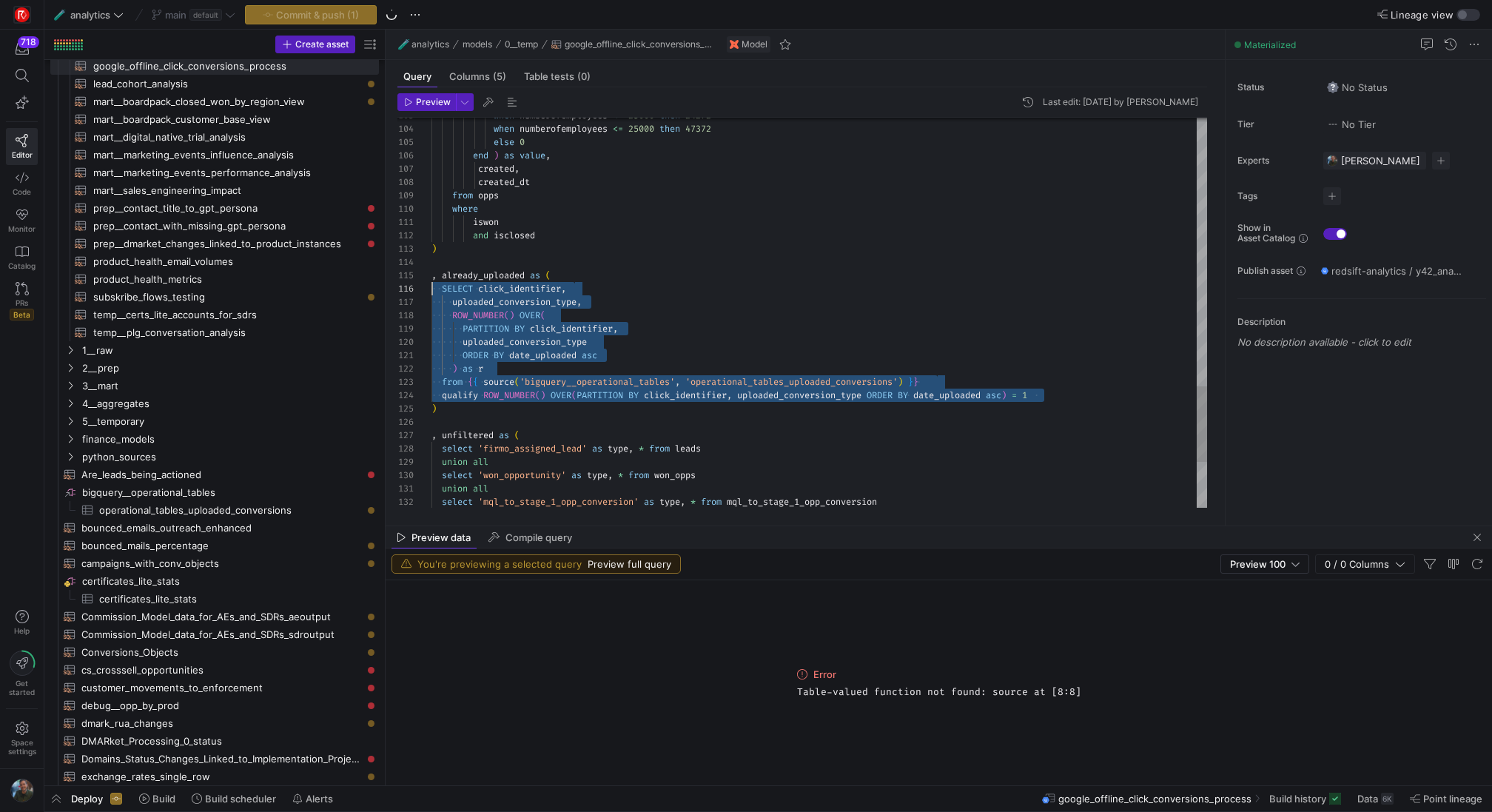
drag, startPoint x: 1075, startPoint y: 397, endPoint x: 373, endPoint y: 294, distance: 709.5
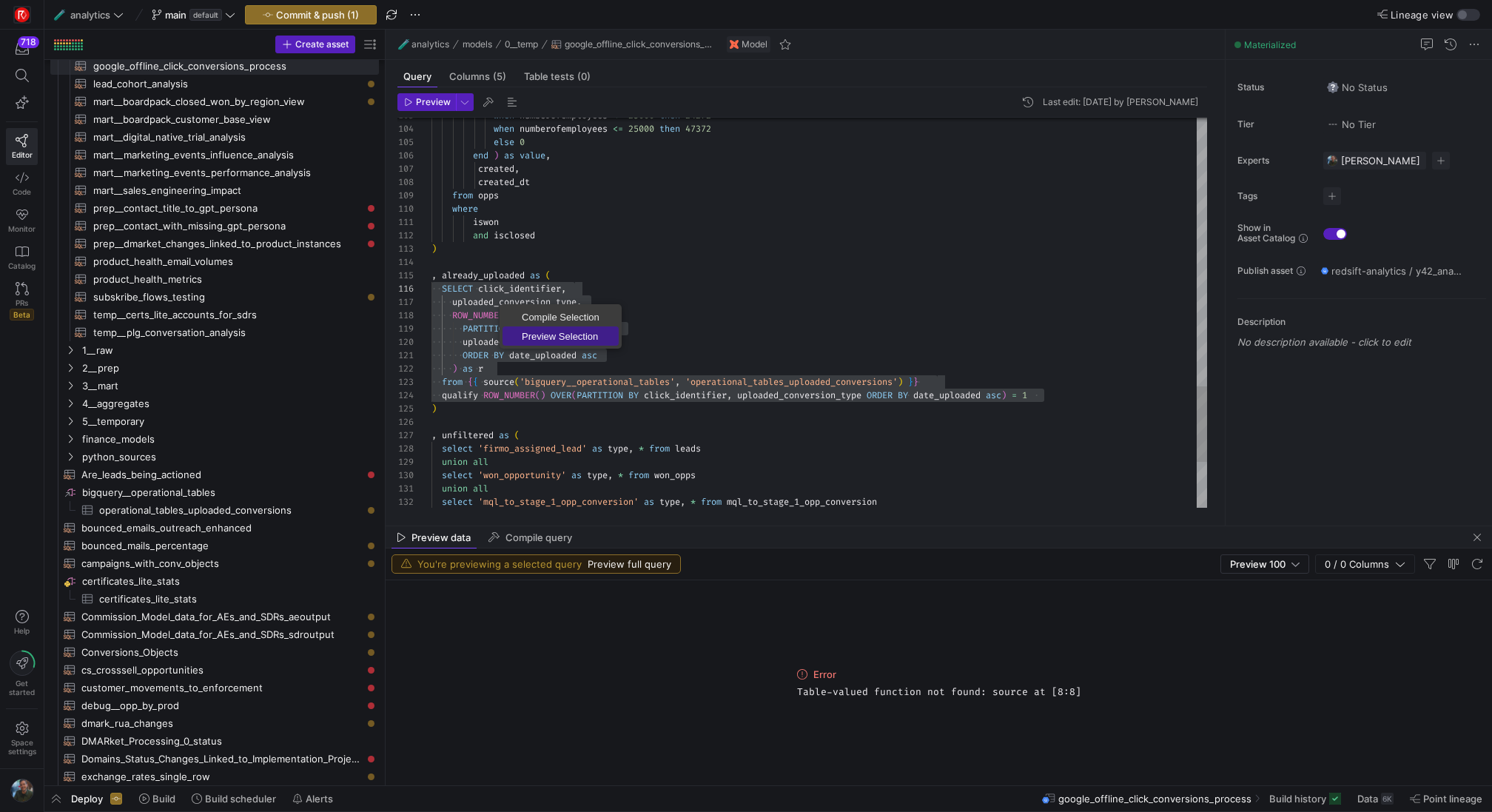
click at [547, 336] on span "Preview Selection" at bounding box center [560, 336] width 116 height 10
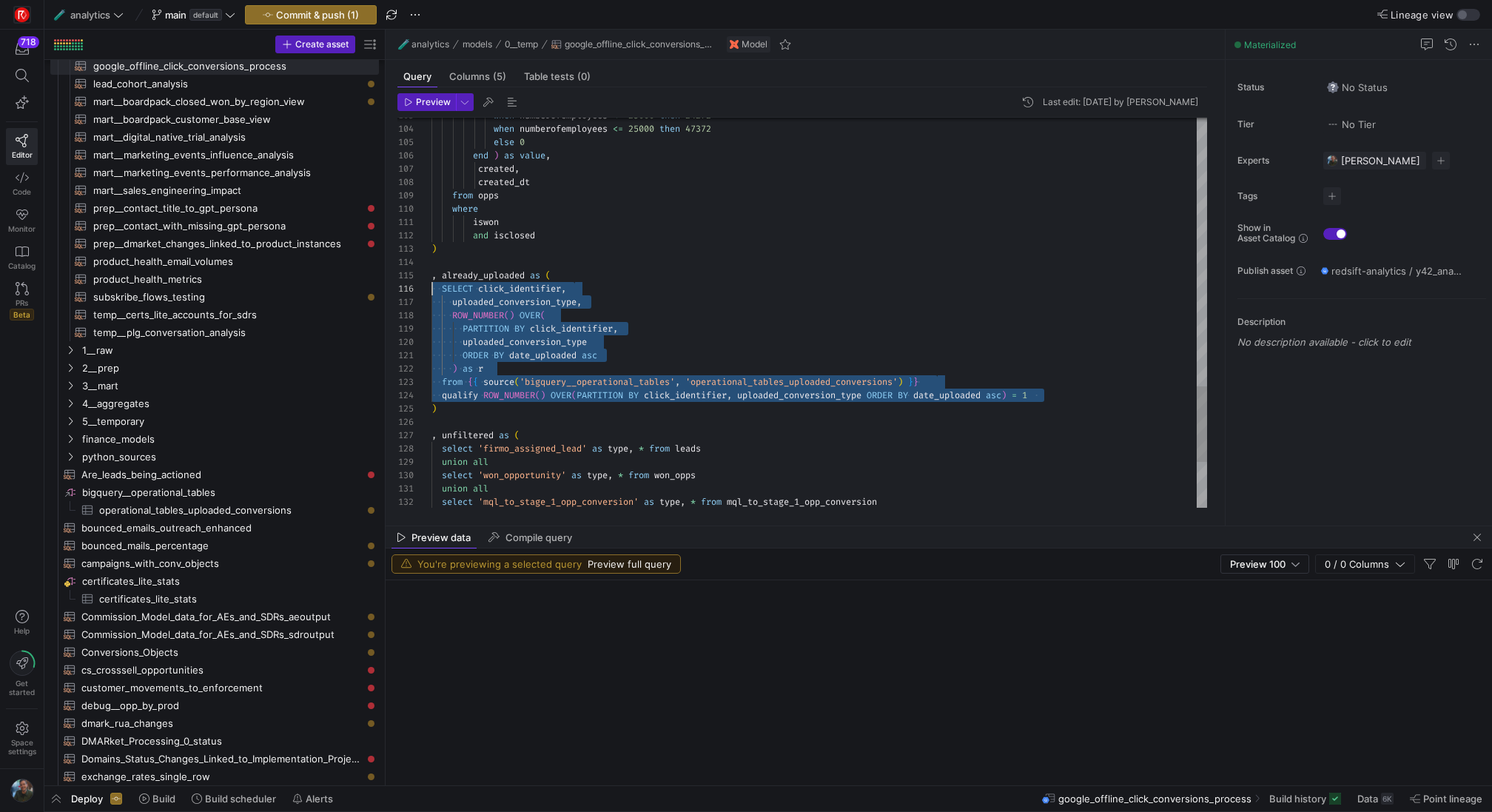
scroll to position [66, 0]
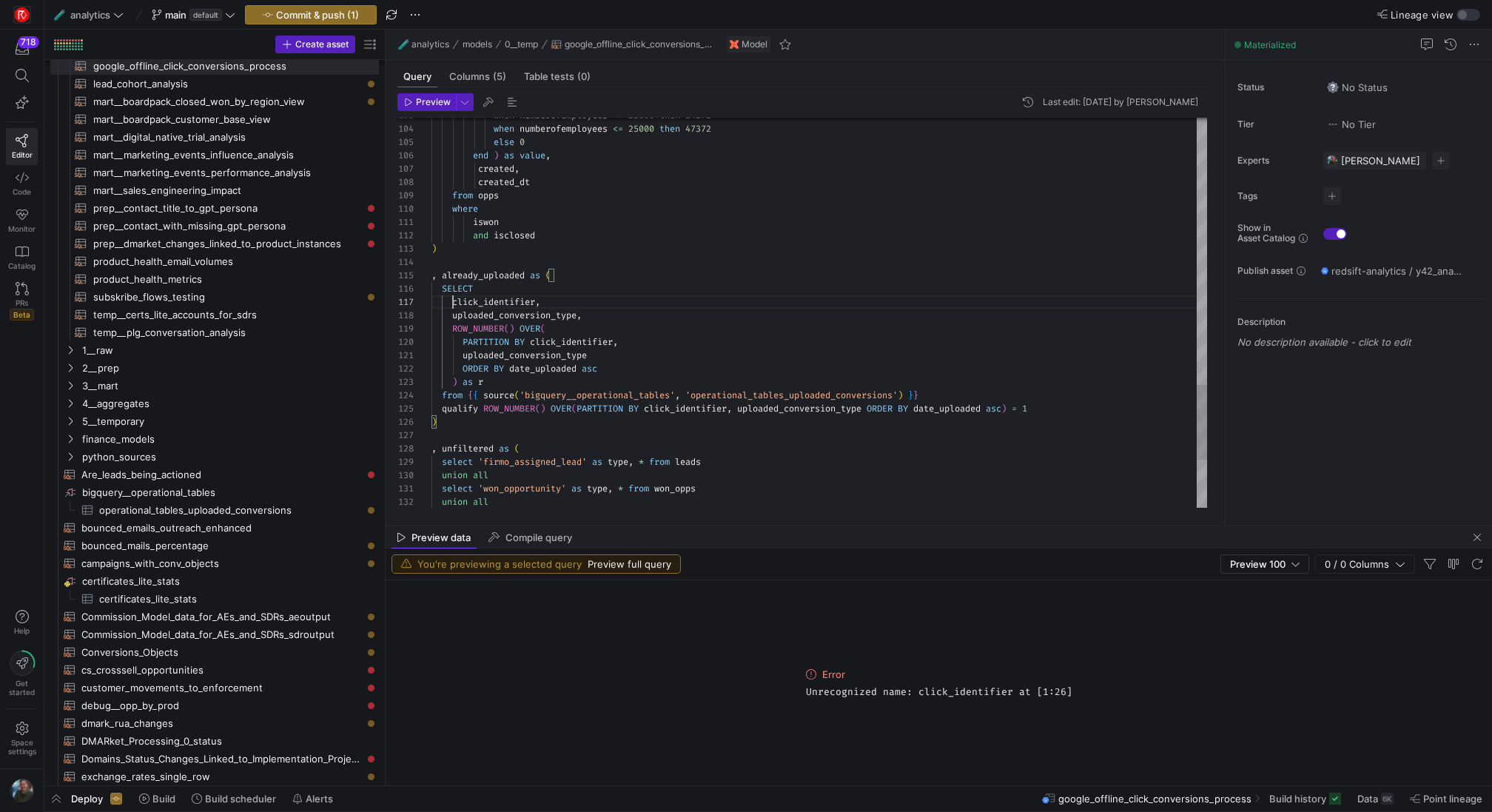
scroll to position [80, 21]
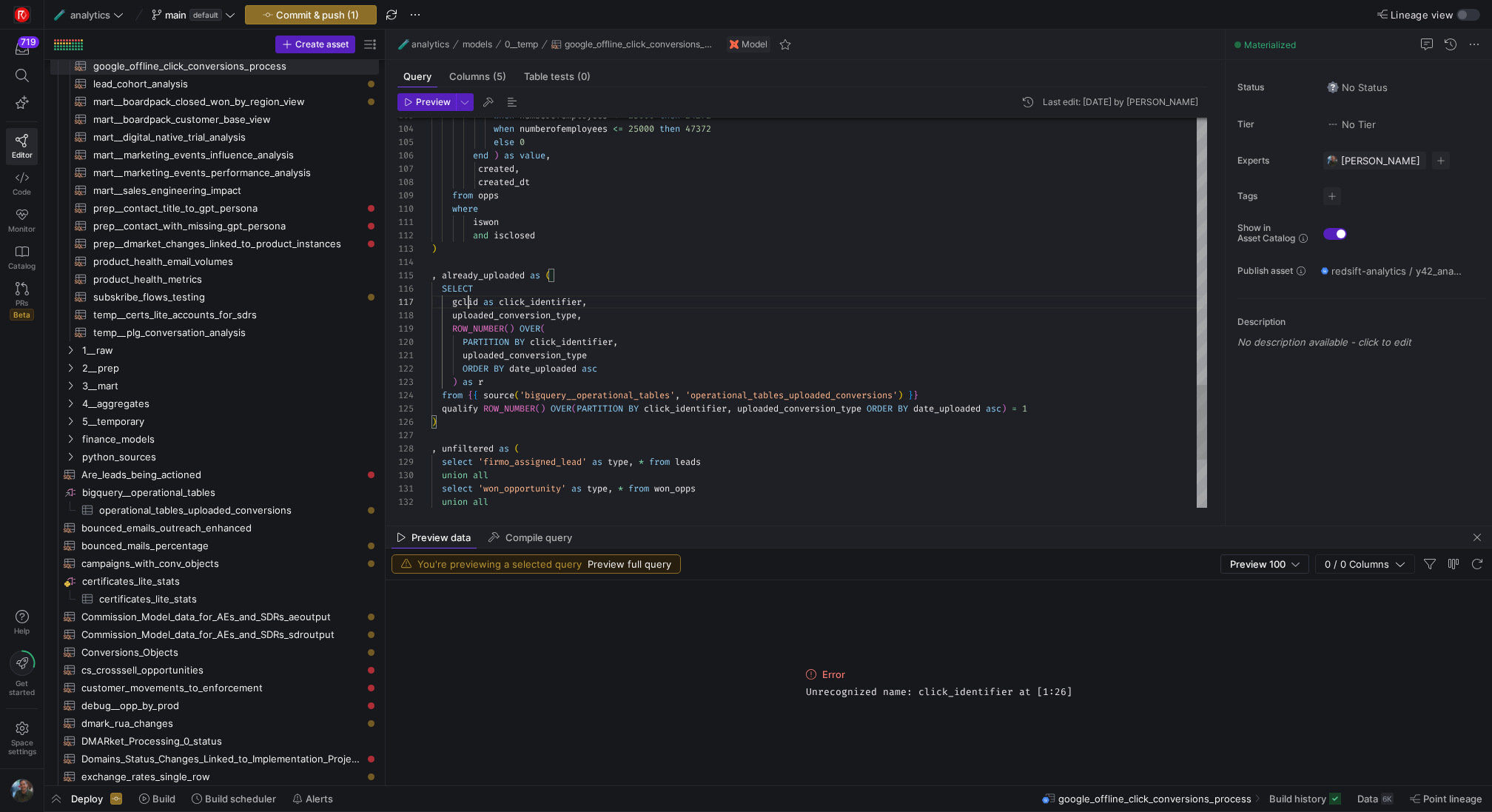
click at [627, 430] on div at bounding box center [746, 406] width 1492 height 812
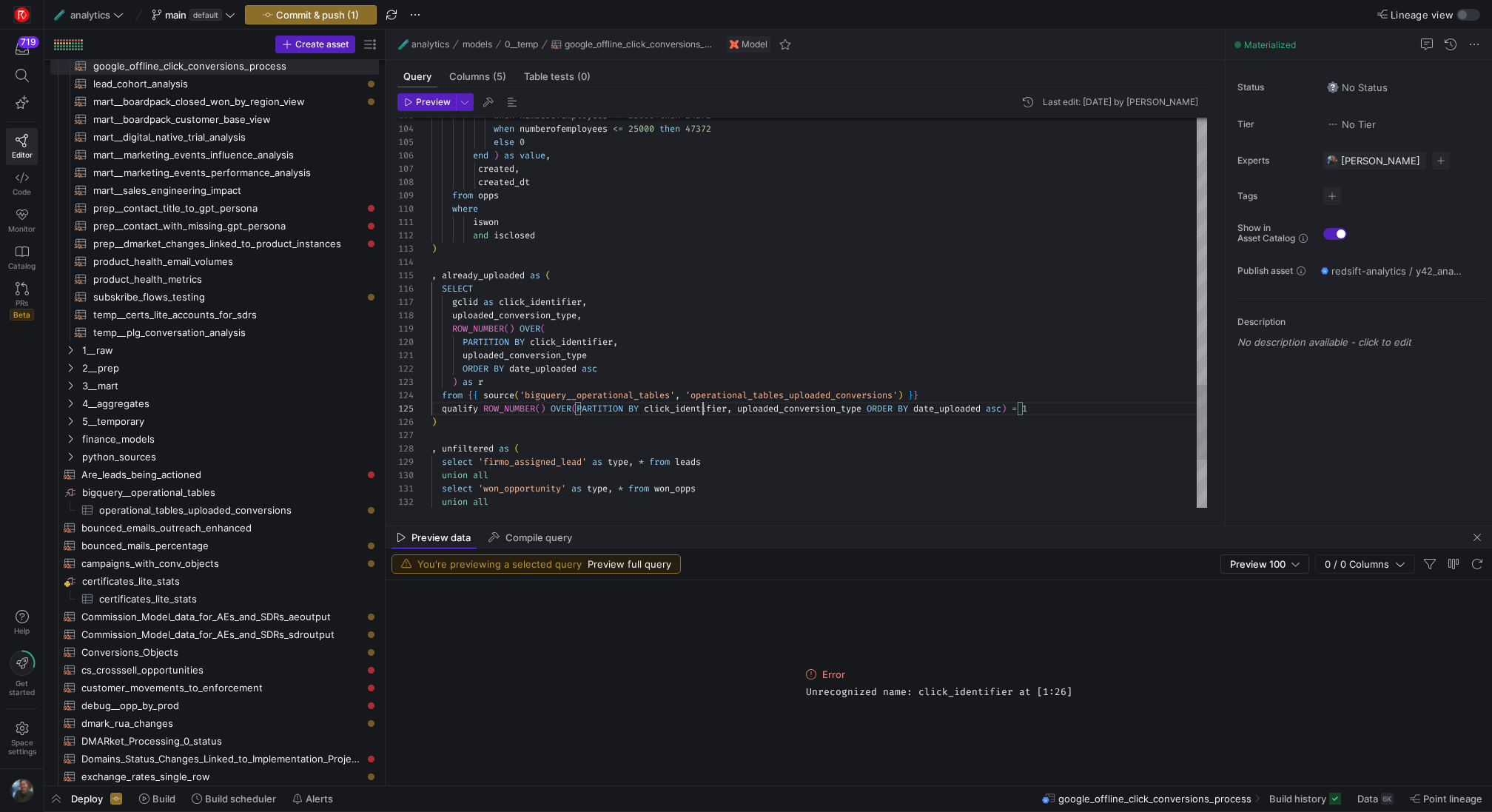
scroll to position [54, 303]
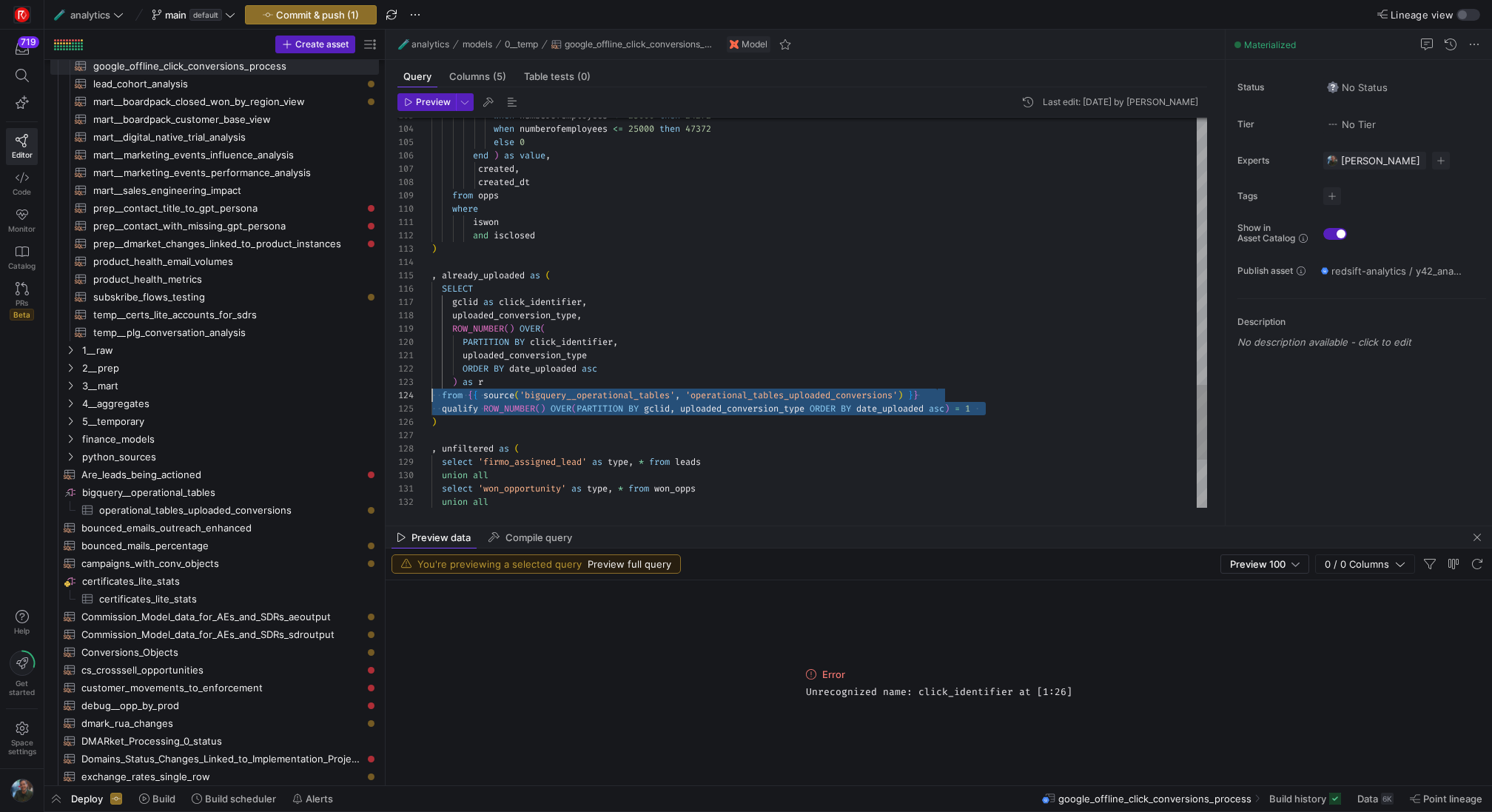
scroll to position [54, 0]
drag, startPoint x: 999, startPoint y: 407, endPoint x: 310, endPoint y: 402, distance: 689.0
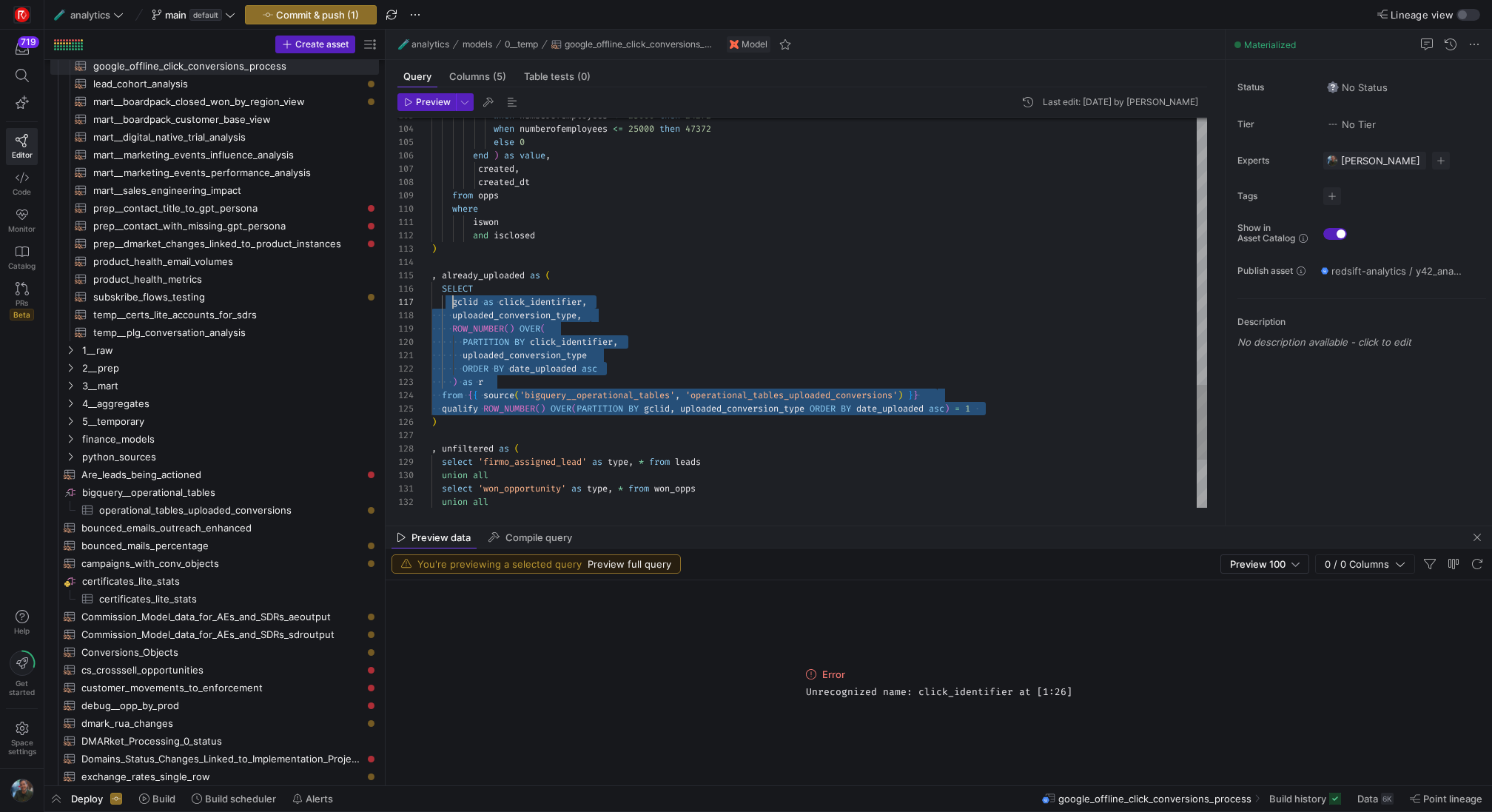
scroll to position [80, 5]
drag, startPoint x: 1016, startPoint y: 411, endPoint x: 414, endPoint y: 290, distance: 614.0
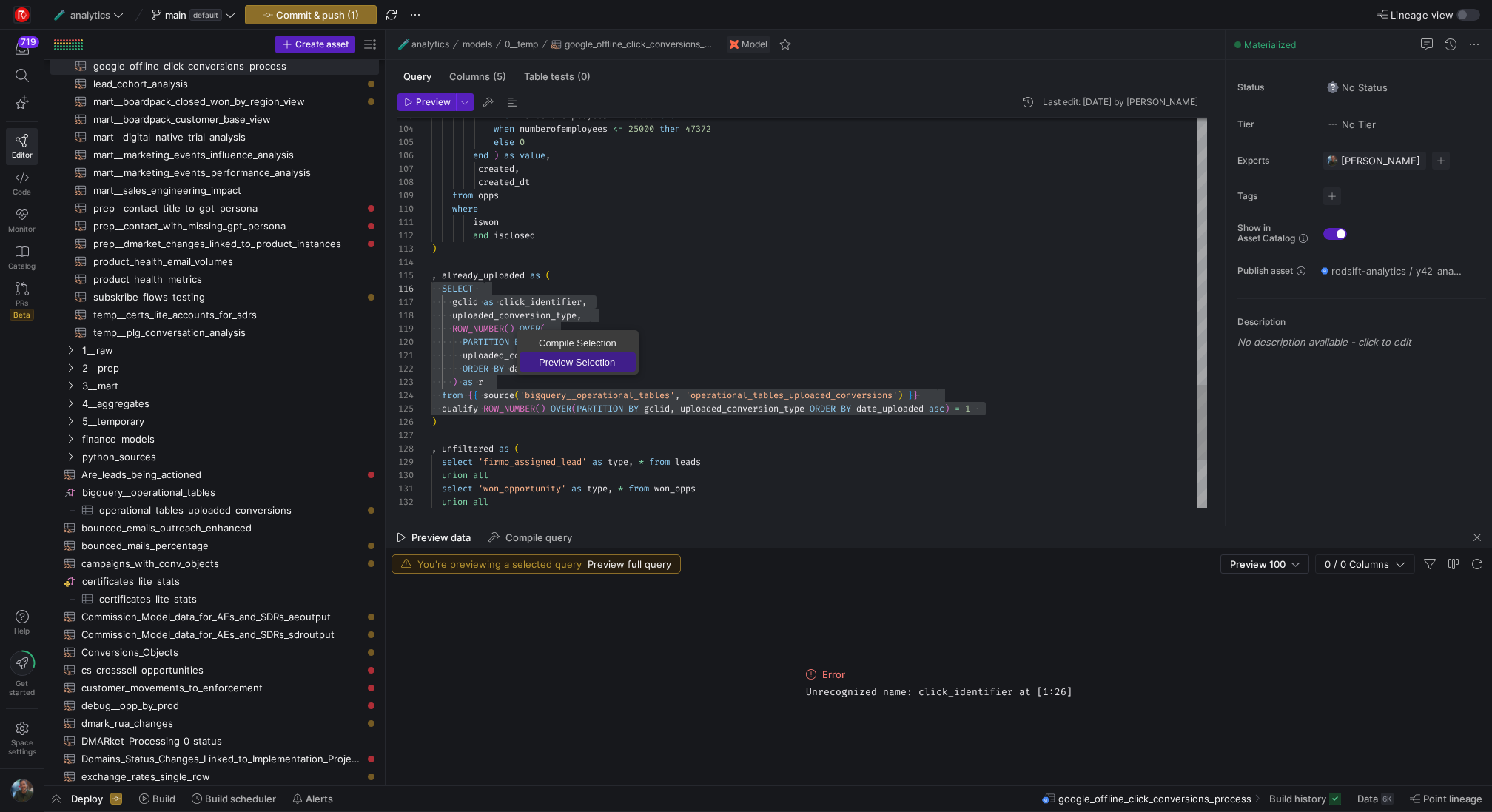
click at [568, 364] on span "Preview Selection" at bounding box center [577, 362] width 116 height 10
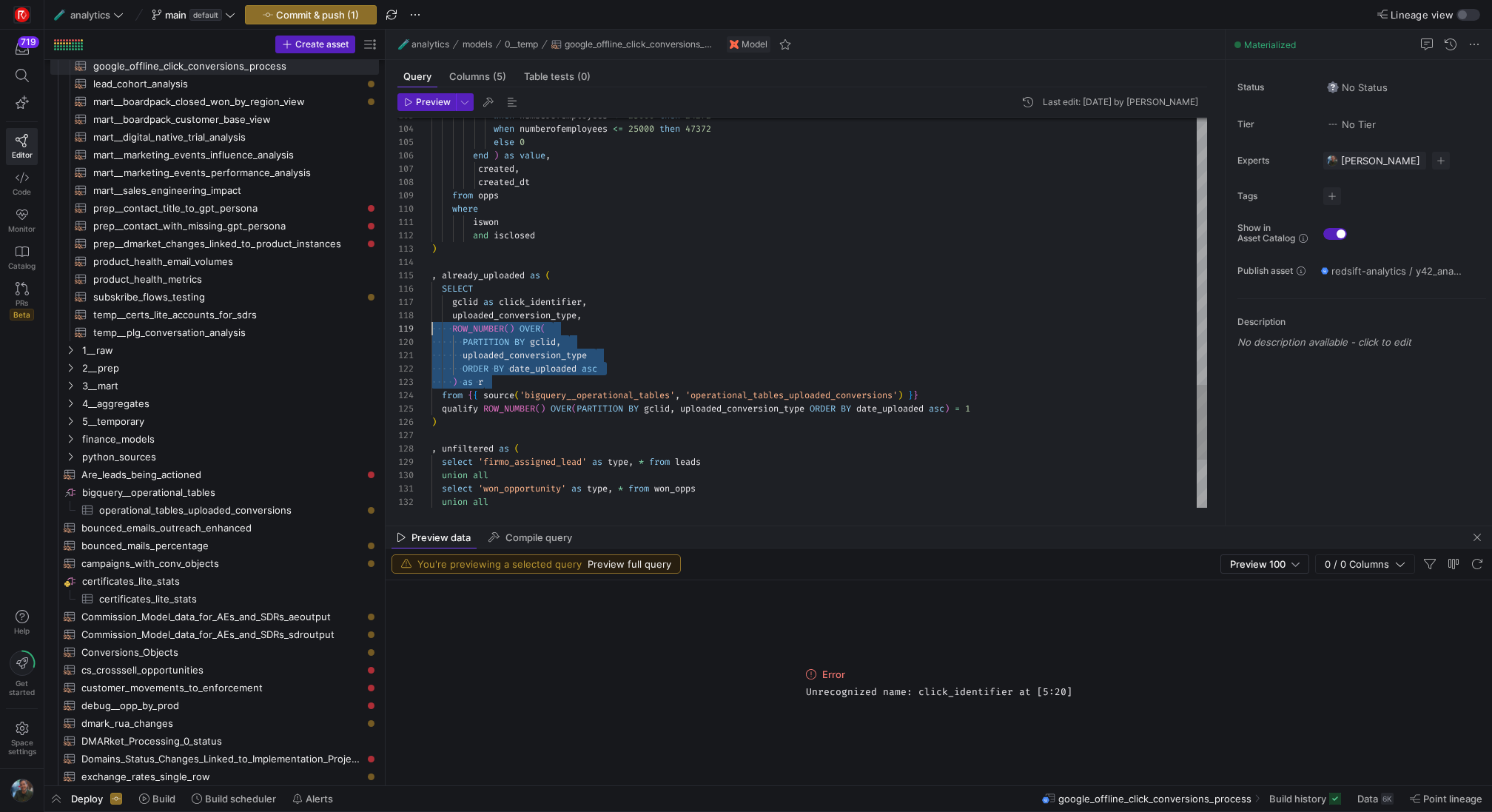
scroll to position [106, 0]
drag, startPoint x: 508, startPoint y: 376, endPoint x: 395, endPoint y: 326, distance: 123.6
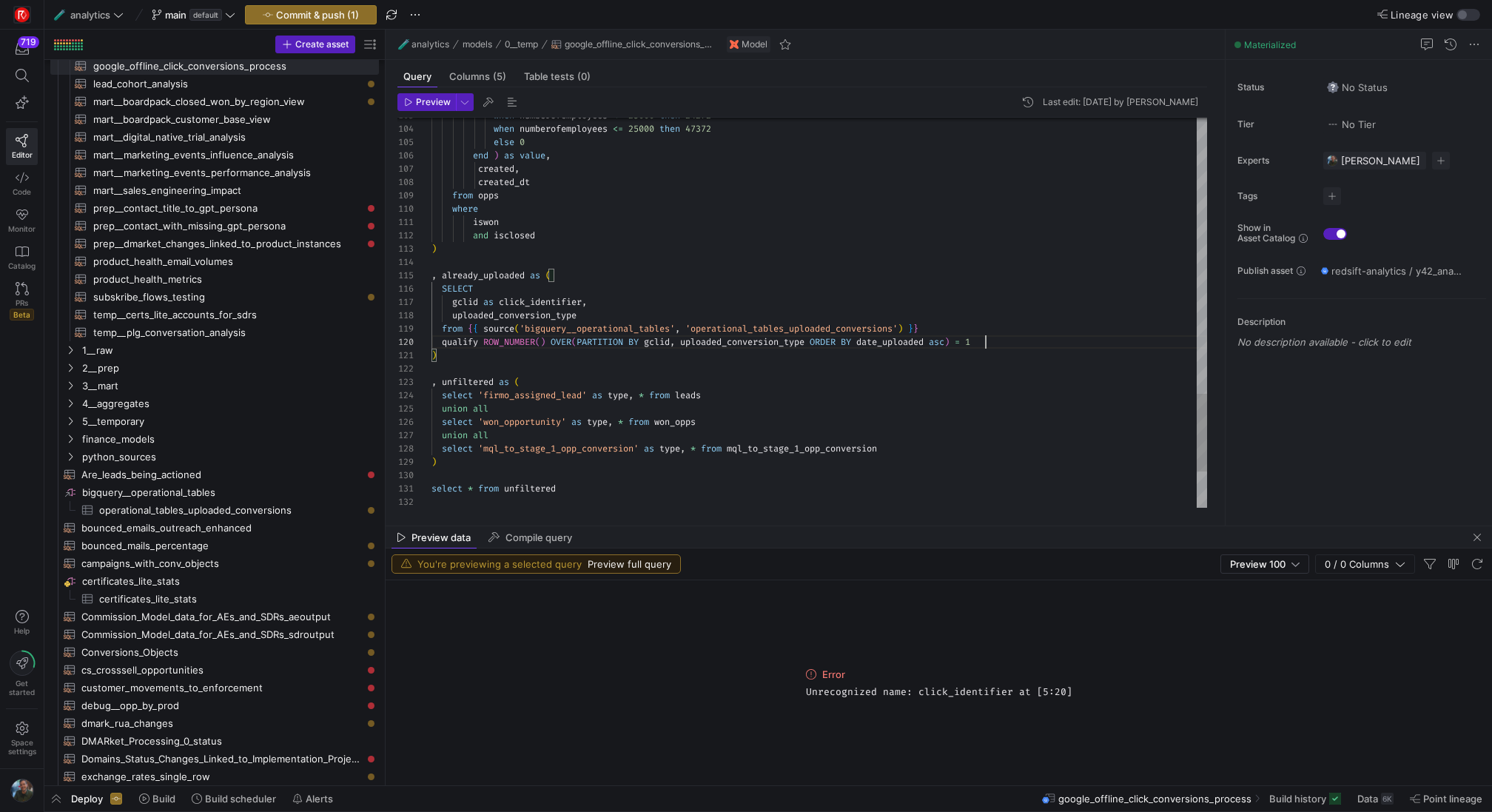
scroll to position [120, 123]
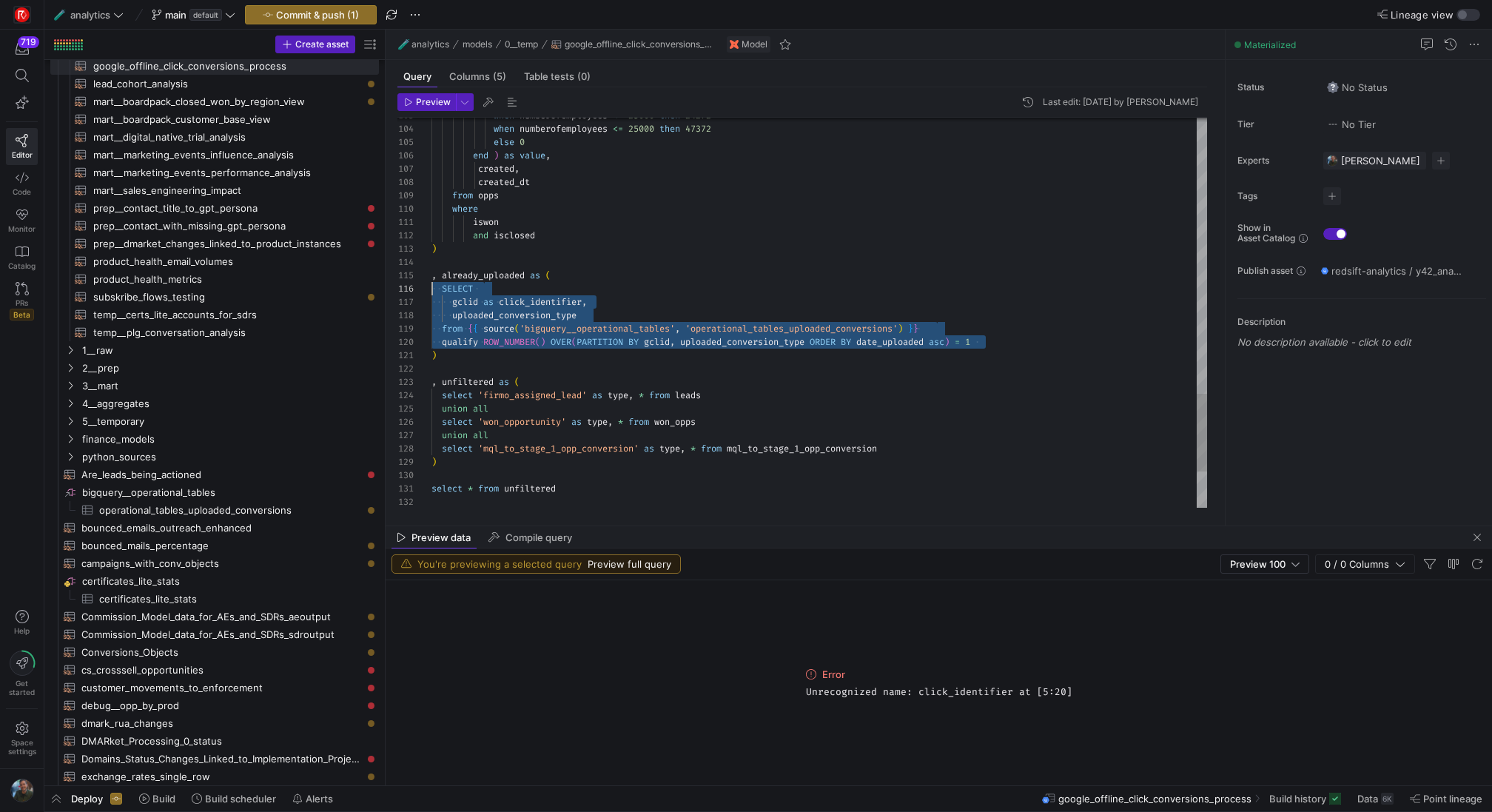
drag, startPoint x: 997, startPoint y: 341, endPoint x: 340, endPoint y: 288, distance: 659.1
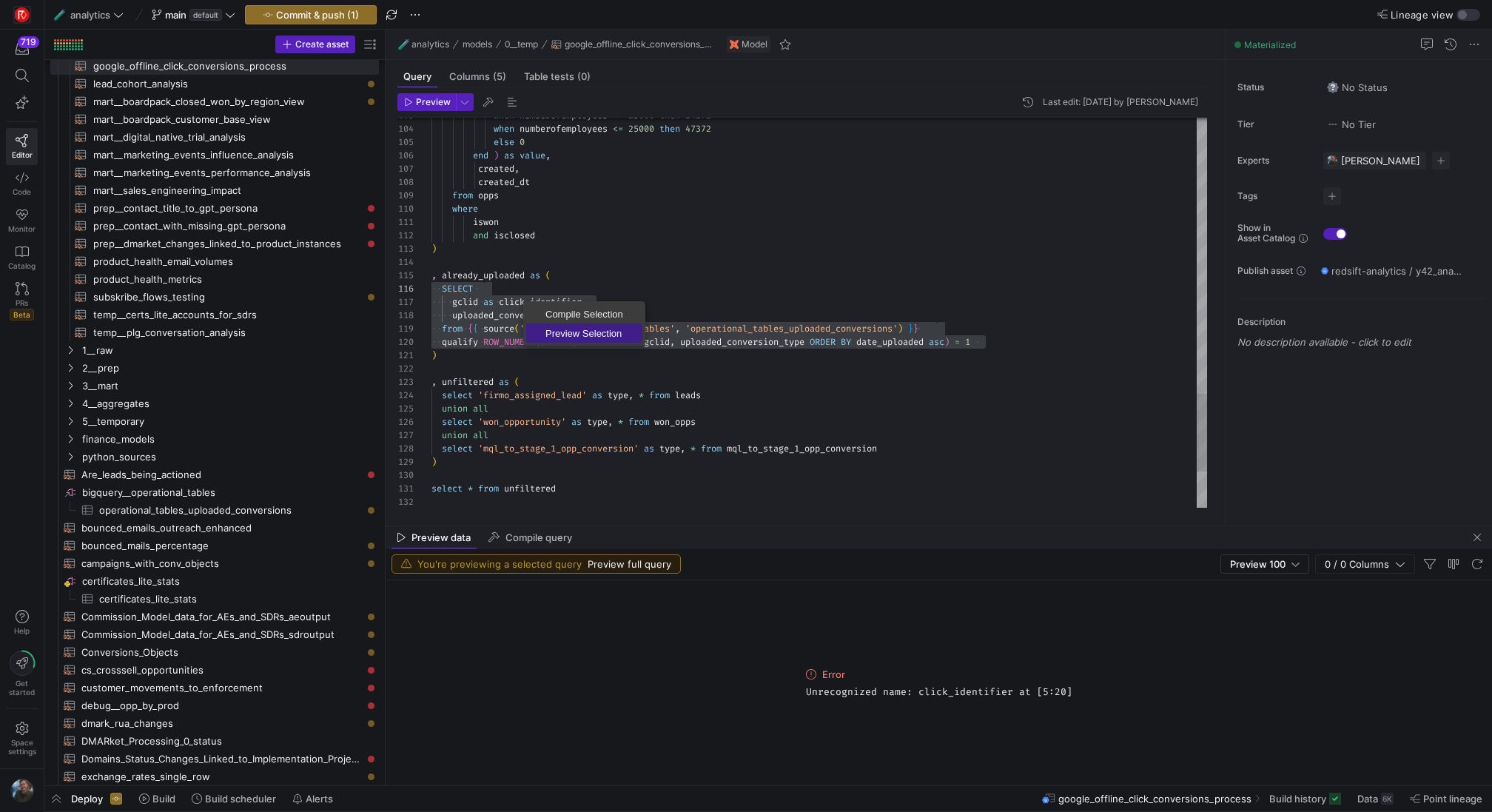
click at [562, 336] on span "Preview Selection" at bounding box center [584, 333] width 116 height 10
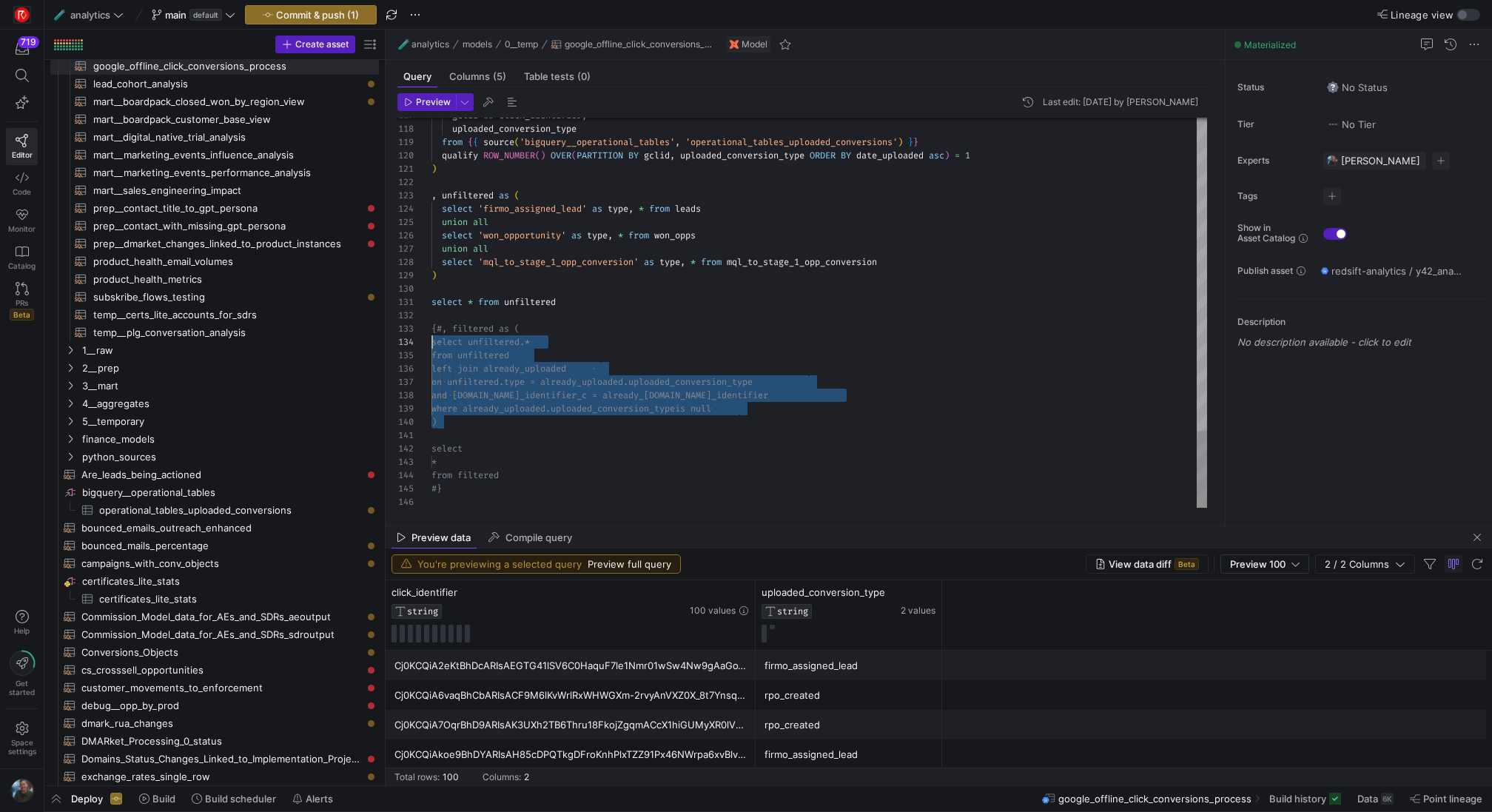
scroll to position [26, 0]
drag, startPoint x: 476, startPoint y: 427, endPoint x: 400, endPoint y: 328, distance: 124.8
drag, startPoint x: 474, startPoint y: 489, endPoint x: 380, endPoint y: 329, distance: 185.6
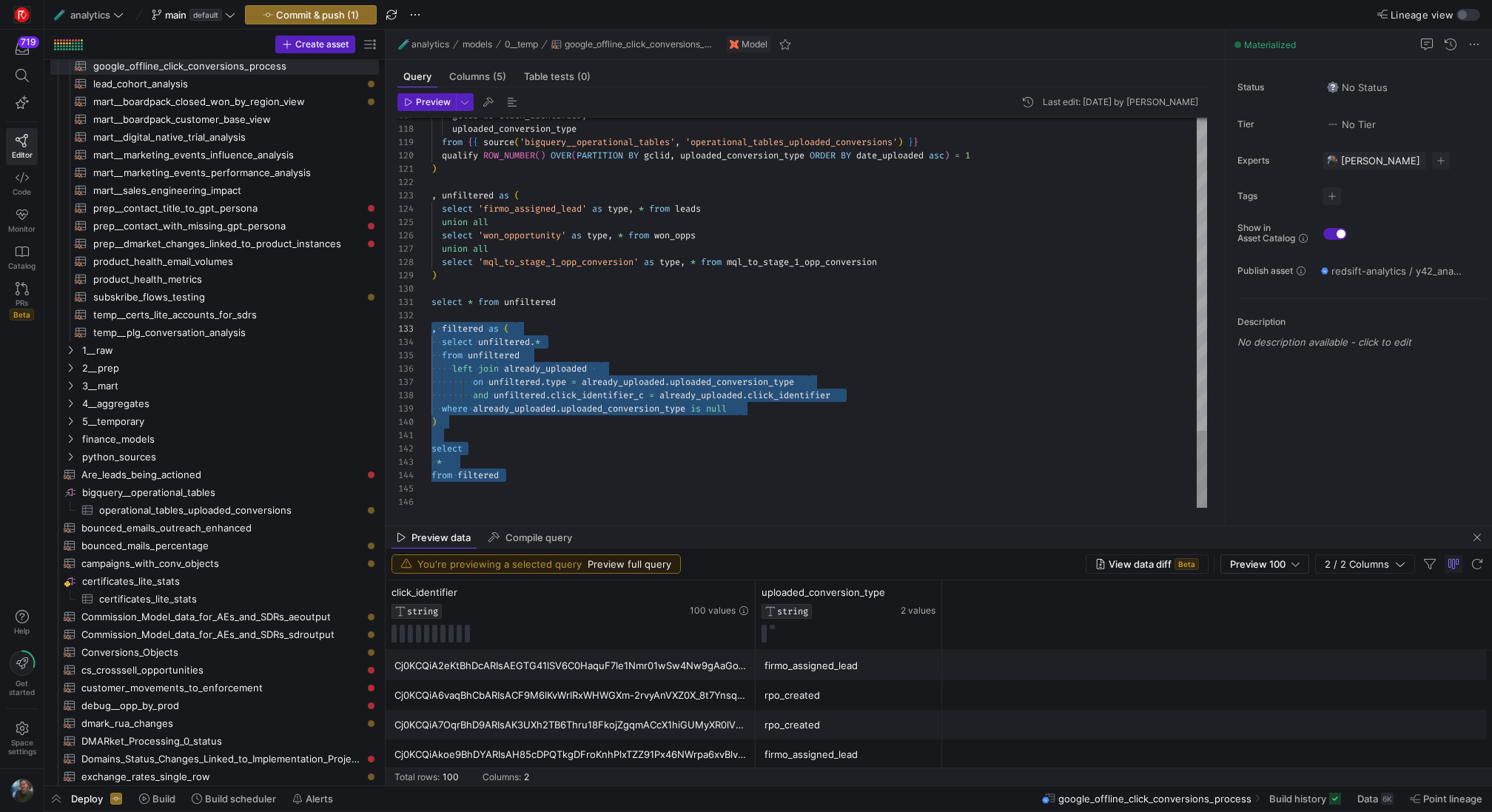
scroll to position [0, 128]
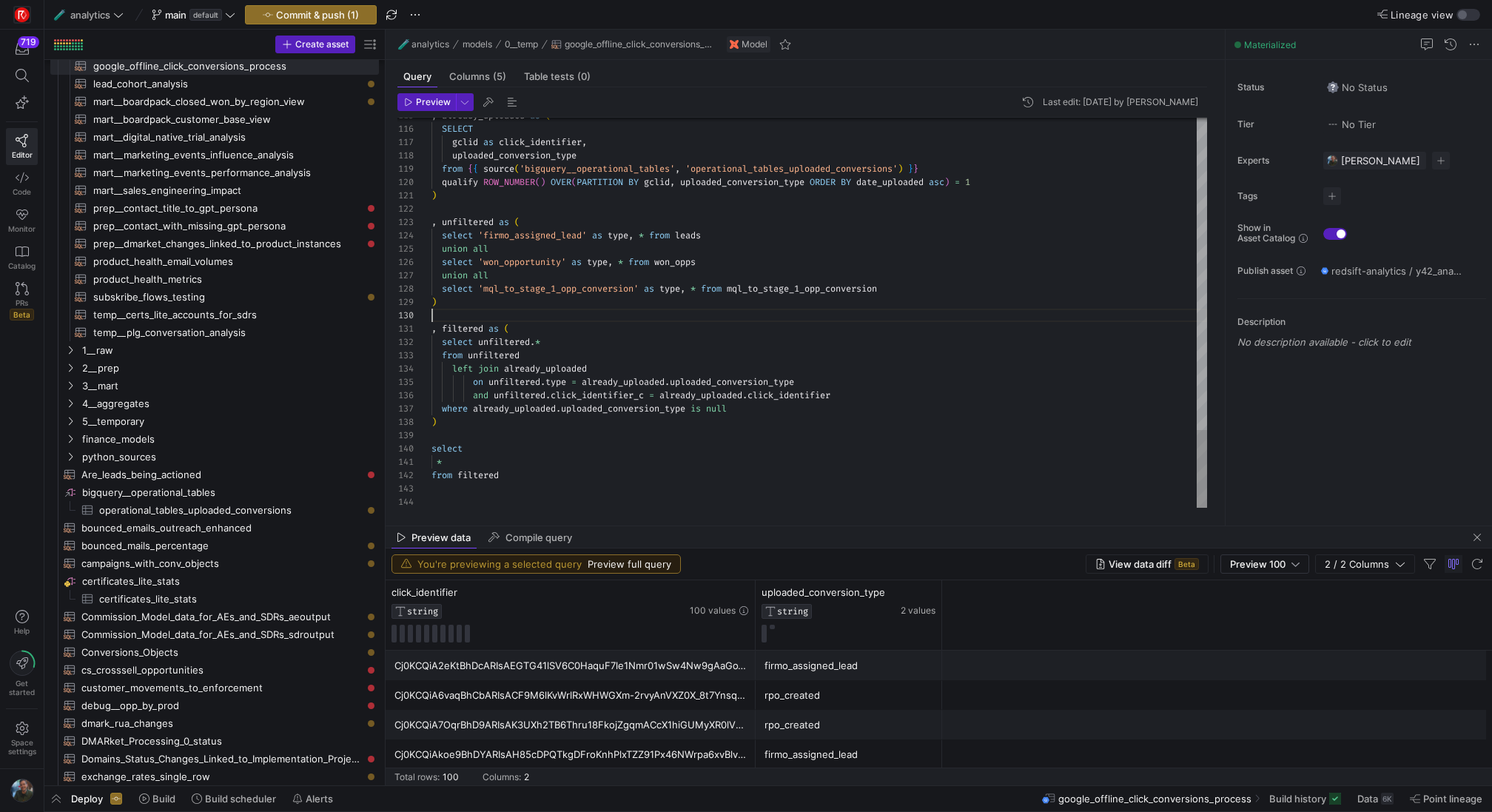
scroll to position [66, 208]
click at [429, 100] on span "Preview" at bounding box center [434, 103] width 35 height 11
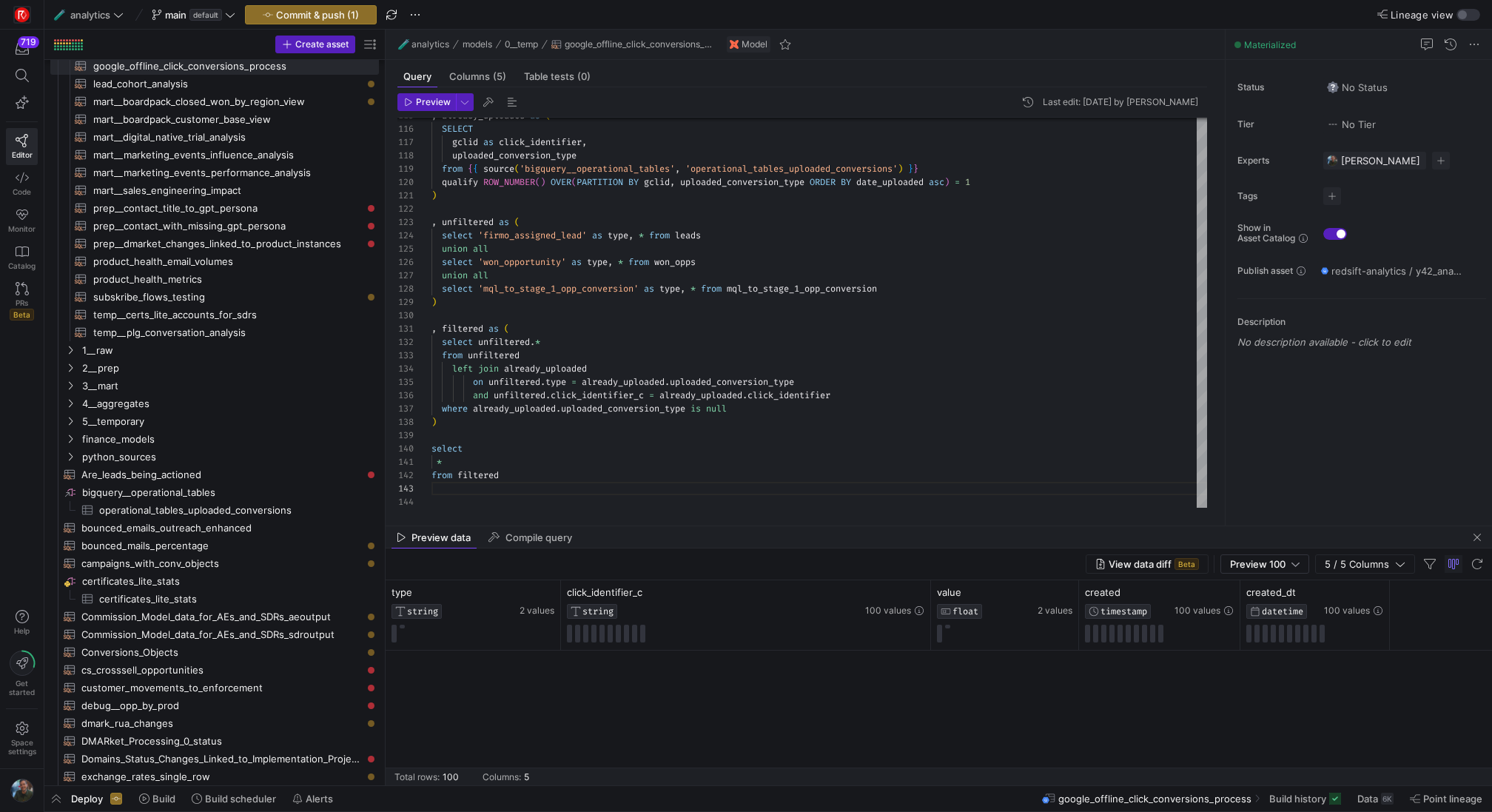
scroll to position [2212, 0]
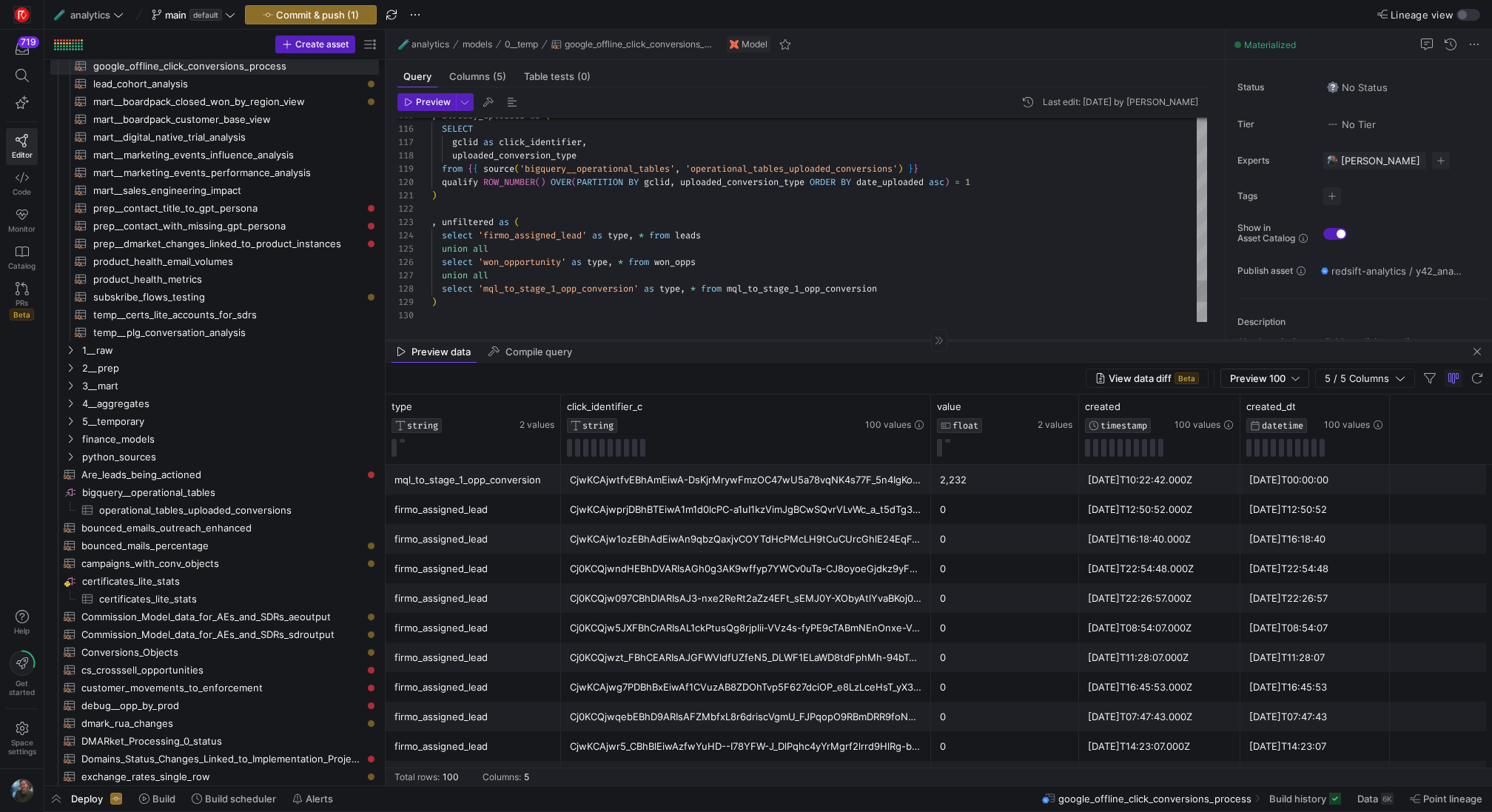
drag, startPoint x: 1071, startPoint y: 526, endPoint x: 1055, endPoint y: 340, distance: 186.7
click at [1055, 340] on div at bounding box center [938, 340] width 1106 height 1
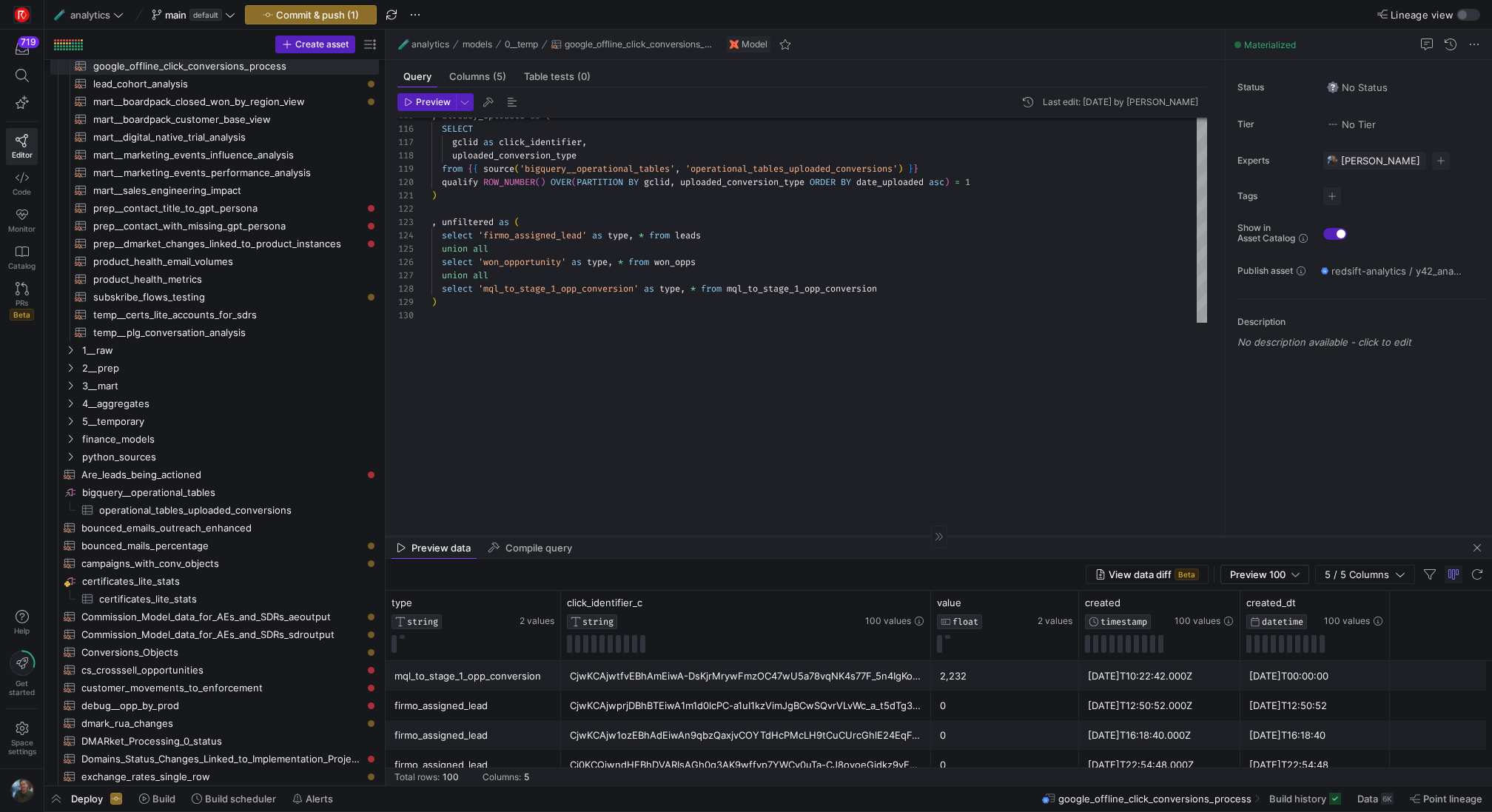
drag, startPoint x: 976, startPoint y: 341, endPoint x: 968, endPoint y: 537, distance: 196.2
click at [968, 537] on div at bounding box center [938, 536] width 1106 height 1
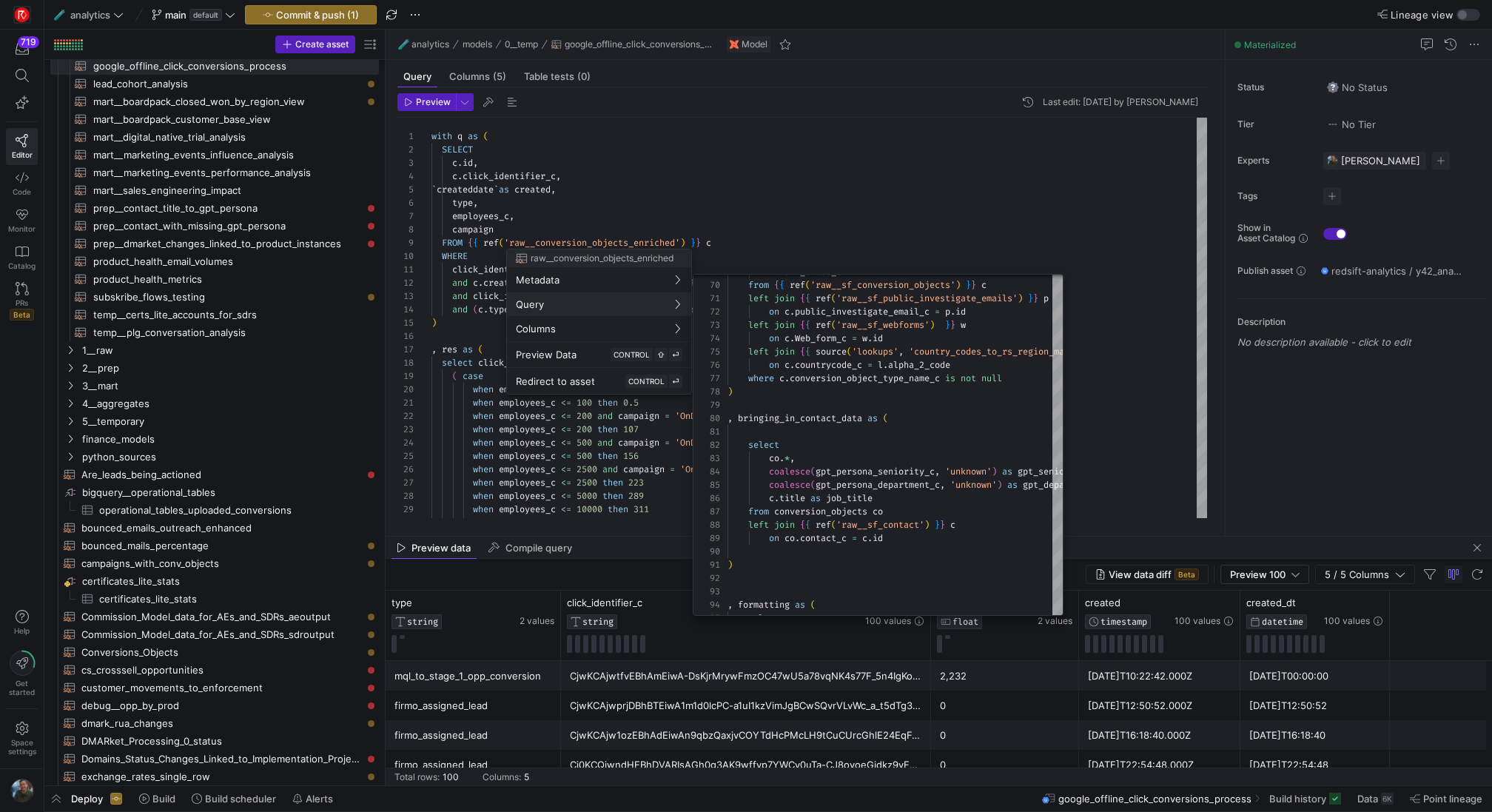
click at [1135, 308] on div at bounding box center [746, 406] width 1492 height 812
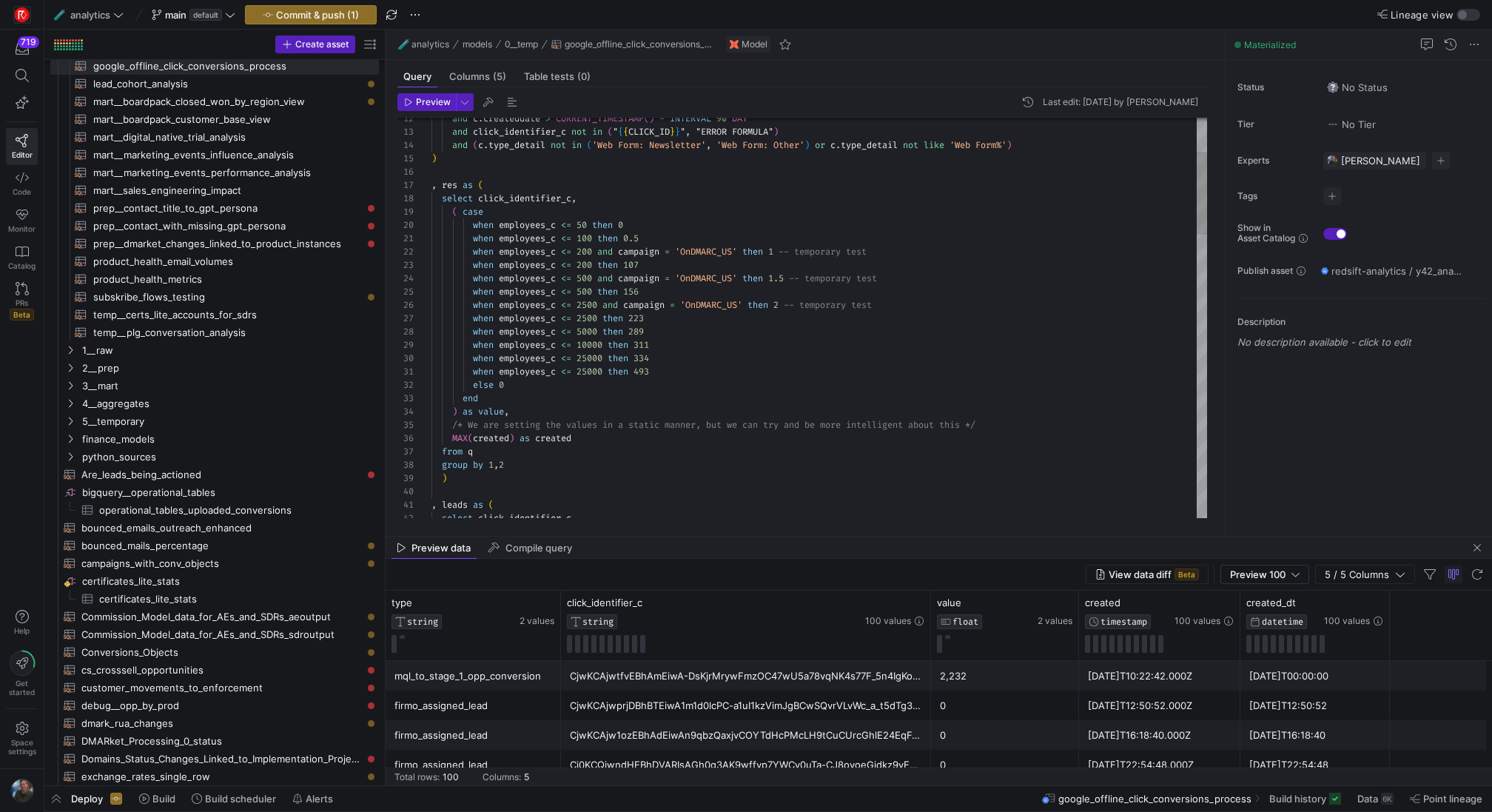
scroll to position [14, 448]
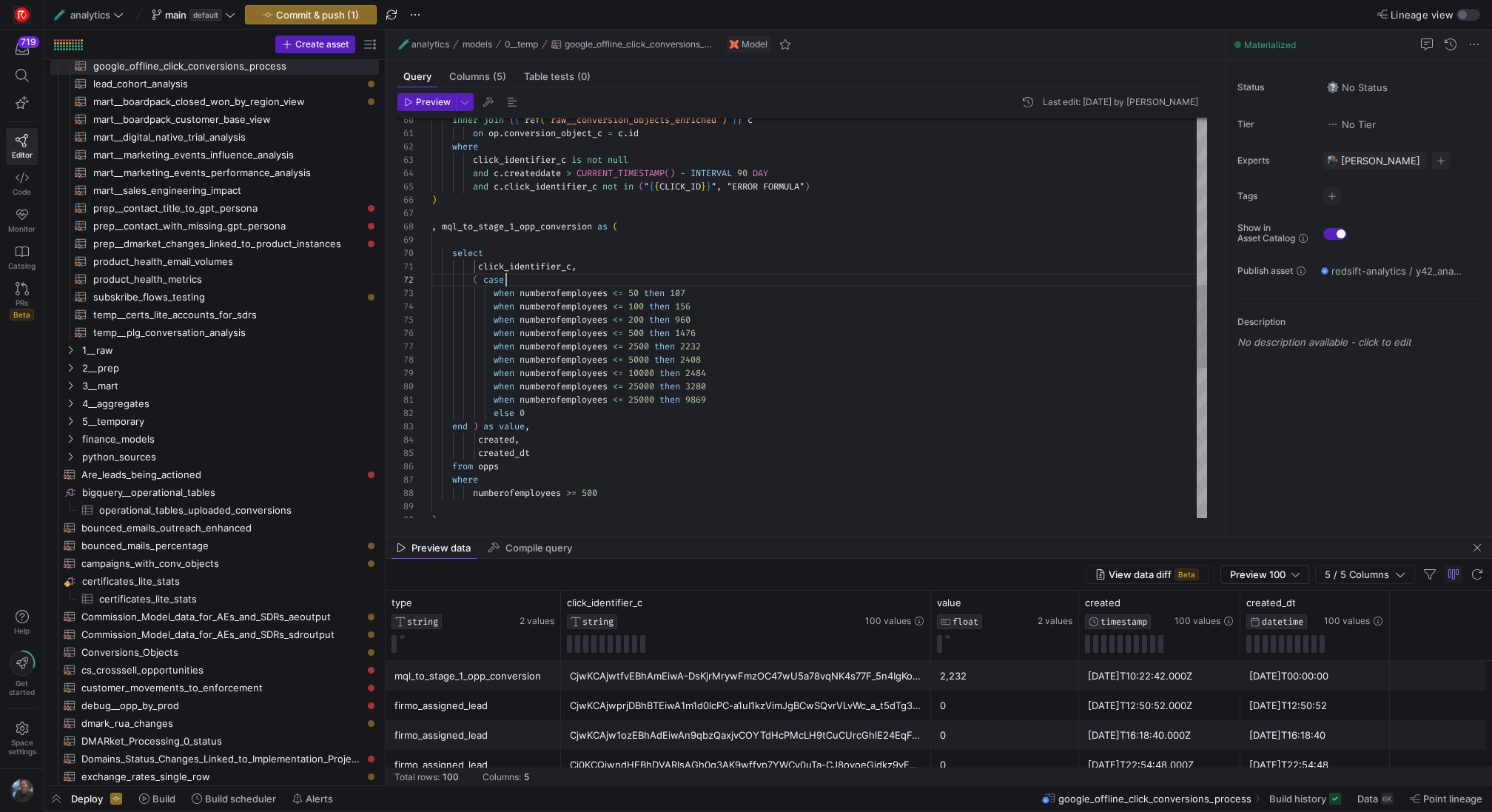
scroll to position [14, 75]
click at [556, 280] on div "when numberofemployees <= 100 then 156 when numberofemployees <= 200 then 960 w…" at bounding box center [819, 280] width 776 height 1930
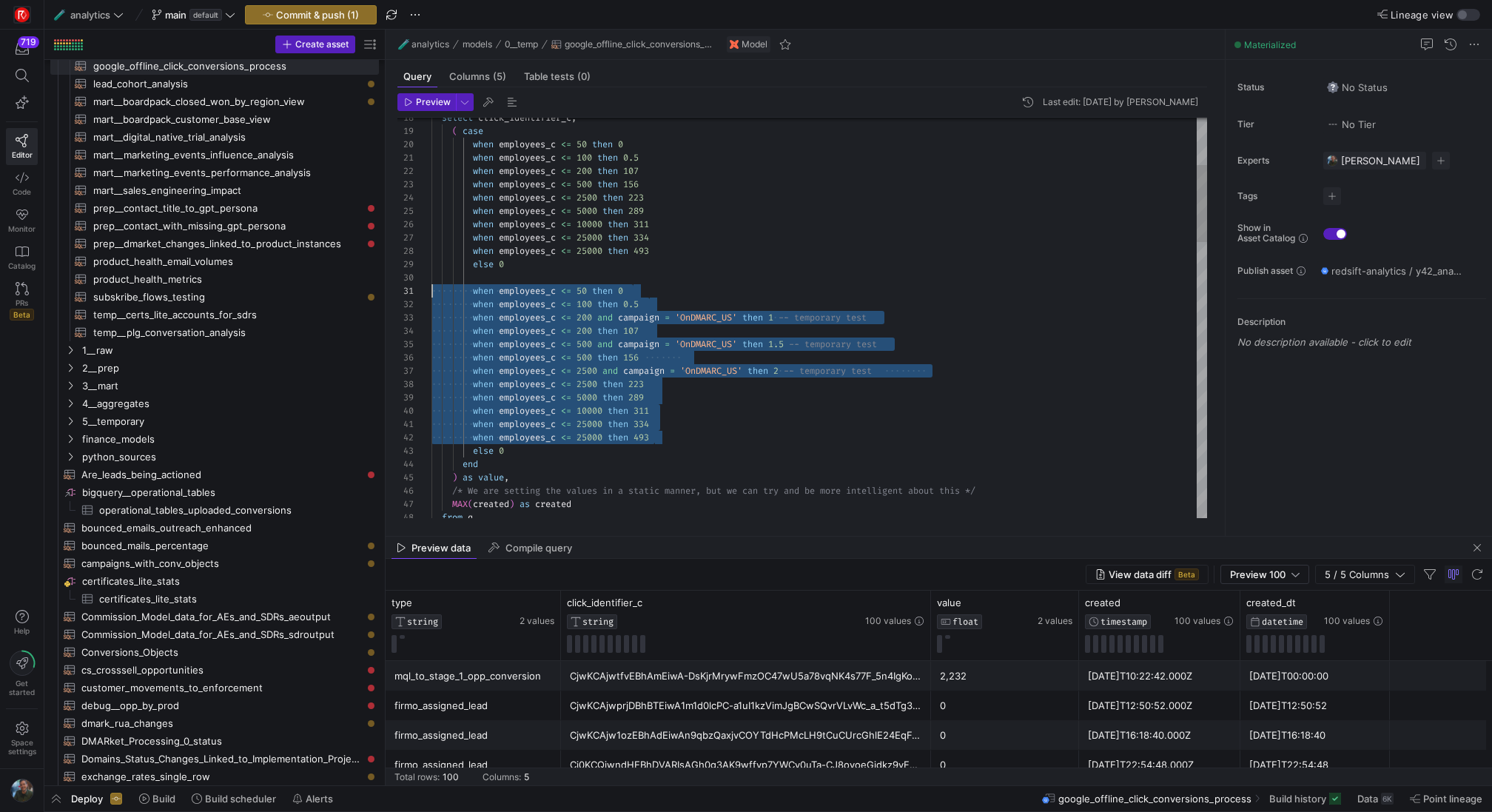
scroll to position [0, 0]
drag, startPoint x: 680, startPoint y: 439, endPoint x: 353, endPoint y: 284, distance: 361.9
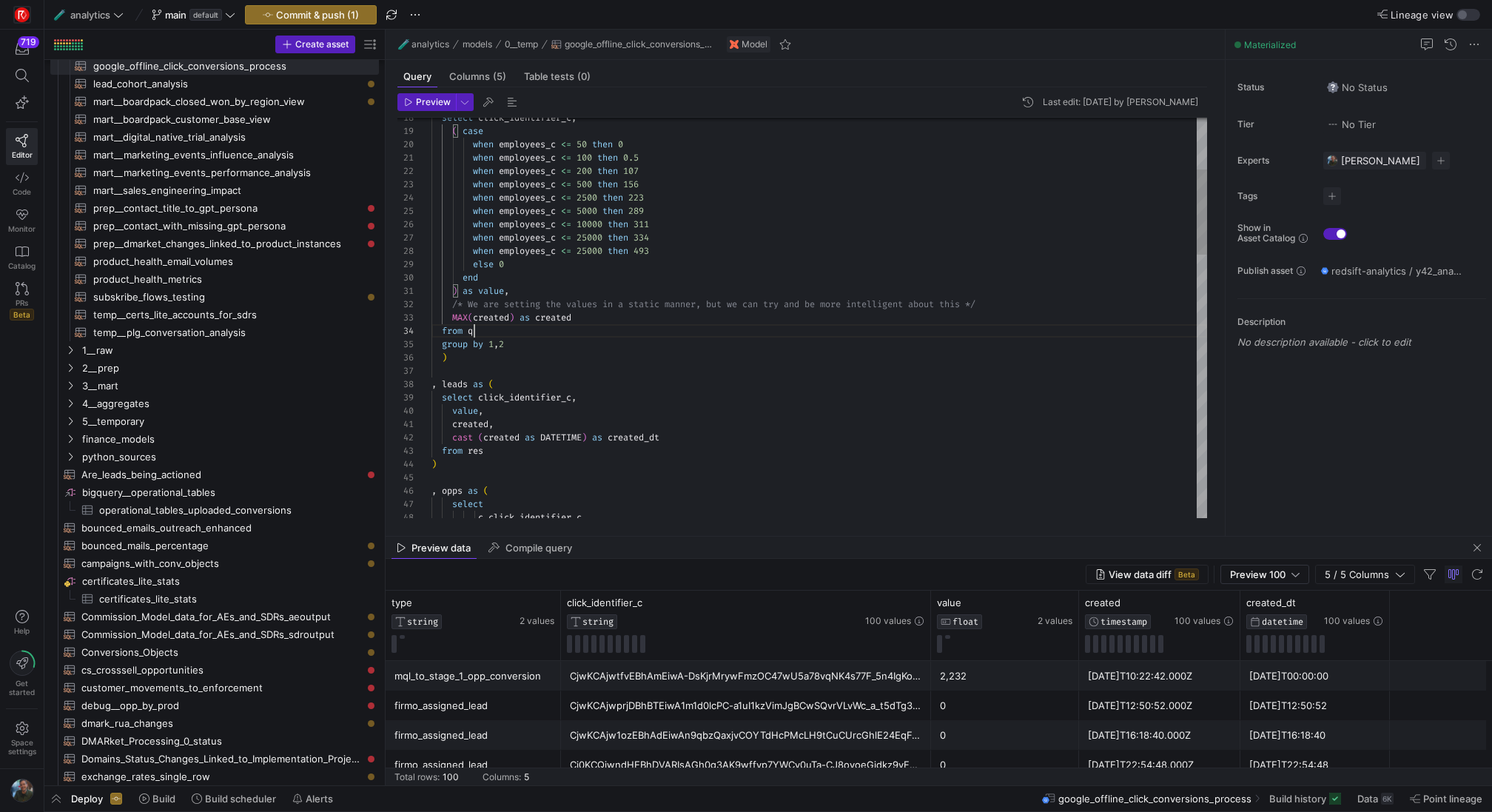
scroll to position [40, 43]
click at [713, 329] on div "select click_identifier_c , ( case when employees_c <= 50 then 0 when employees…" at bounding box center [819, 817] width 776 height 1890
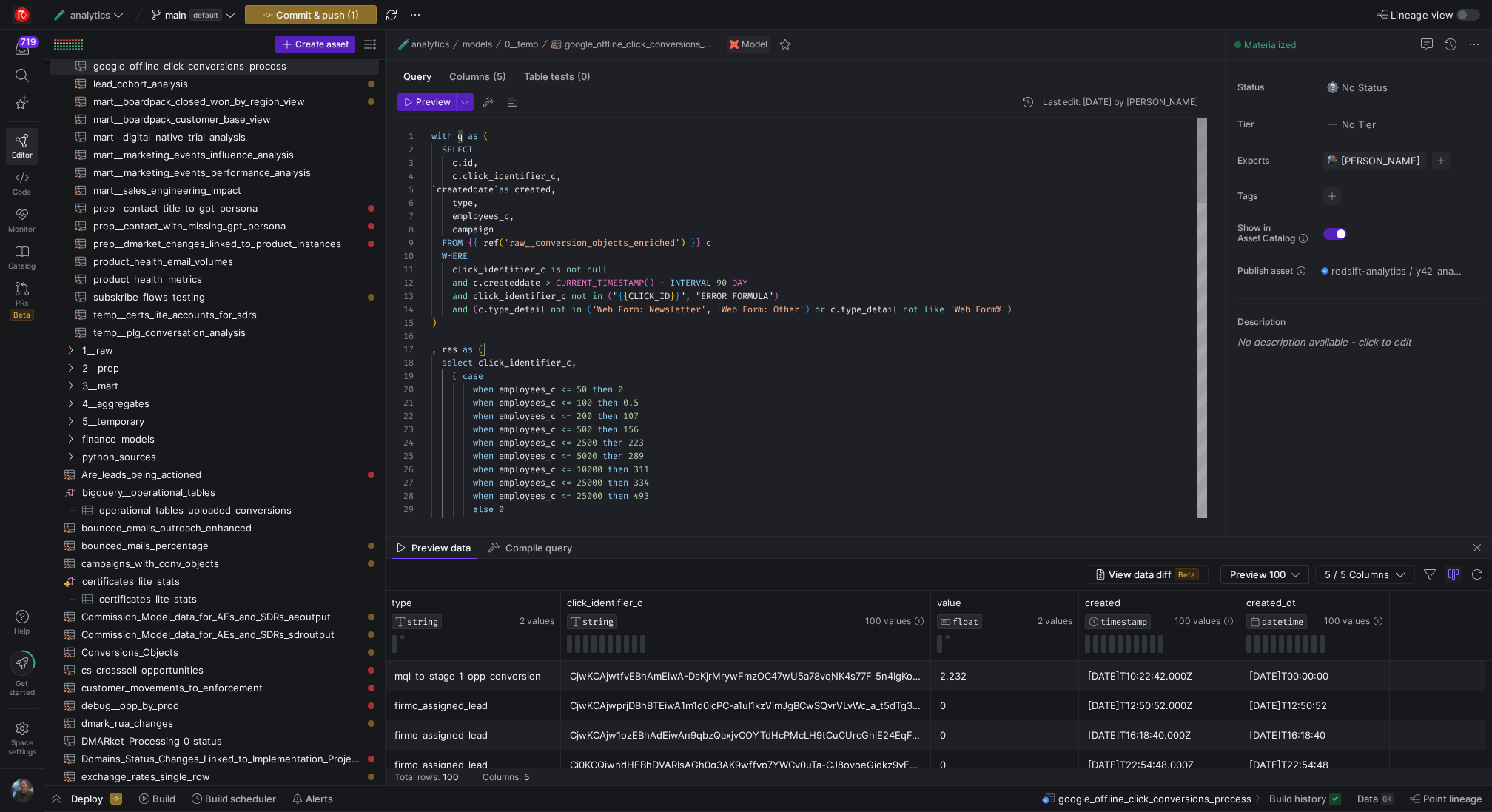
scroll to position [0, 32]
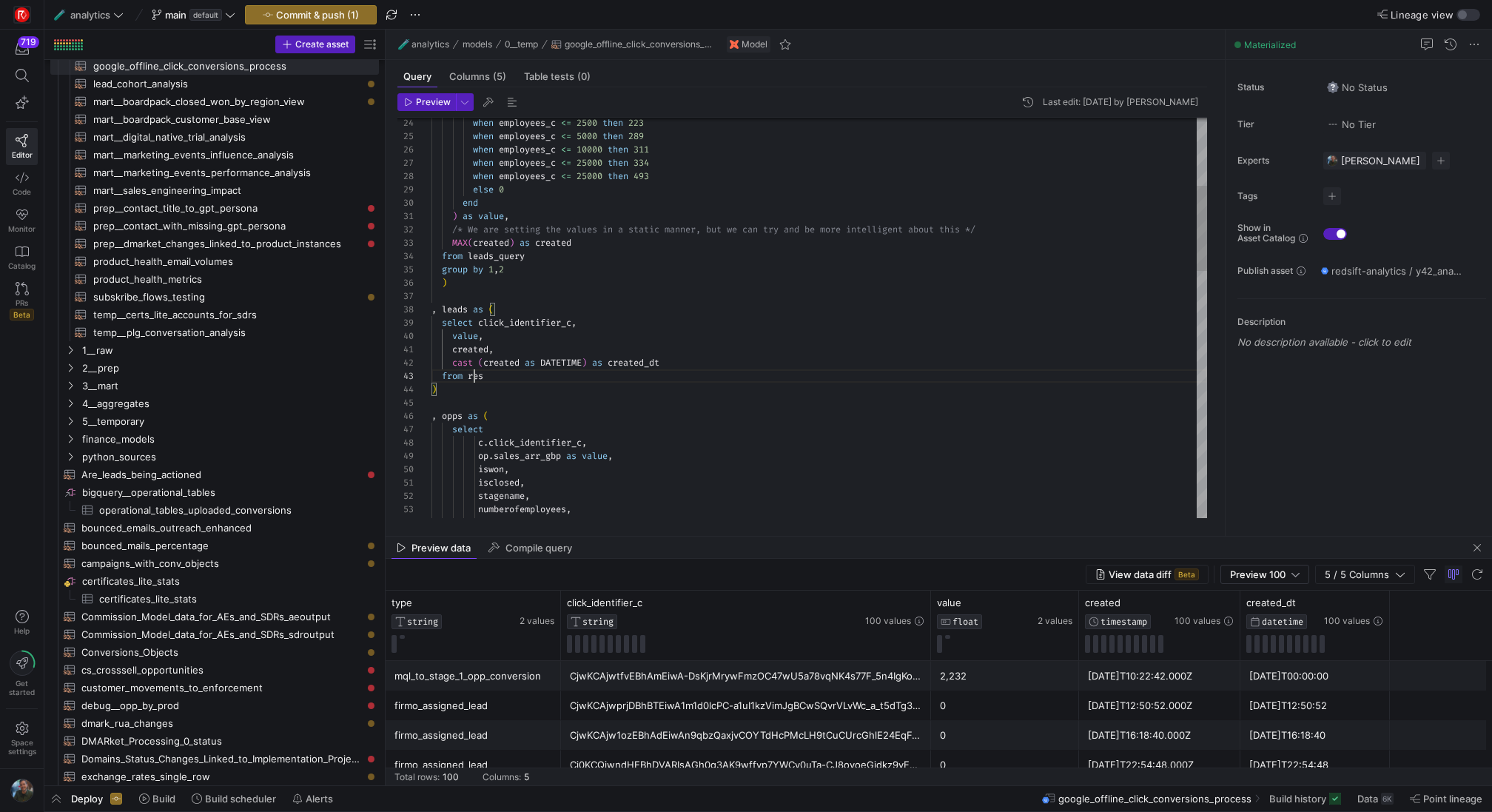
click at [475, 377] on div "when employees_c <= 2500 then 223 when employees_c <= 5000 then 289 when employ…" at bounding box center [819, 743] width 776 height 1890
click at [746, 396] on div "when employees_c <= 2500 then 223 when employees_c <= 5000 then 289 when employ…" at bounding box center [819, 743] width 776 height 1890
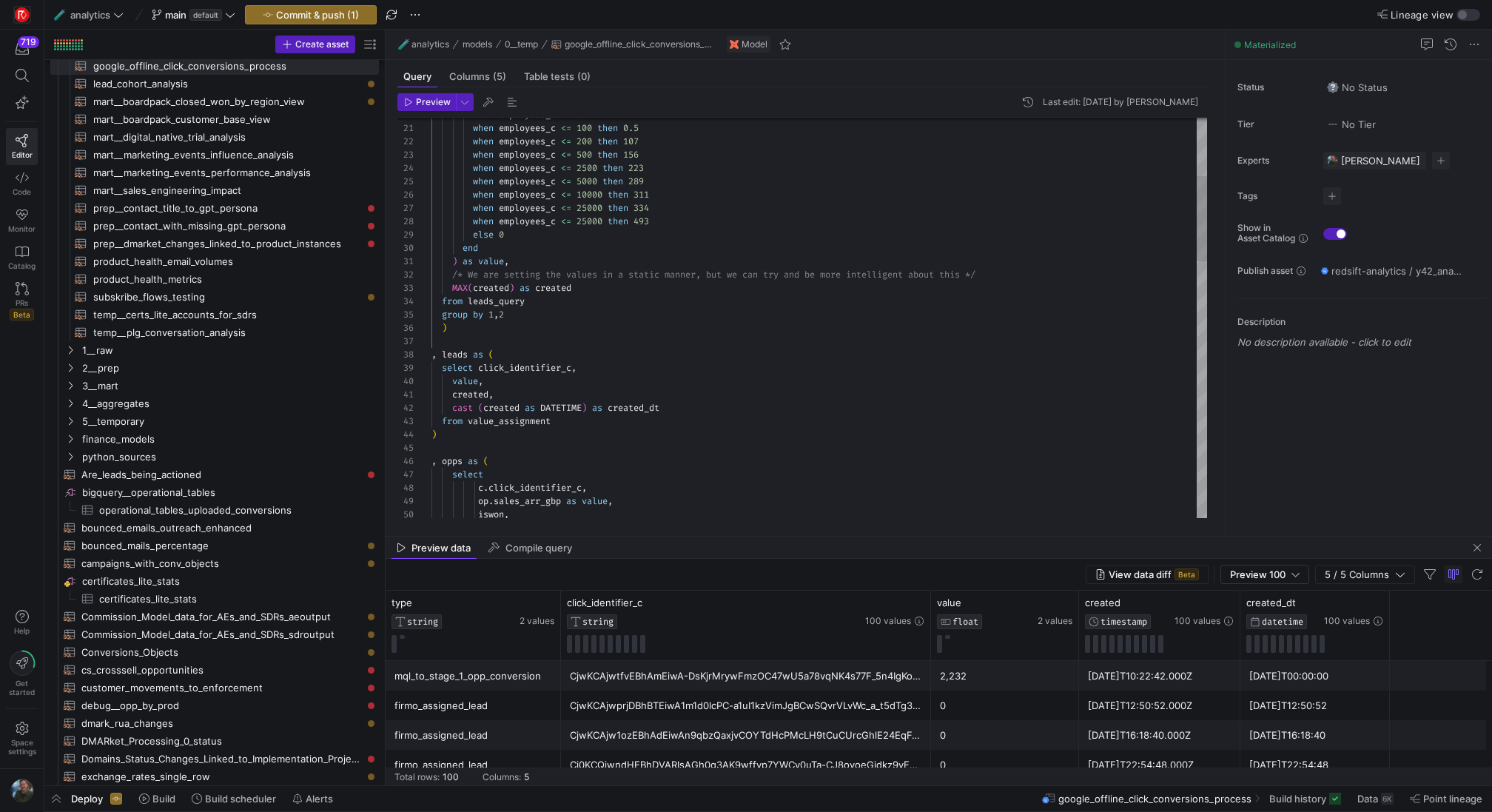
click at [510, 422] on div "MAX ( created ) as created from leads_query group by 1 , 2 /* We are setting th…" at bounding box center [819, 788] width 776 height 1890
click at [719, 356] on div "MAX ( created ) as created from leads_query group by 1 , 2 /* We are setting th…" at bounding box center [819, 788] width 776 height 1890
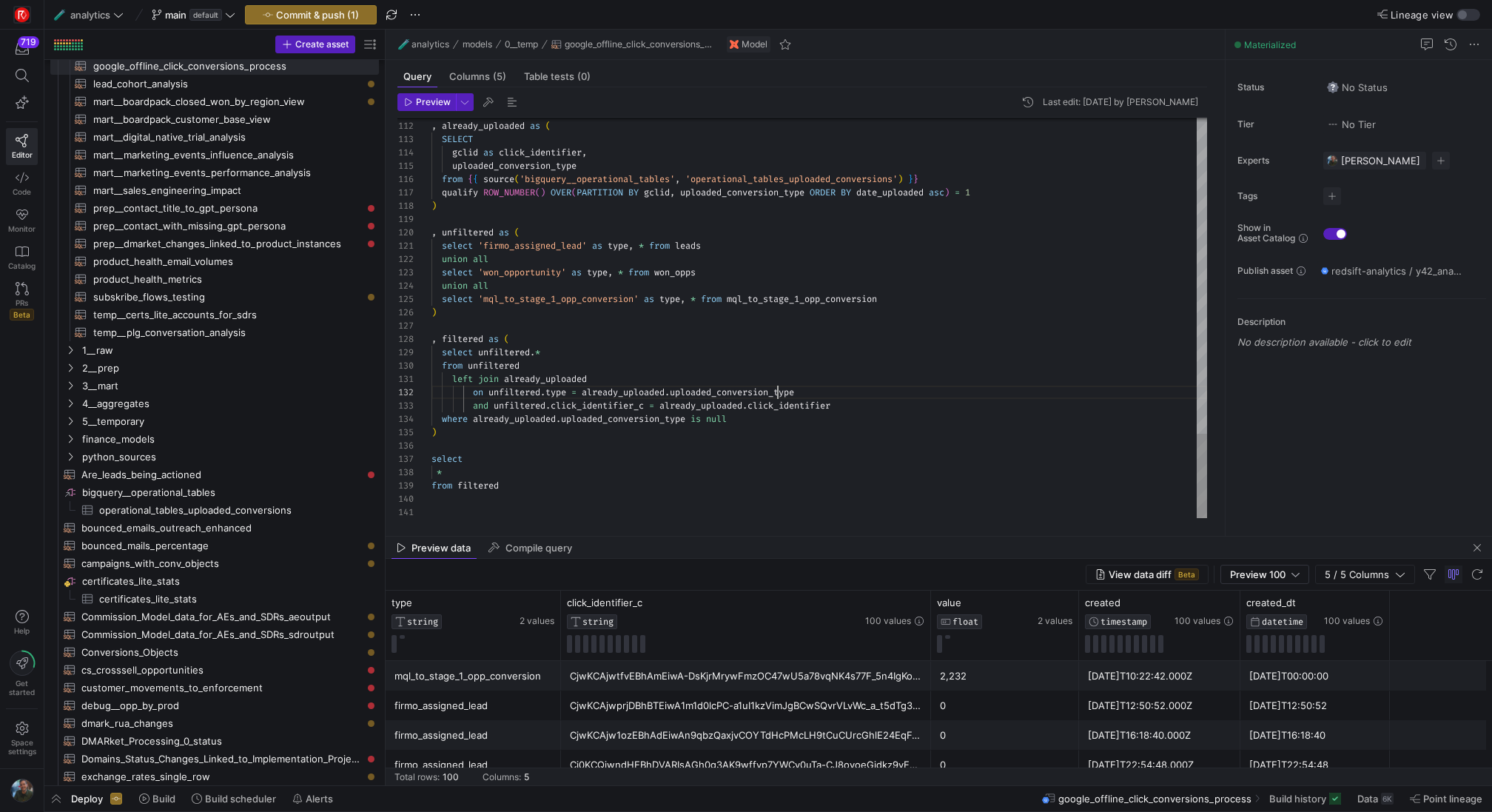
click at [407, 100] on icon "button" at bounding box center [409, 103] width 9 height 9
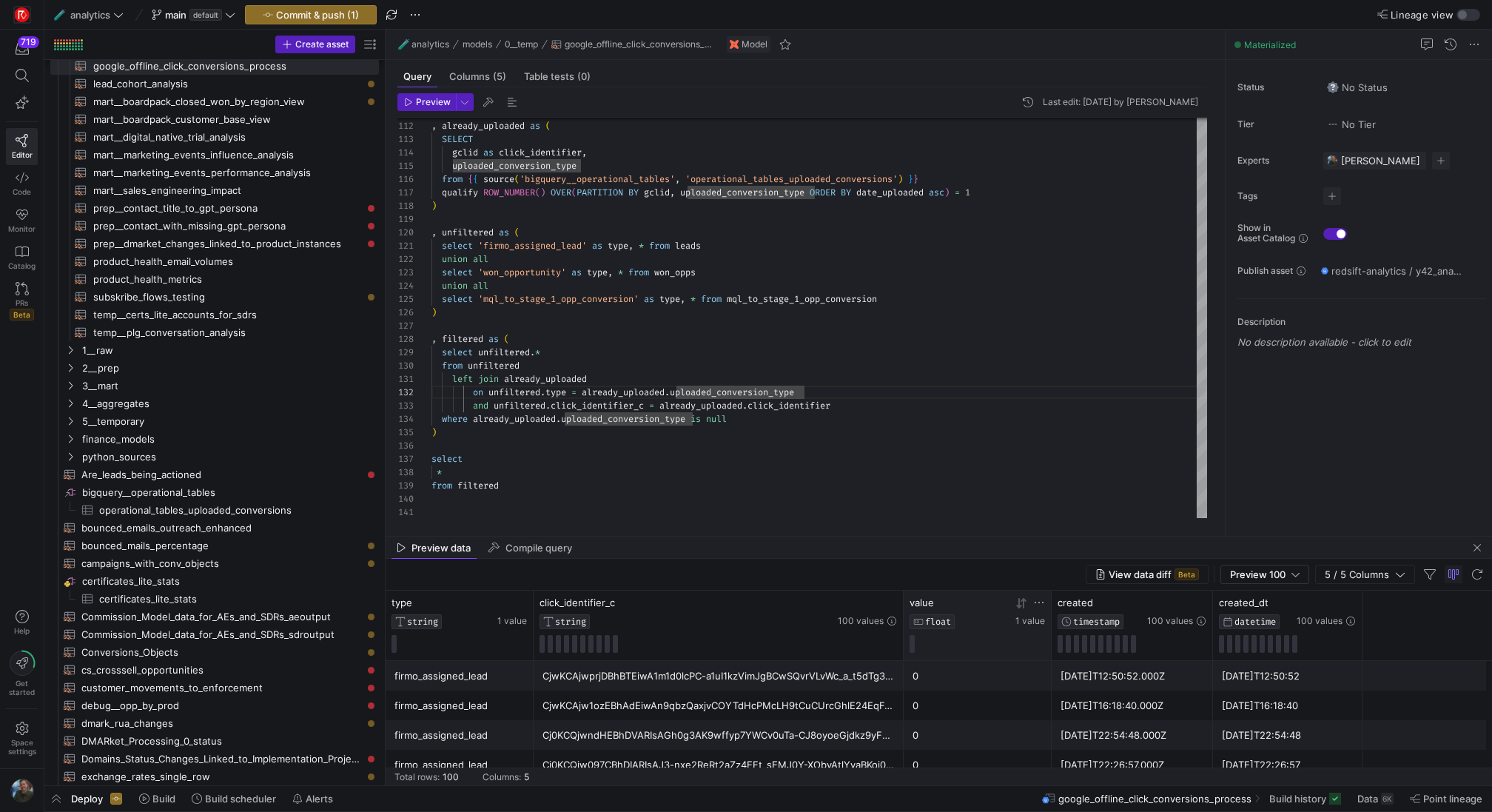
click at [1018, 606] on icon at bounding box center [1019, 603] width 5 height 11
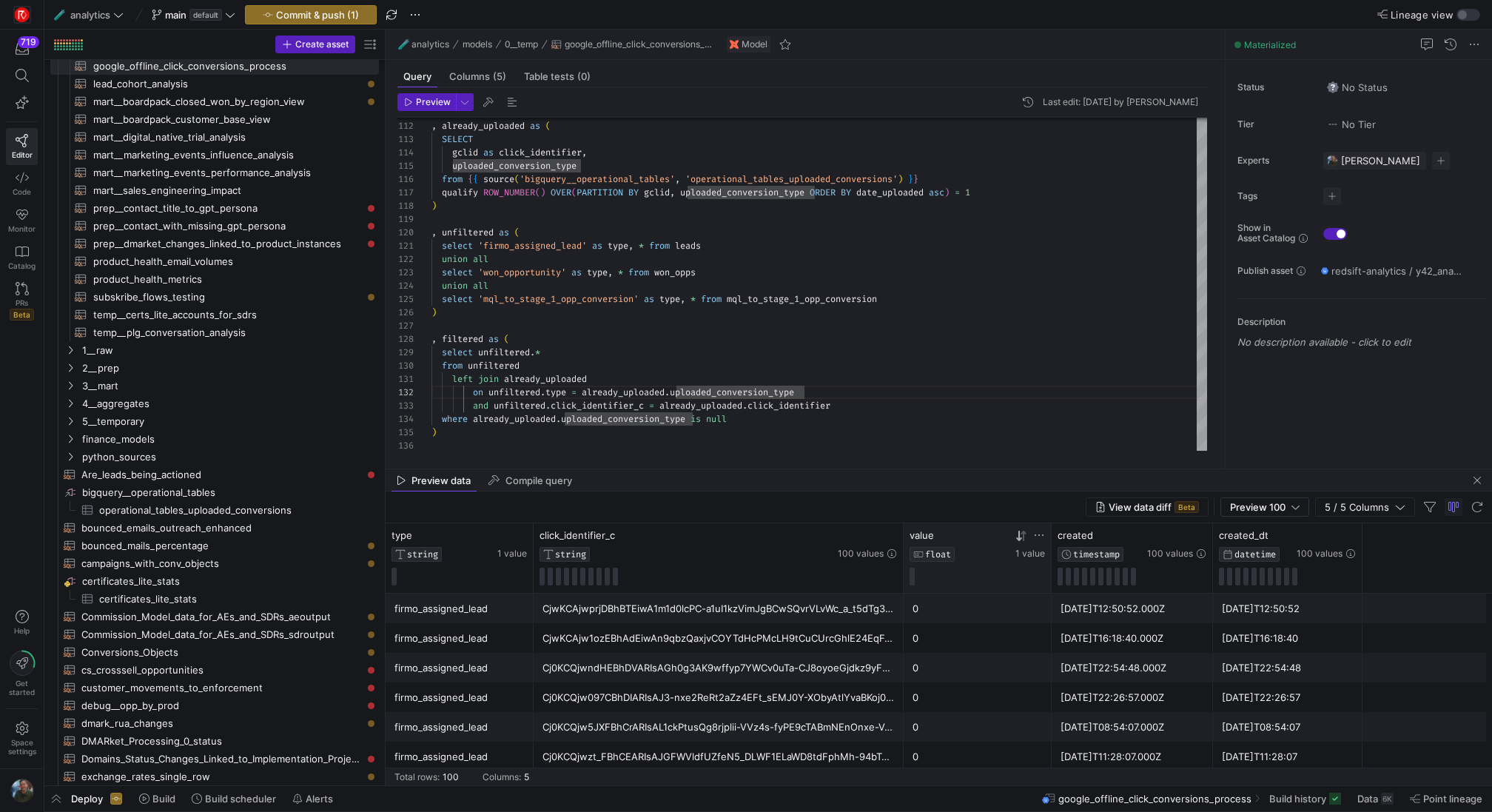
drag, startPoint x: 982, startPoint y: 535, endPoint x: 982, endPoint y: 468, distance: 67.0
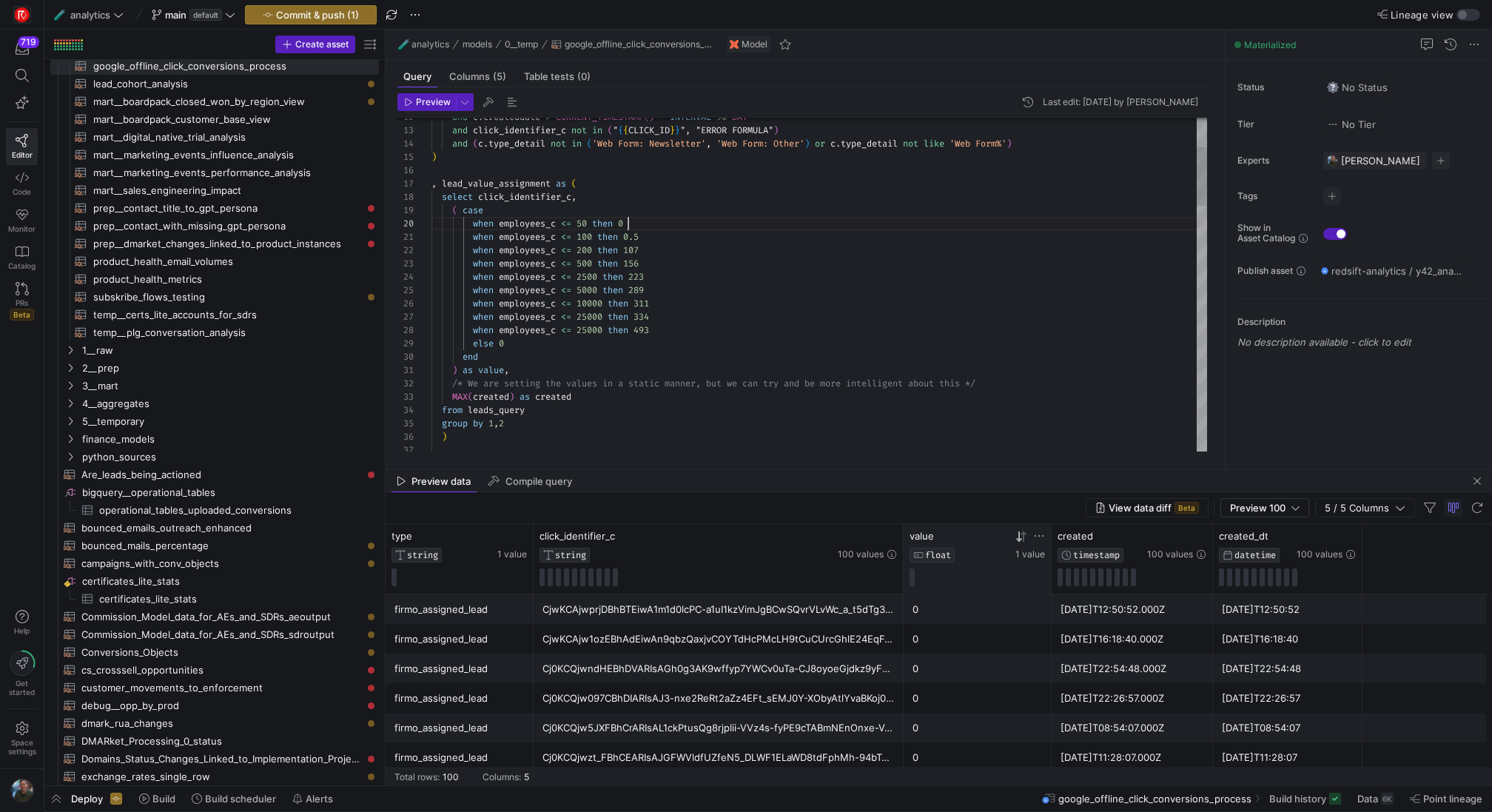
scroll to position [120, 197]
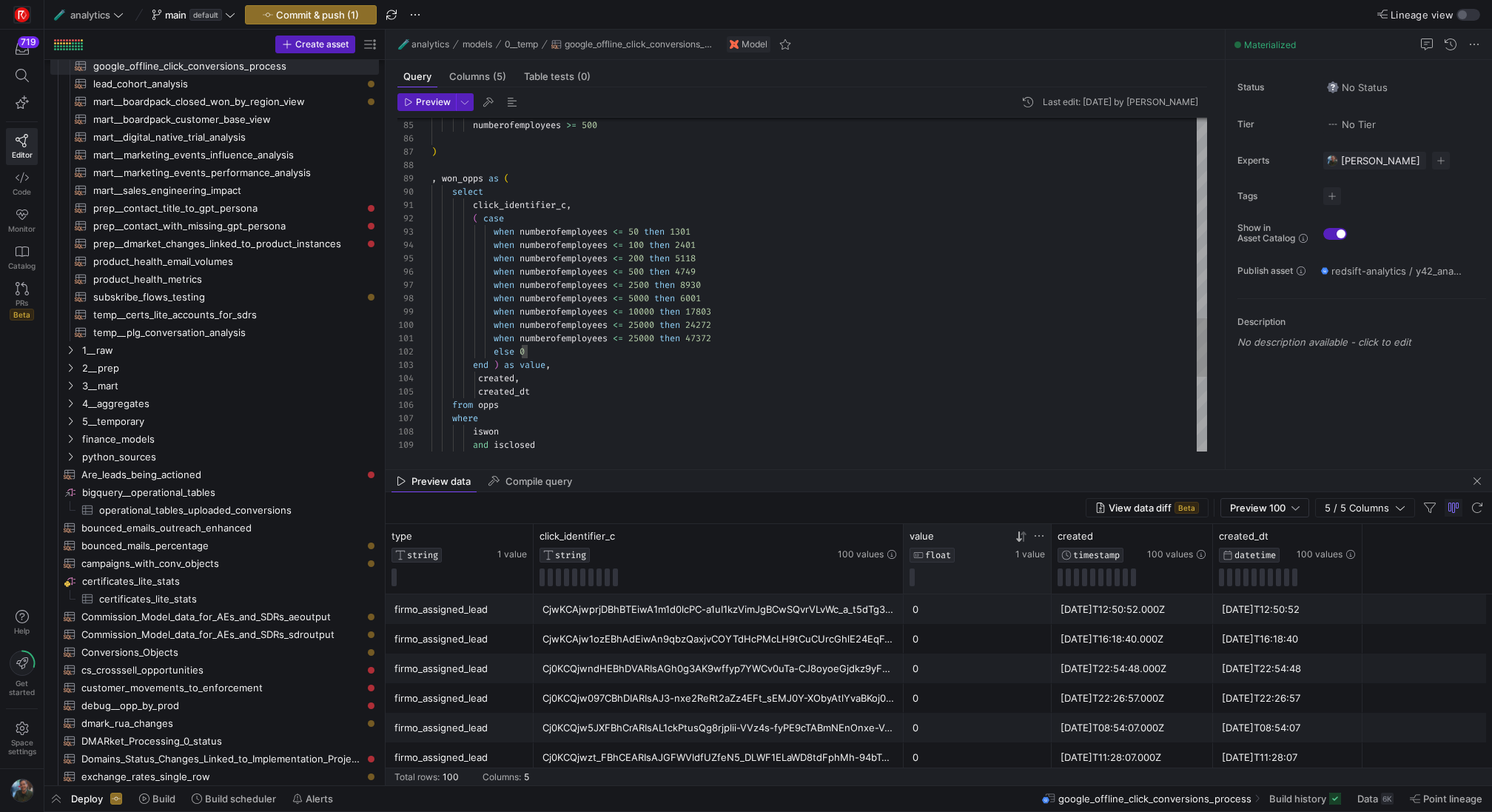
type textarea "click_identifier_c, ( case when numberofemployees <= 50 then 1301 when numberof…"
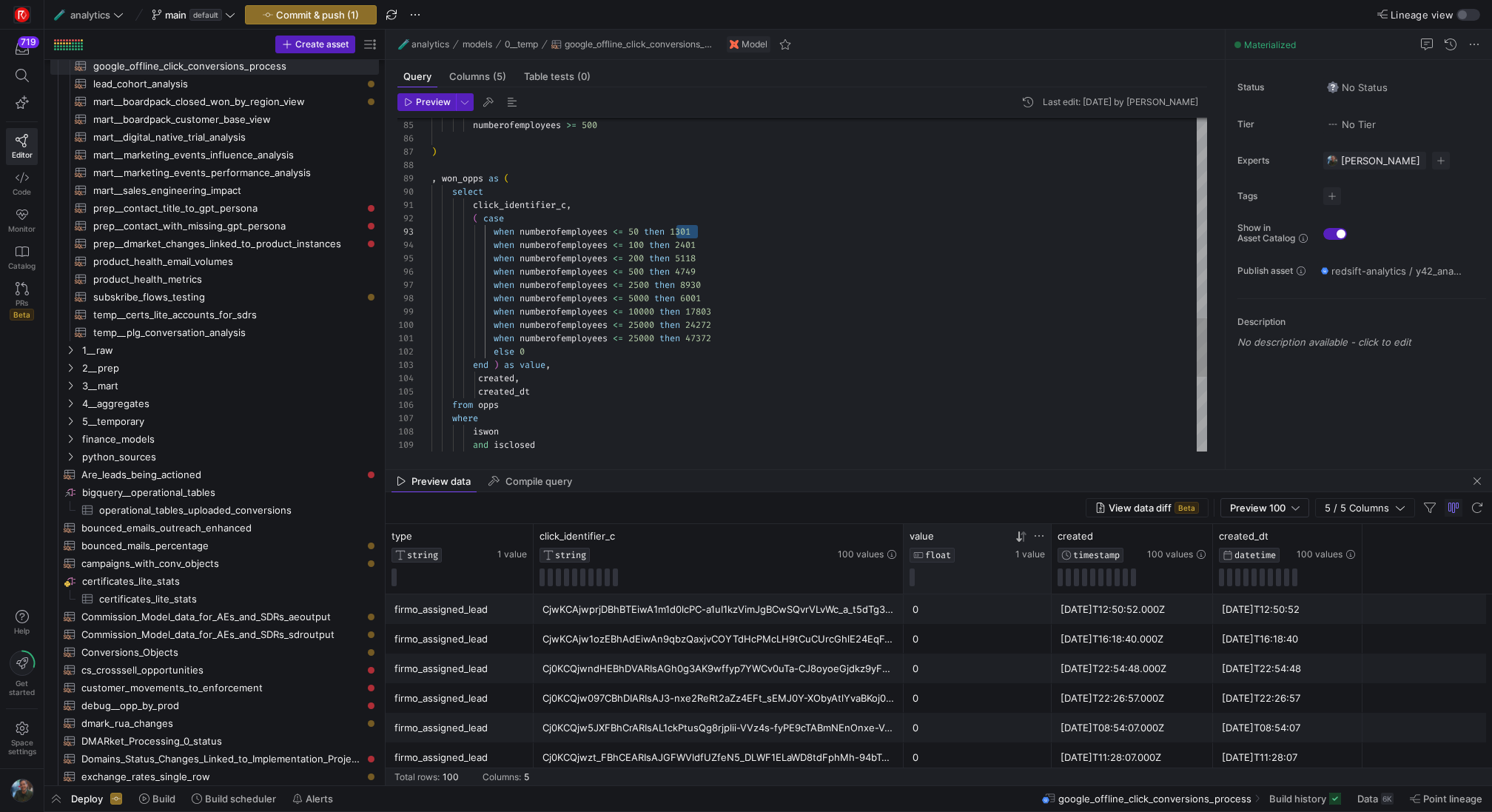
scroll to position [54, 271]
click at [420, 104] on span "Preview" at bounding box center [434, 103] width 35 height 11
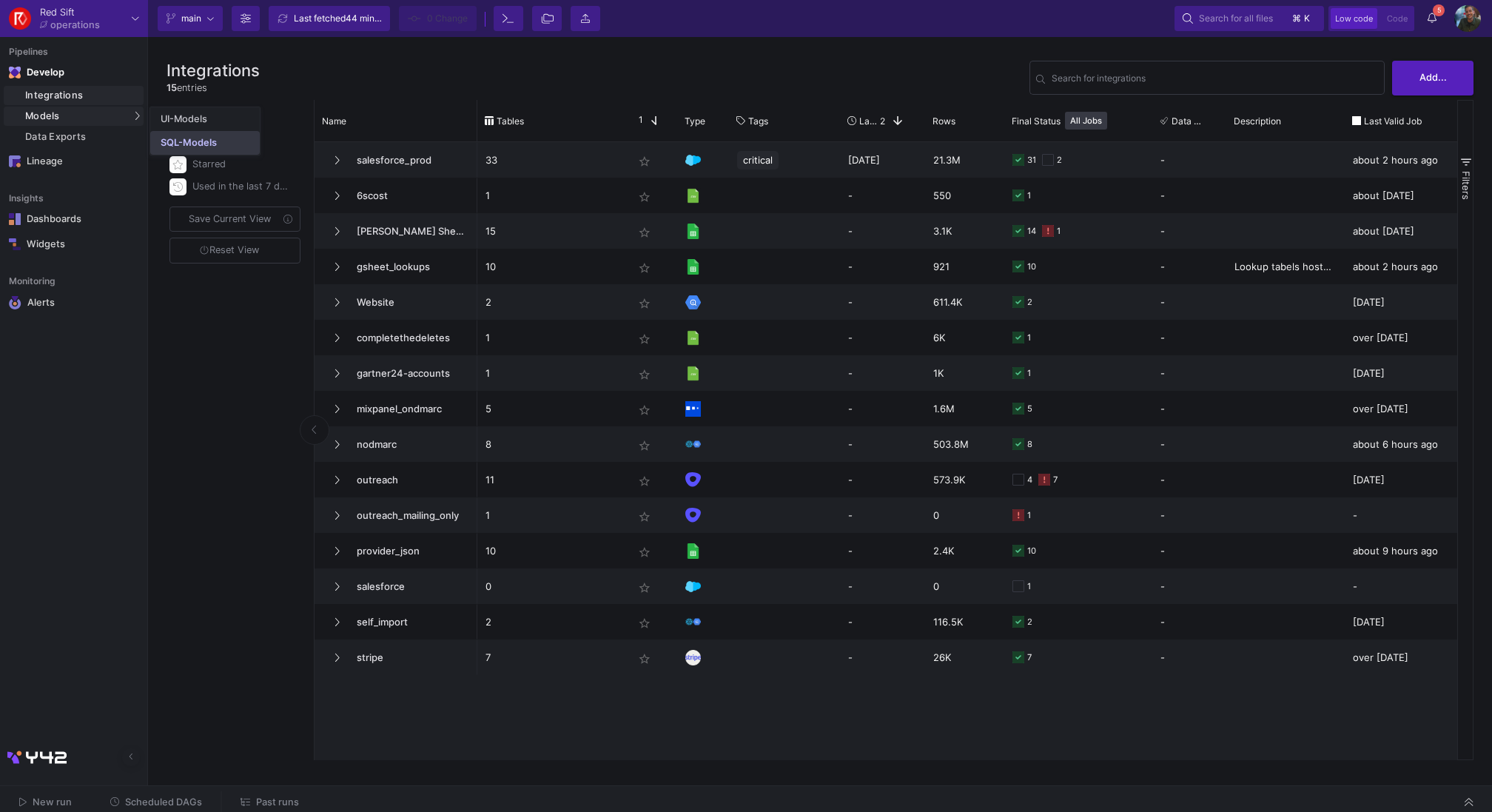
click at [204, 146] on div "SQL-Models" at bounding box center [188, 143] width 57 height 12
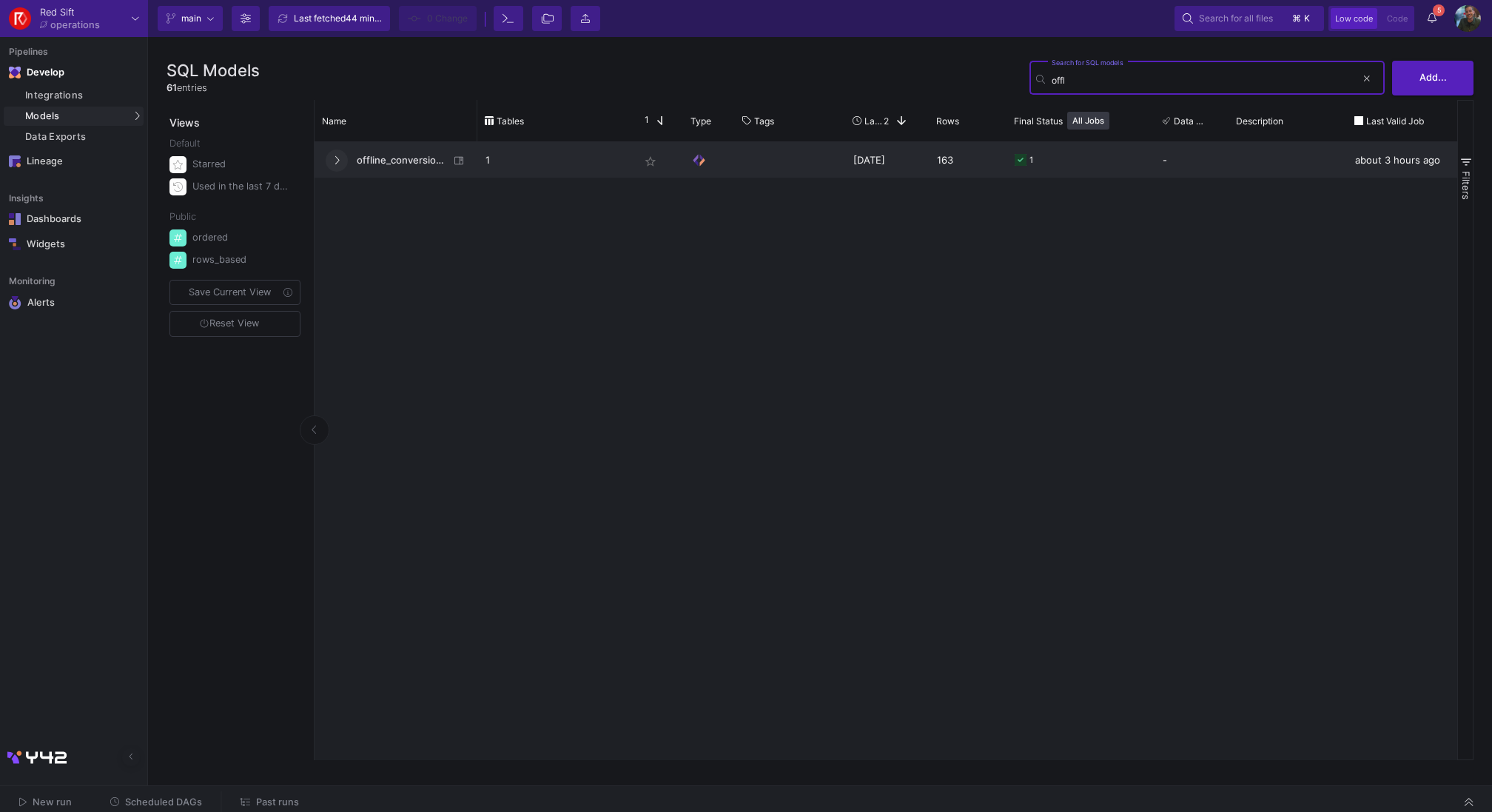
type input "offl"
click at [337, 163] on icon at bounding box center [337, 160] width 6 height 10
click at [398, 159] on span "offline_conversions_reupload" at bounding box center [398, 160] width 101 height 35
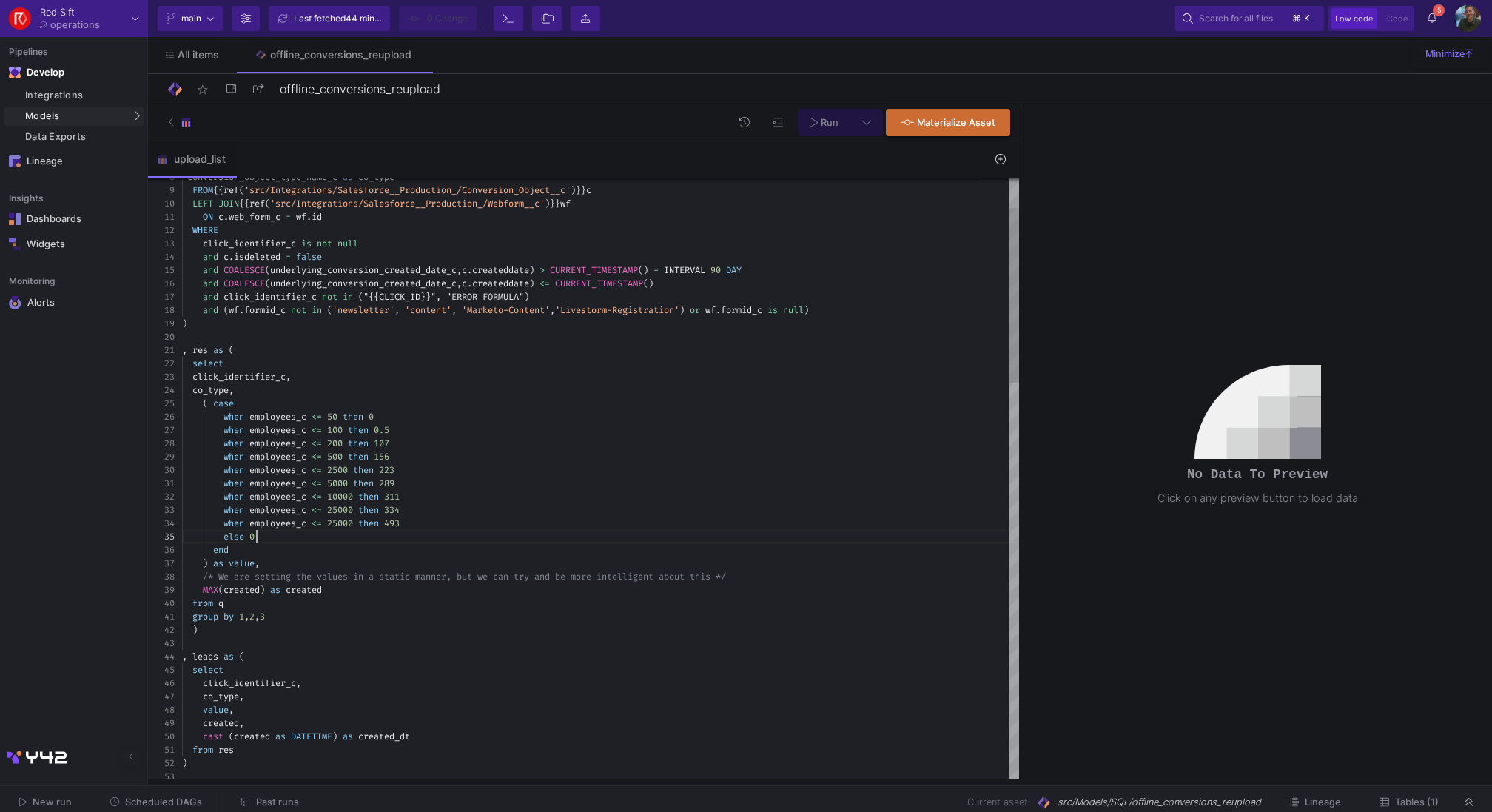
type textarea ", res as ( select click_identifier_c, co_type, ( case when employees_c <= 50 th…"
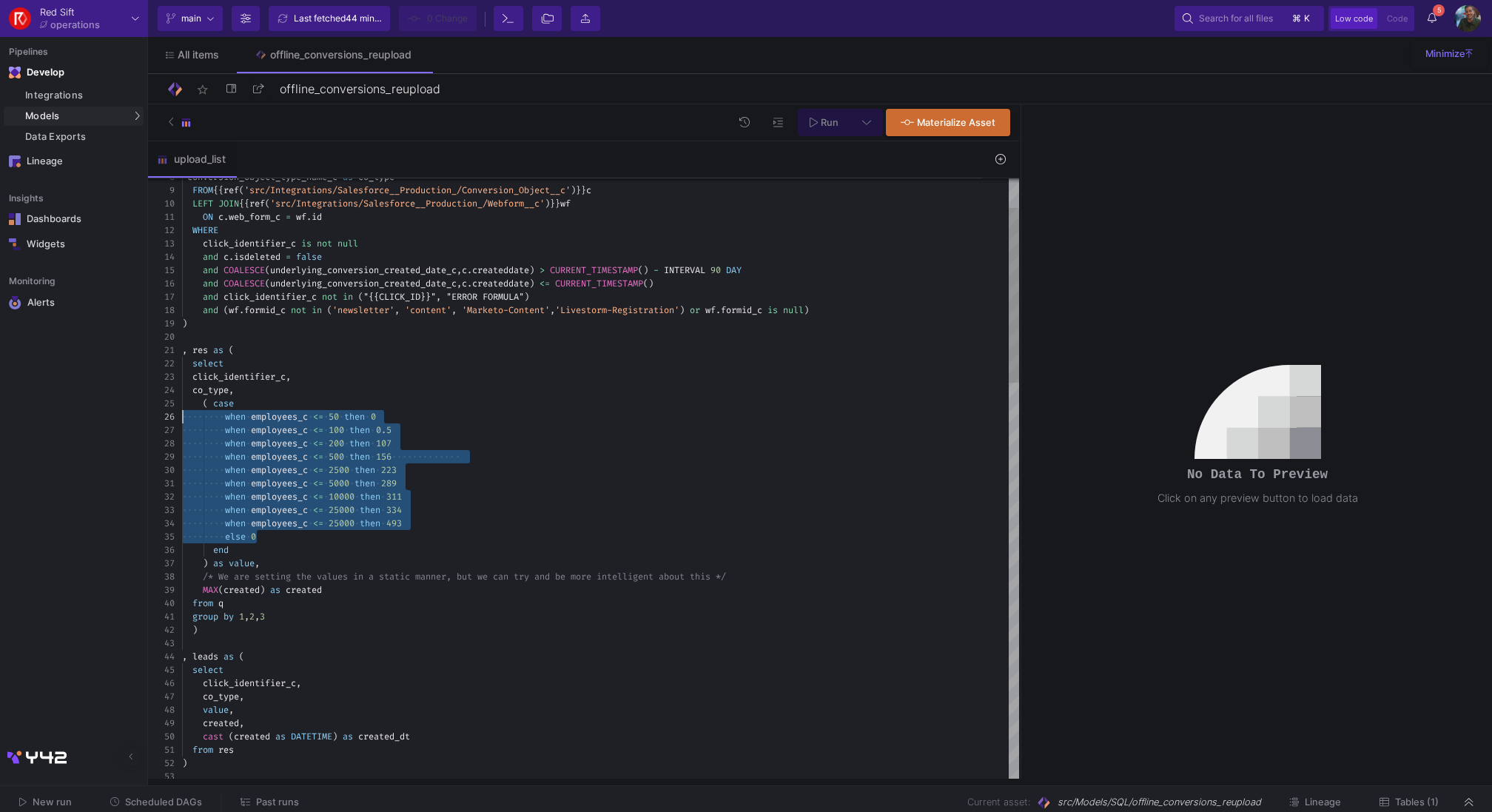
drag, startPoint x: 311, startPoint y: 534, endPoint x: 167, endPoint y: 421, distance: 183.0
